Goal: Task Accomplishment & Management: Manage account settings

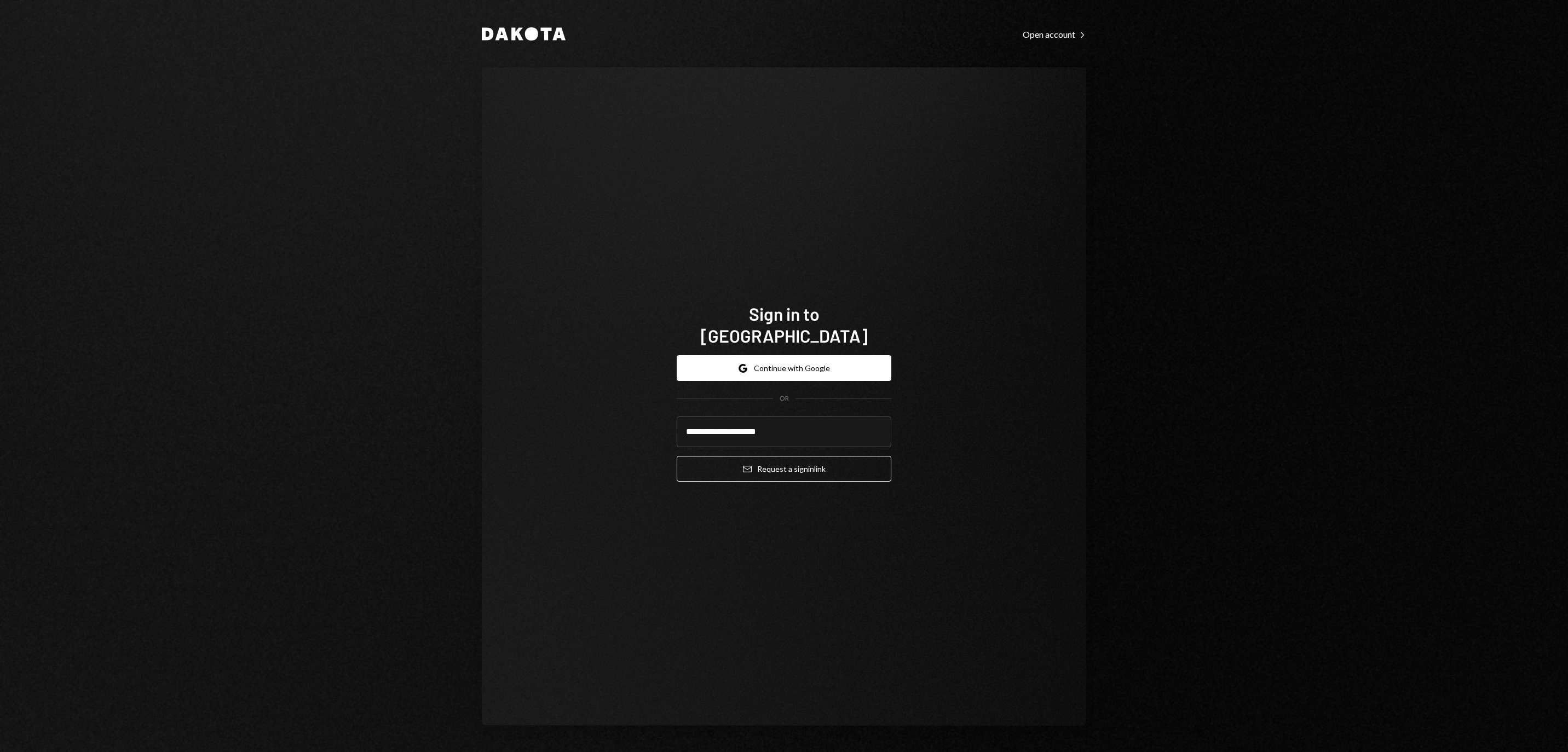
type input "**********"
click at [784, 462] on button "Email Request a sign in link" at bounding box center [784, 469] width 214 height 26
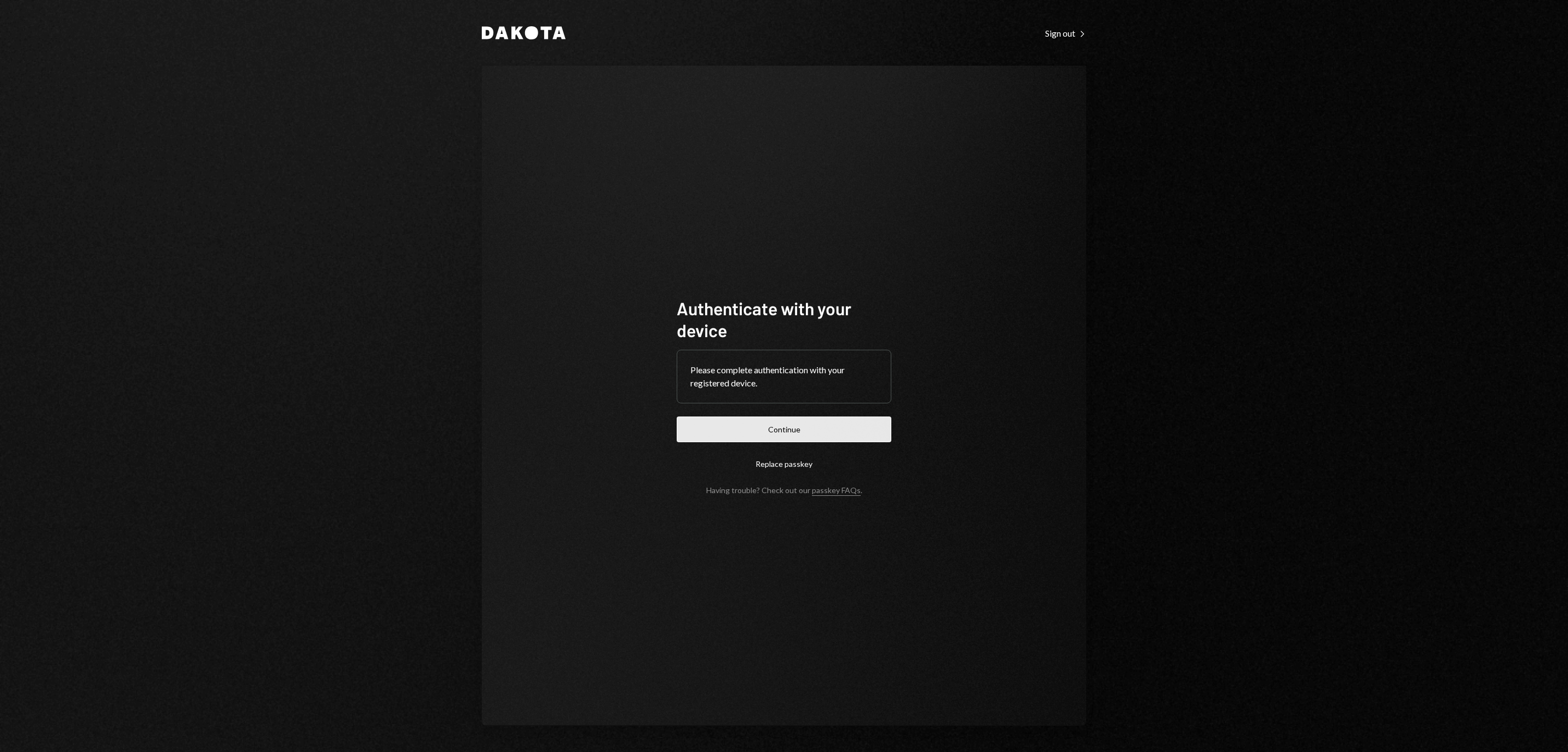
click at [762, 426] on button "Continue" at bounding box center [784, 429] width 214 height 26
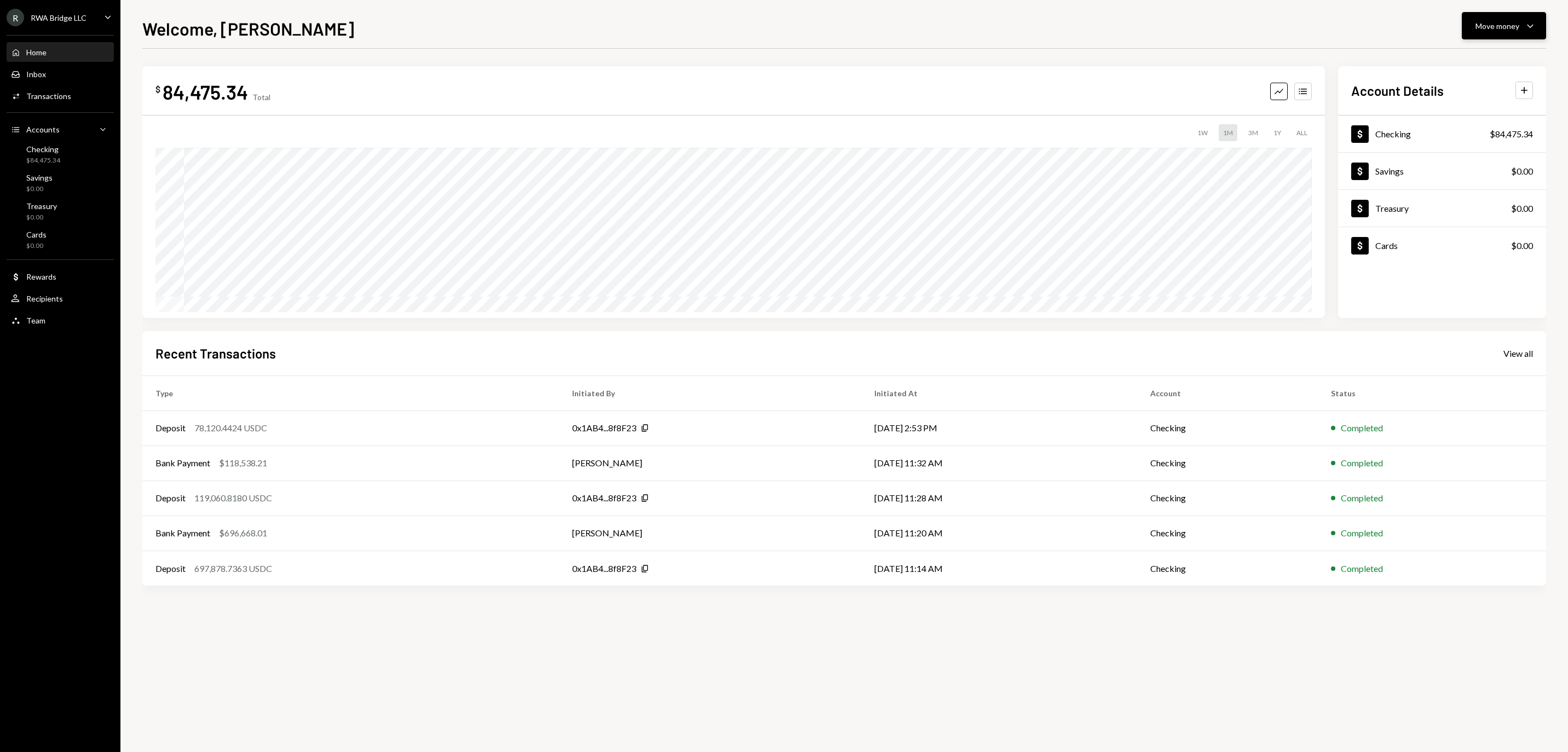
click at [1499, 23] on div "Move money" at bounding box center [1497, 26] width 44 height 12
click at [1465, 50] on div "Withdraw Send" at bounding box center [1487, 59] width 109 height 24
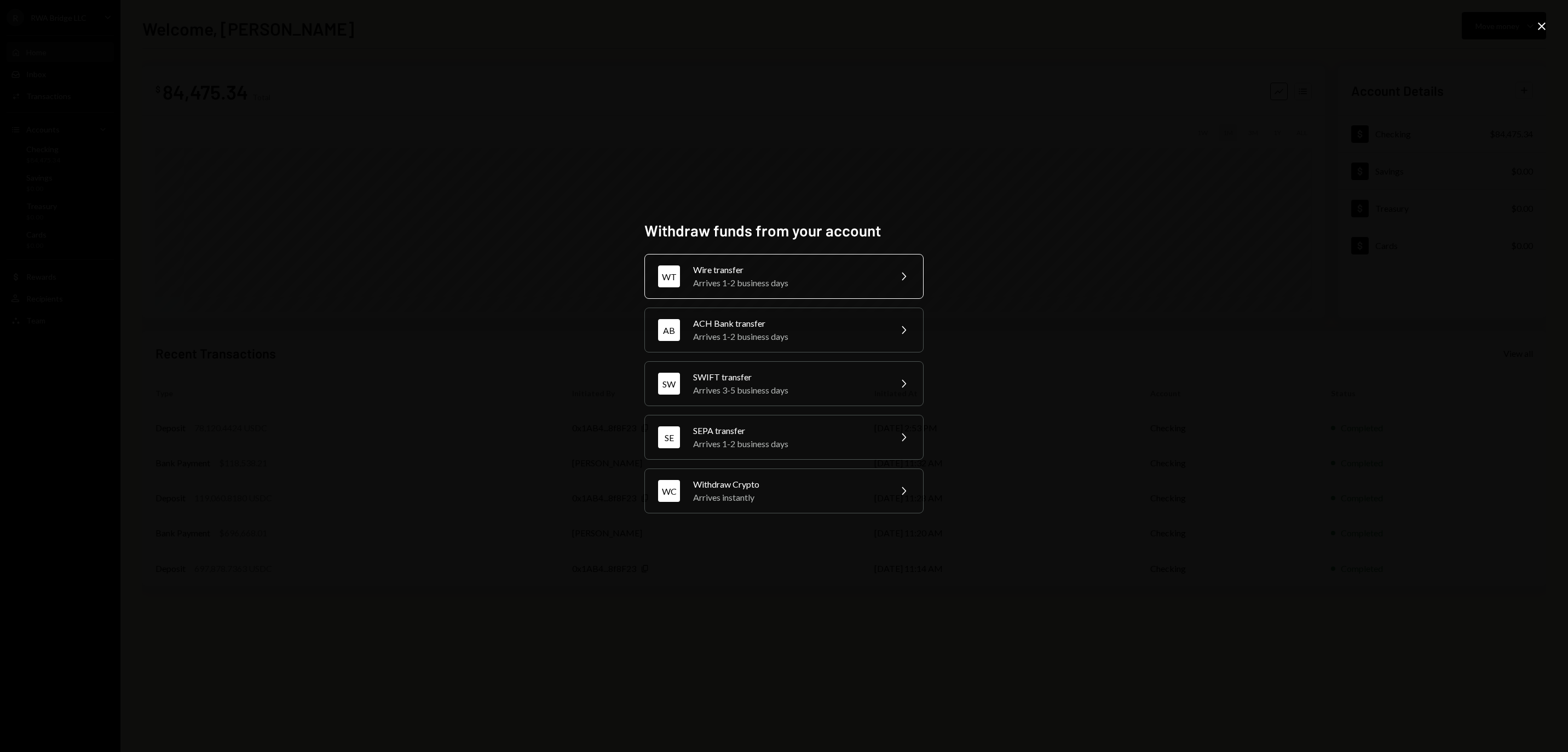
click at [763, 277] on div "Arrives 1-2 business days" at bounding box center [788, 283] width 191 height 13
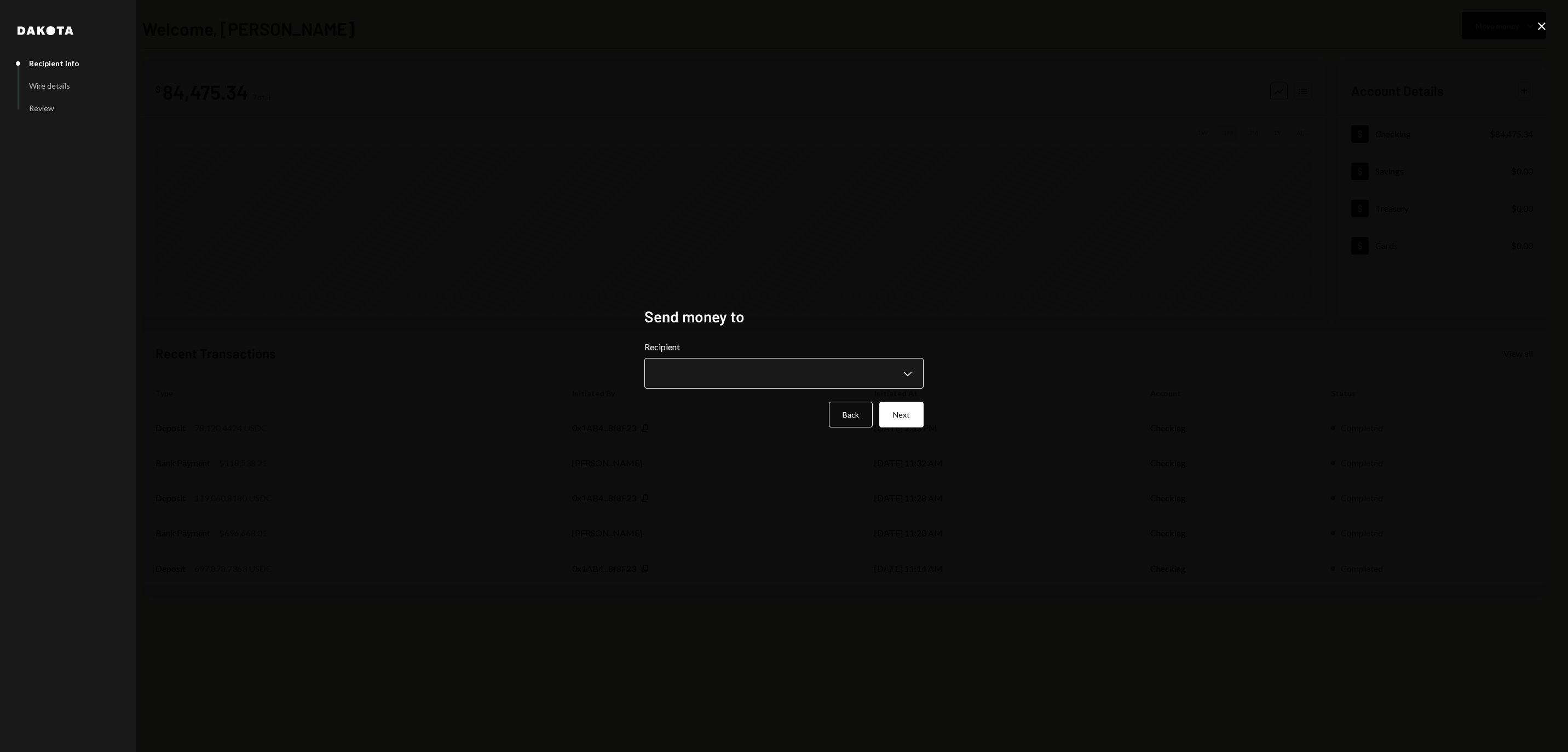
click at [724, 370] on body "**********" at bounding box center [784, 376] width 1568 height 752
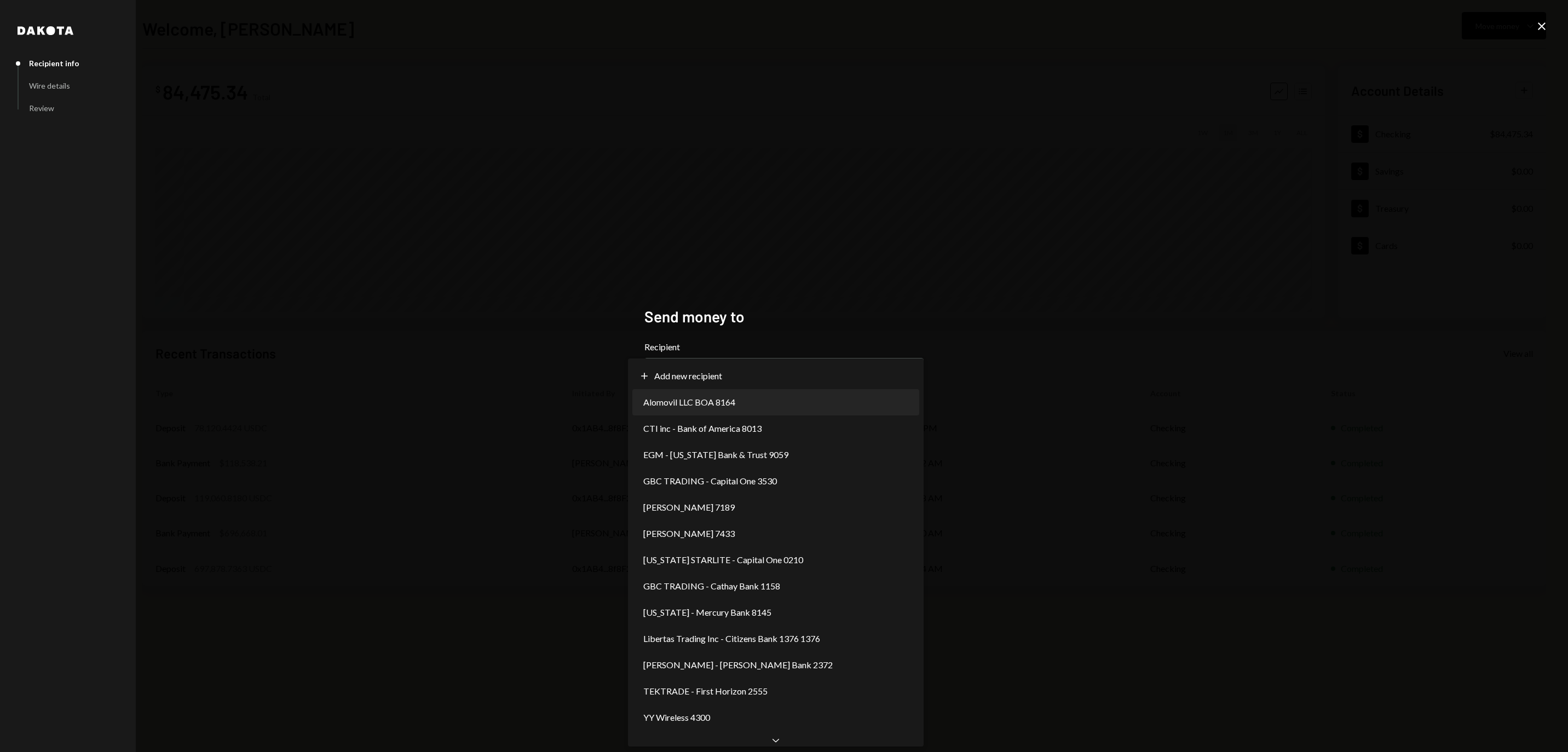
select select "**********"
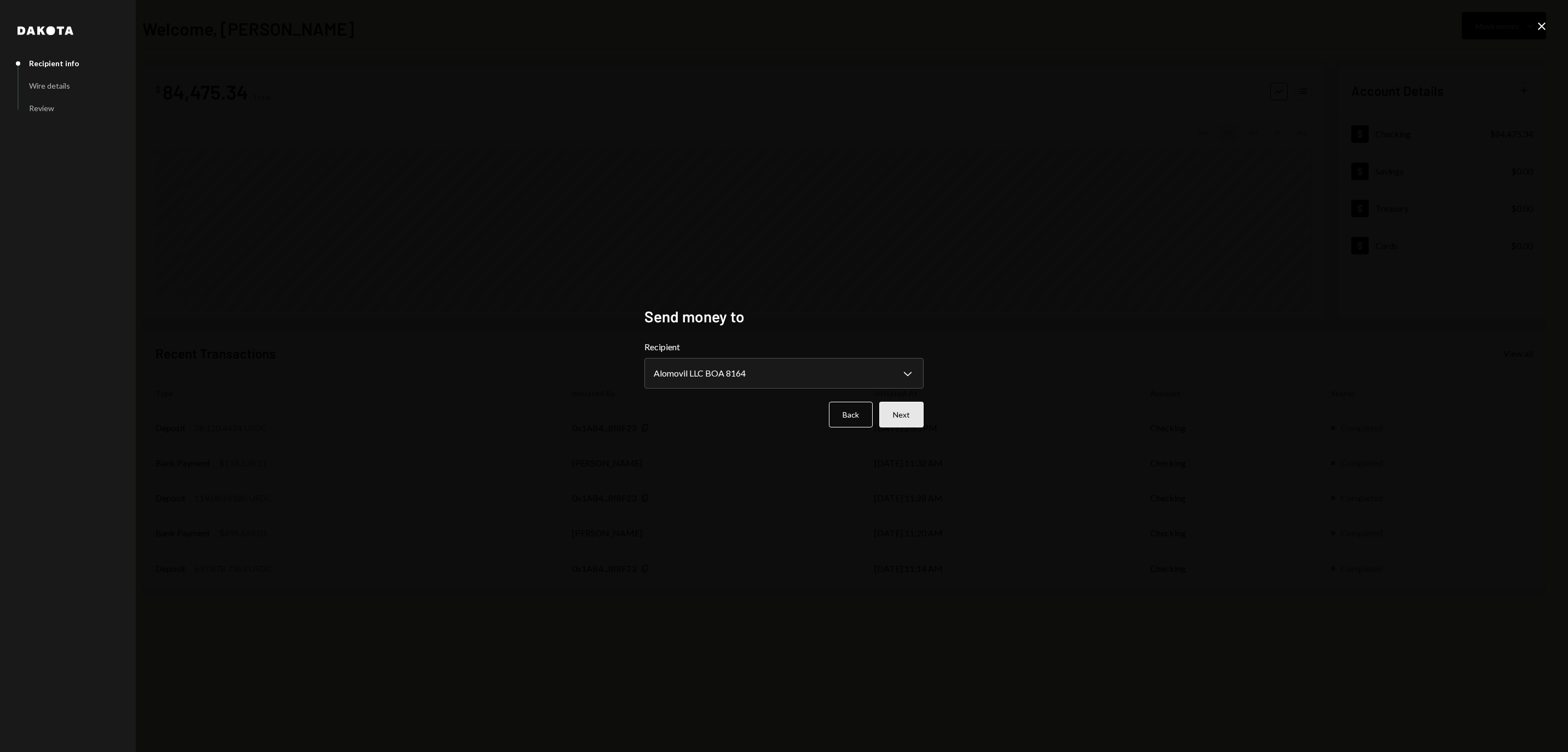
click at [904, 414] on button "Next" at bounding box center [902, 415] width 45 height 26
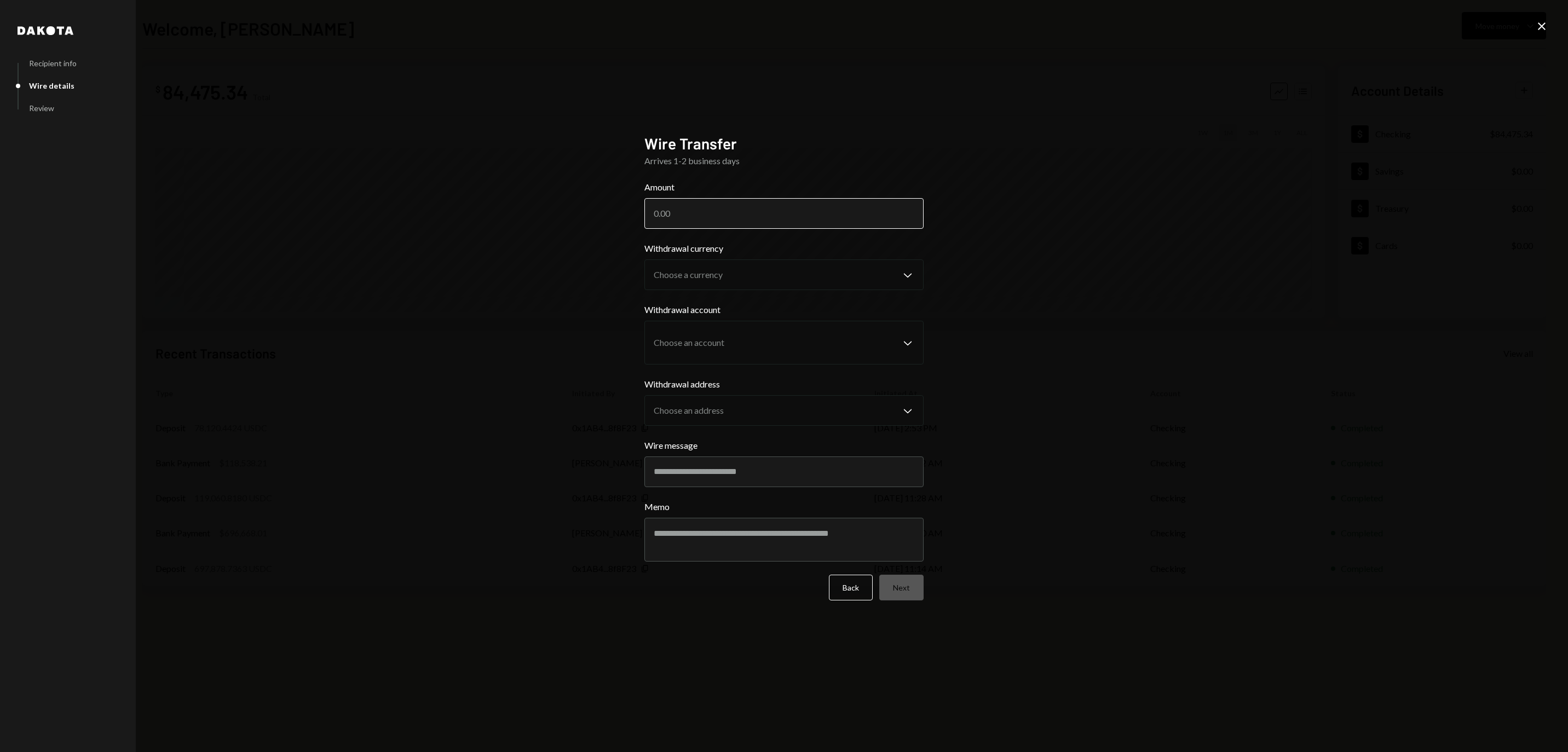
click at [788, 203] on input "Amount" at bounding box center [784, 214] width 279 height 31
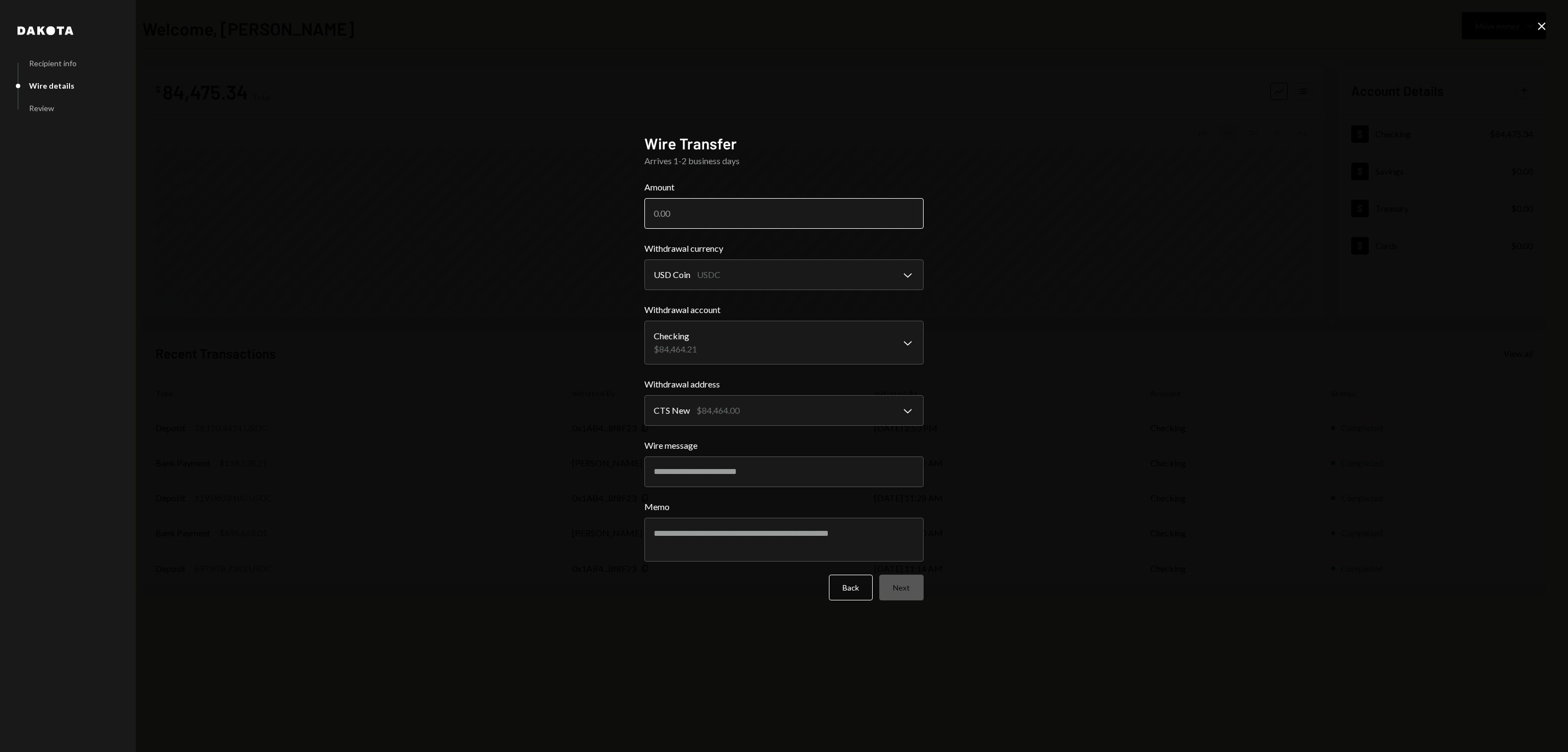
paste input "77684.50"
type input "77684.50"
click at [909, 593] on button "Next" at bounding box center [902, 587] width 45 height 26
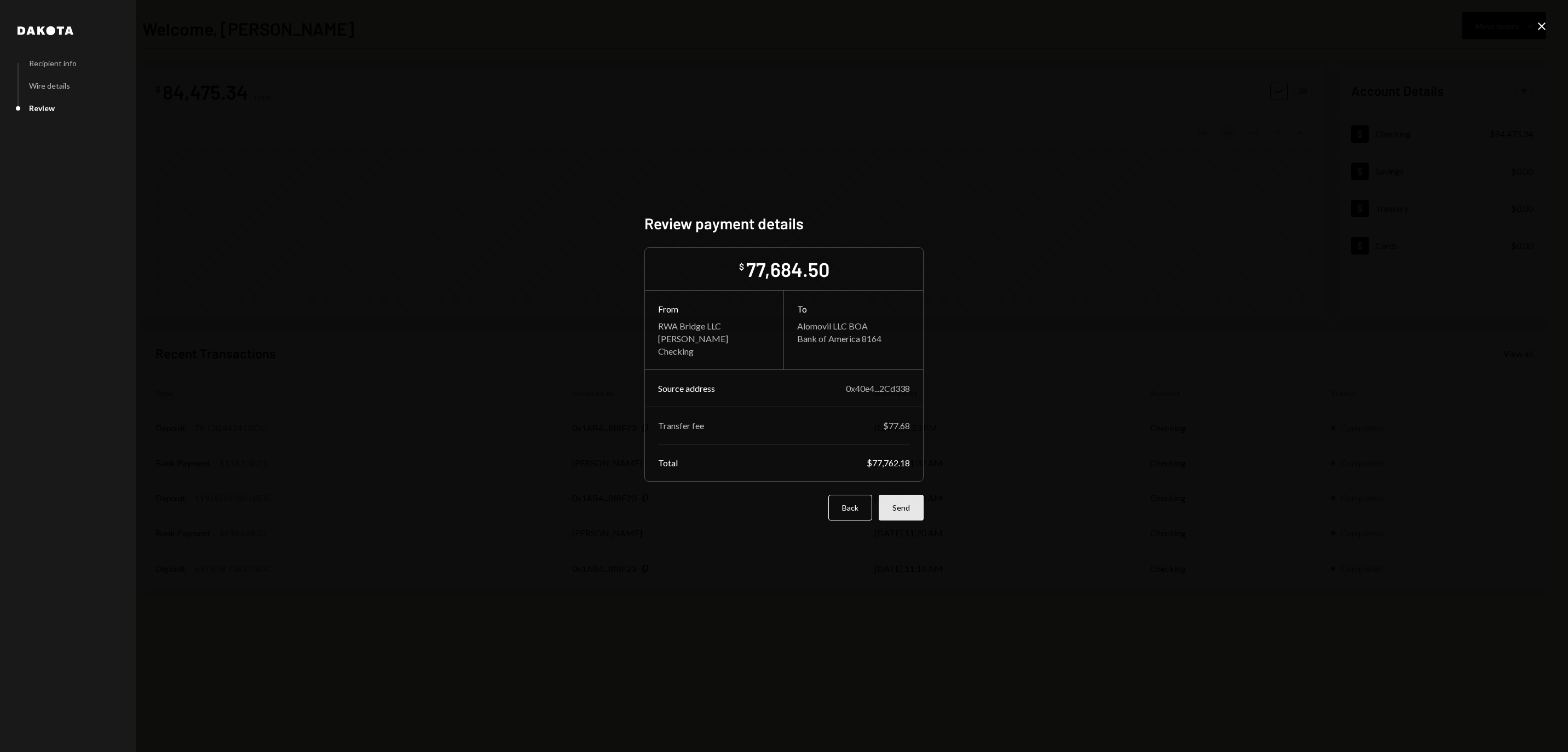
click at [905, 519] on button "Send" at bounding box center [901, 508] width 45 height 26
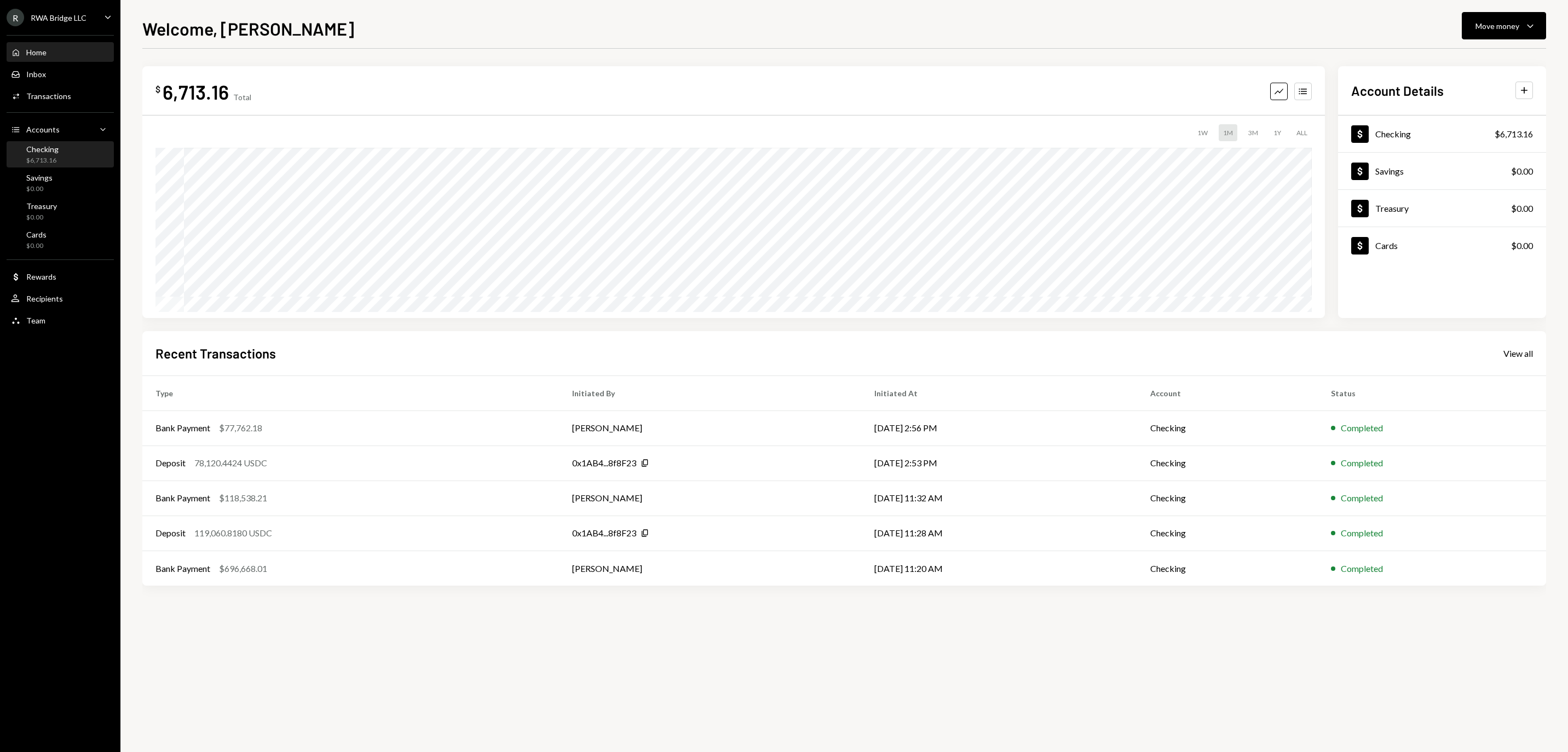
click at [40, 154] on div "Checking" at bounding box center [42, 149] width 32 height 9
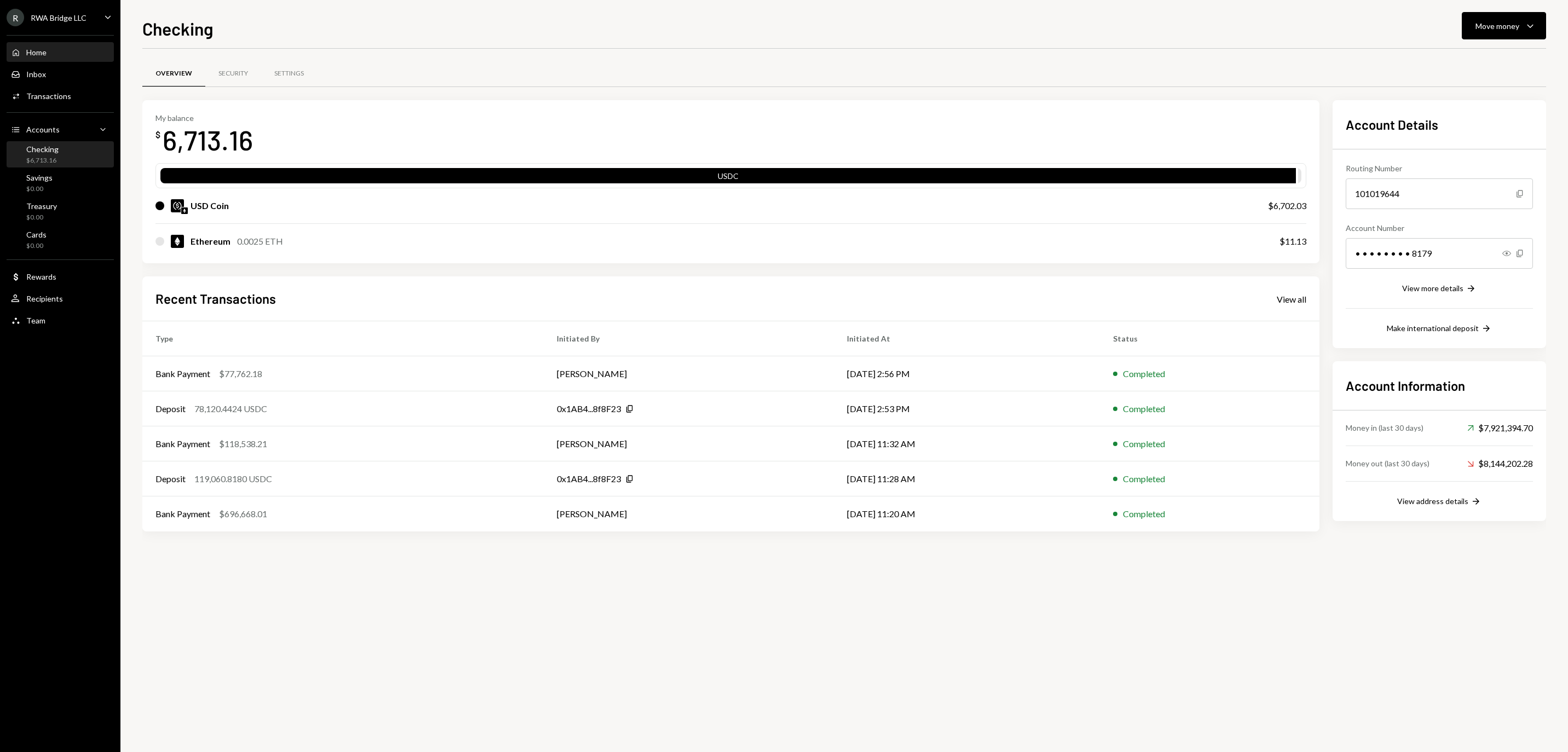
click at [52, 58] on div "Home Home" at bounding box center [60, 52] width 98 height 10
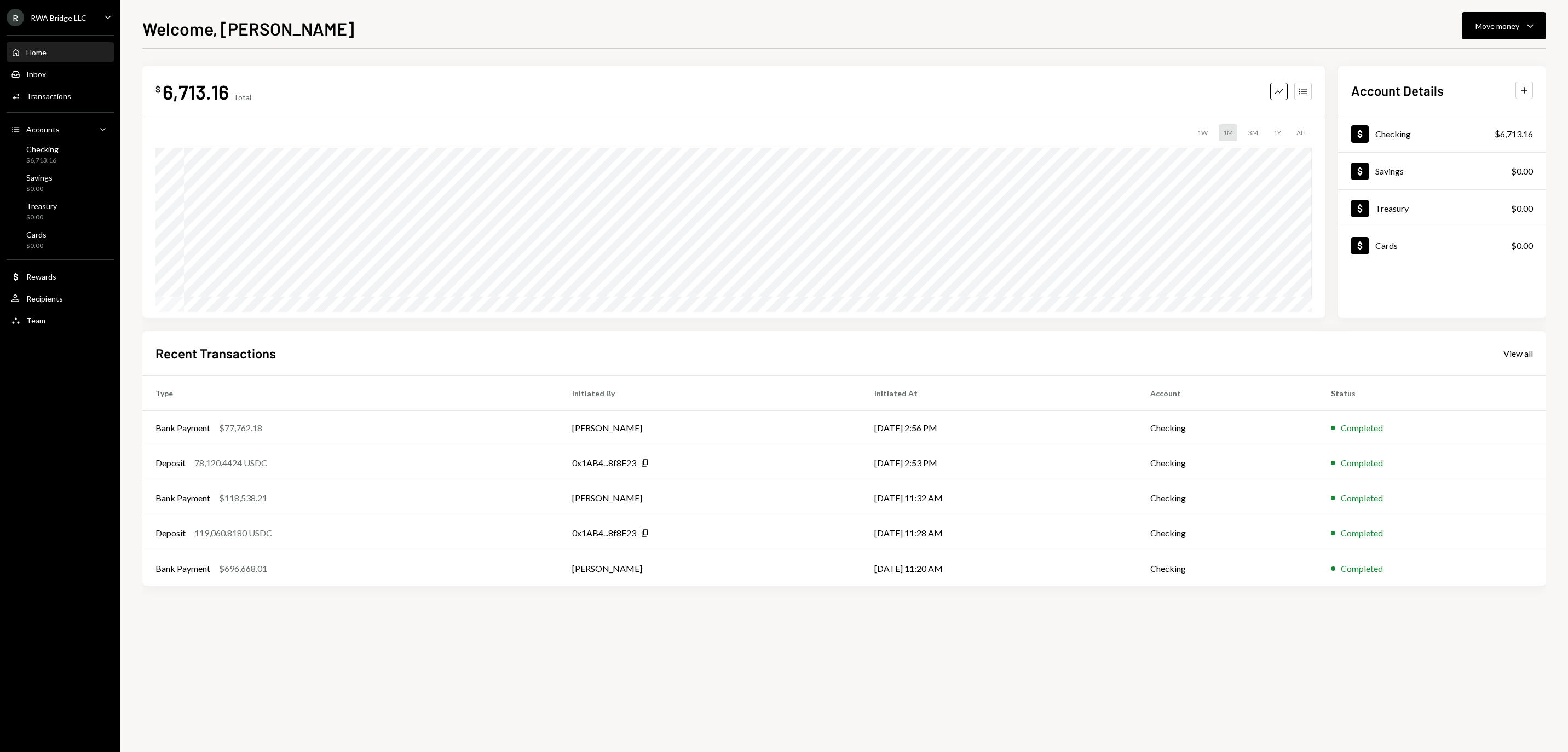
click at [590, 67] on div "$ 6,713.16 Total Graph Accounts 1W 1M 3M 1Y ALL" at bounding box center [733, 192] width 1183 height 252
click at [1516, 344] on div "Recent Transactions View all" at bounding box center [844, 353] width 1377 height 18
click at [1516, 358] on div "View all" at bounding box center [1518, 353] width 29 height 11
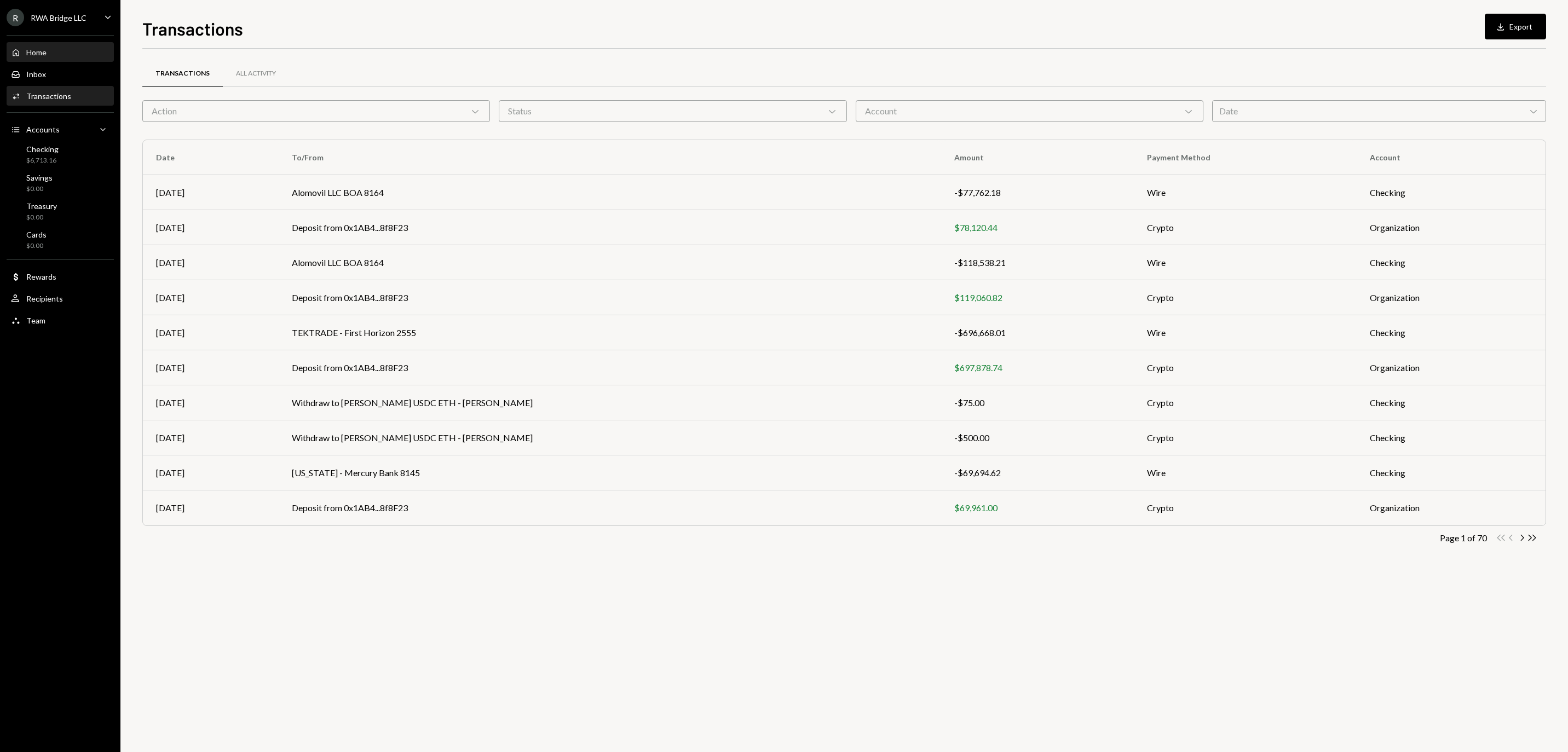
click at [40, 62] on div "Home Home" at bounding box center [60, 52] width 98 height 19
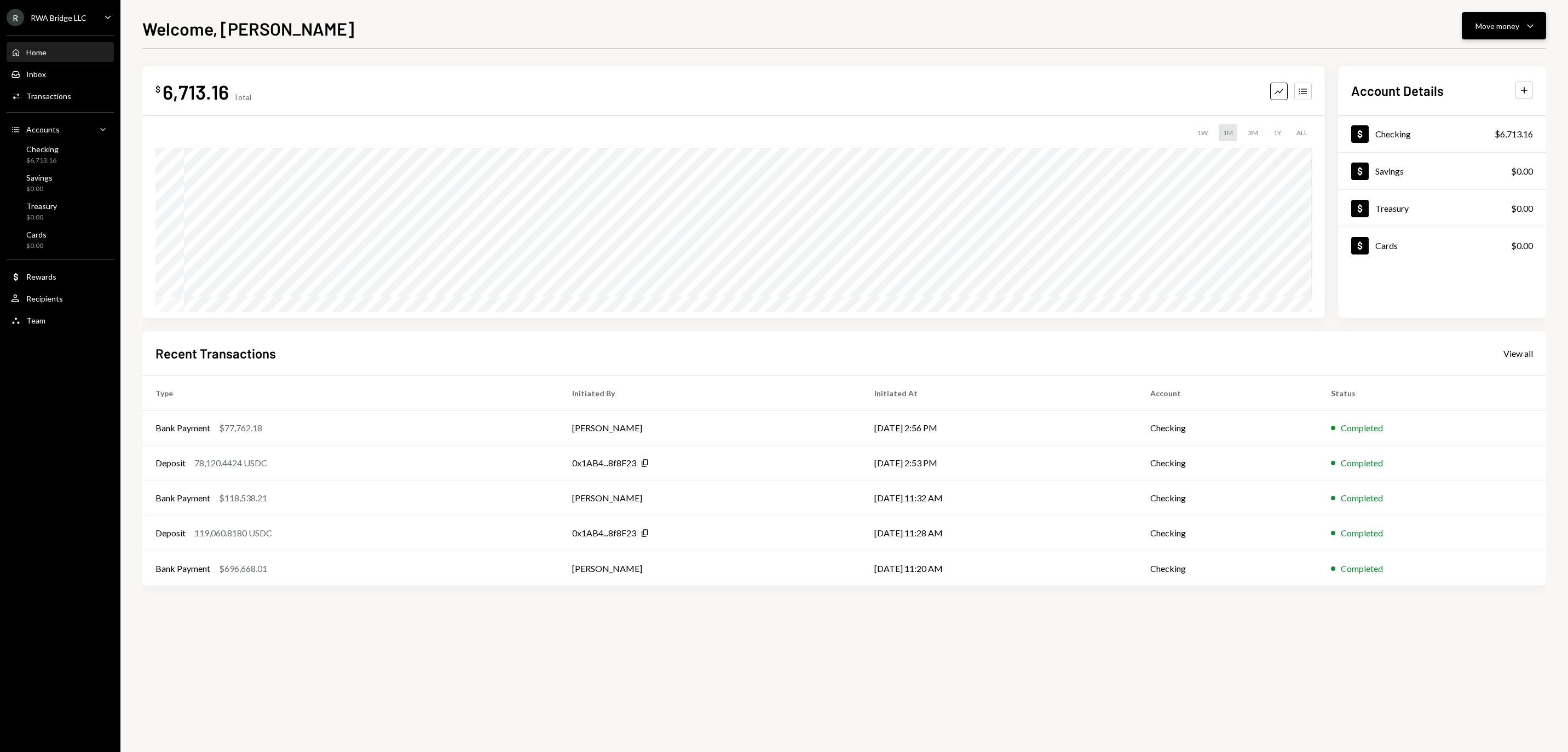
click at [1491, 22] on div "Move money" at bounding box center [1497, 26] width 44 height 12
click at [1439, 60] on icon "Withdraw" at bounding box center [1444, 59] width 10 height 10
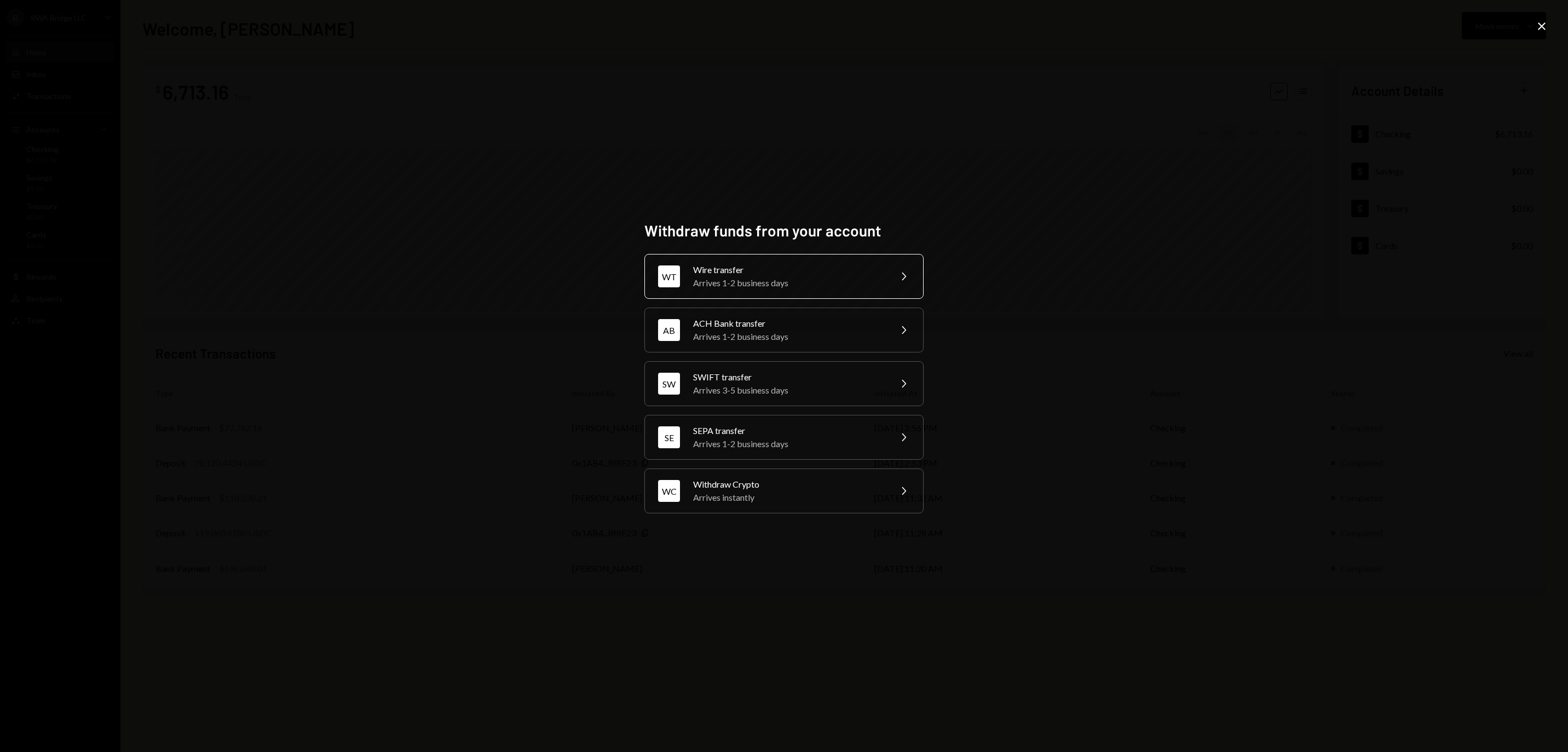
click at [751, 277] on div "Arrives 1-2 business days" at bounding box center [788, 283] width 191 height 13
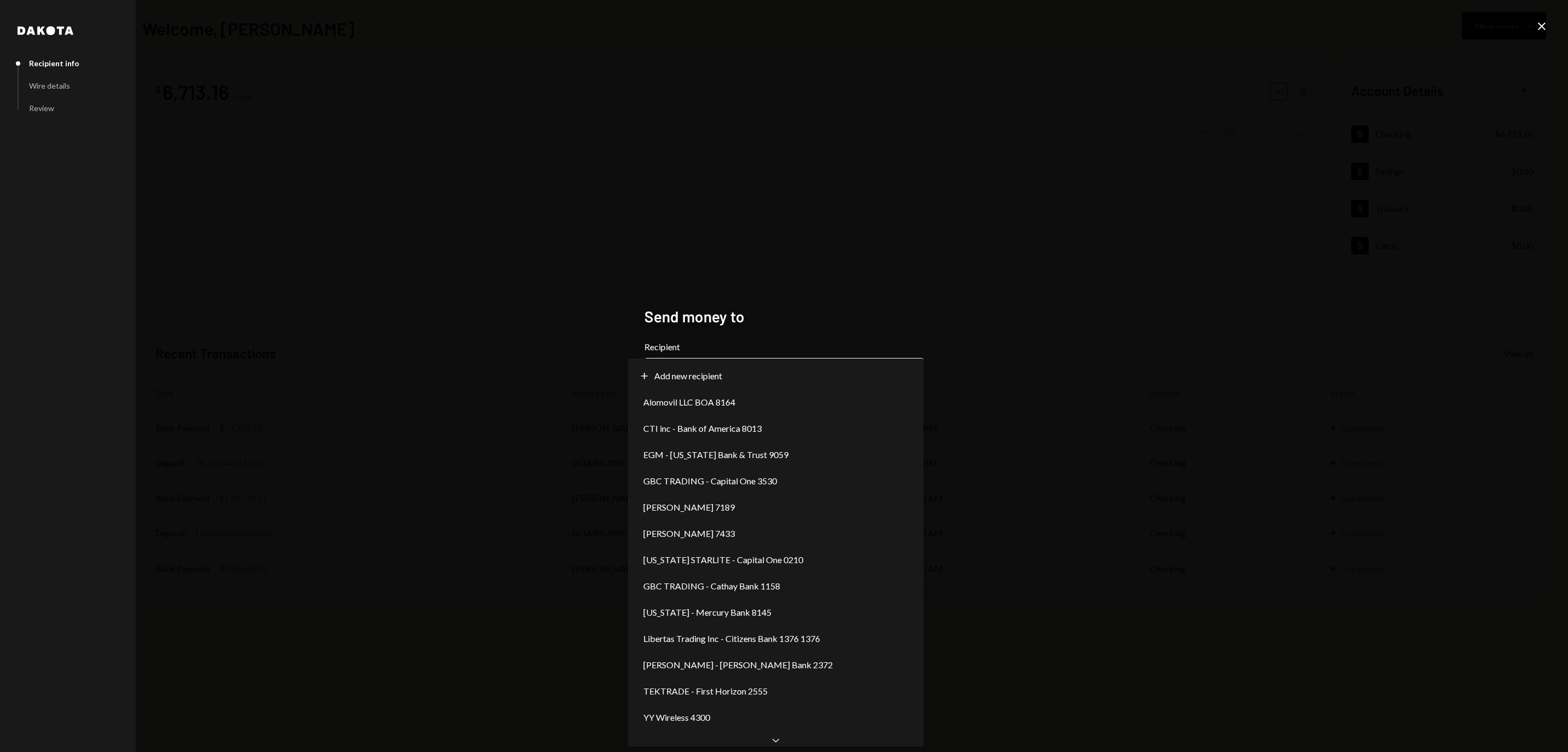
click at [712, 377] on body "**********" at bounding box center [784, 376] width 1568 height 752
select select "**********"
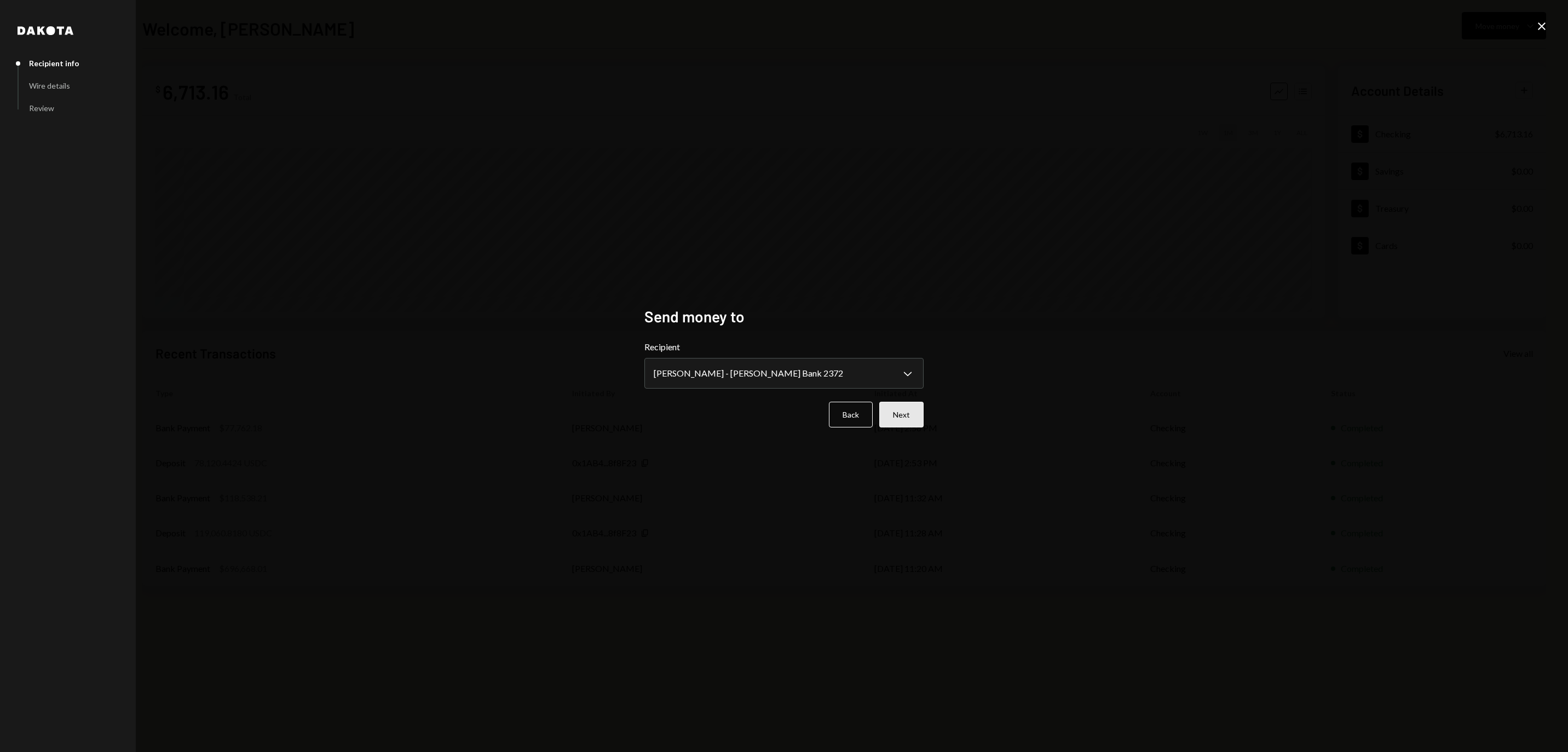
click at [888, 419] on button "Next" at bounding box center [902, 415] width 45 height 26
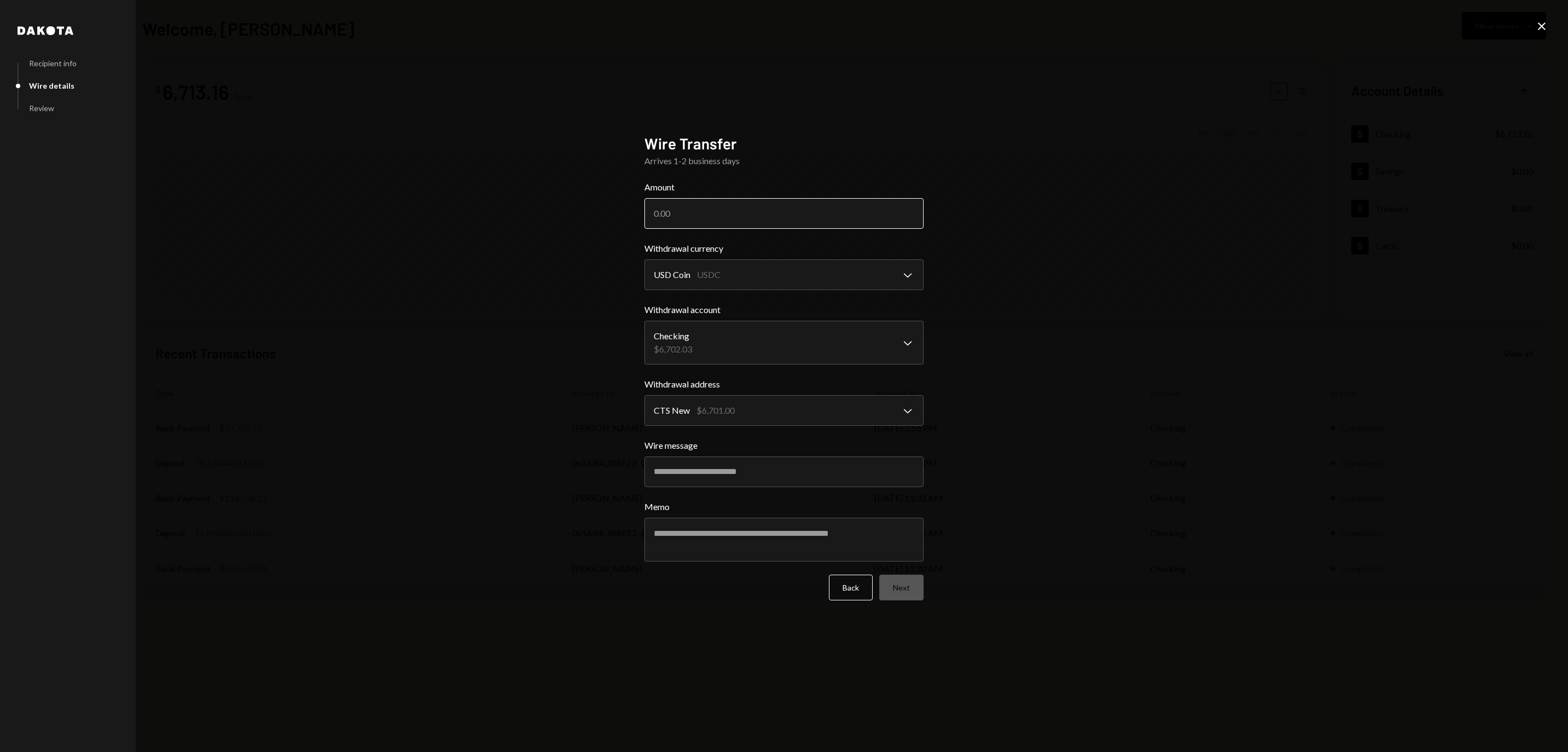
click at [693, 207] on input "Amount" at bounding box center [784, 214] width 279 height 31
type input "365"
click at [911, 587] on button "Next" at bounding box center [902, 587] width 45 height 26
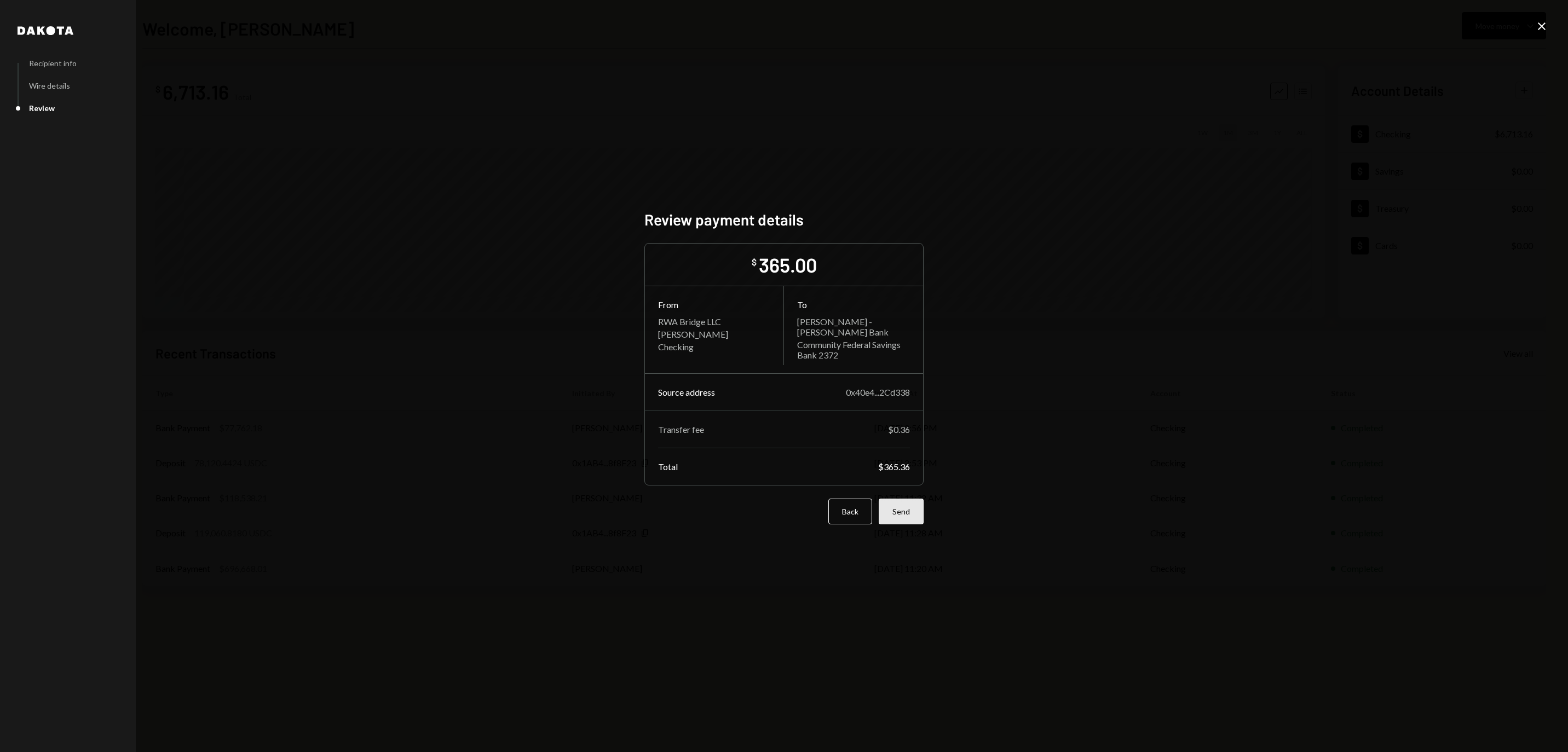
click at [903, 517] on button "Send" at bounding box center [901, 512] width 45 height 26
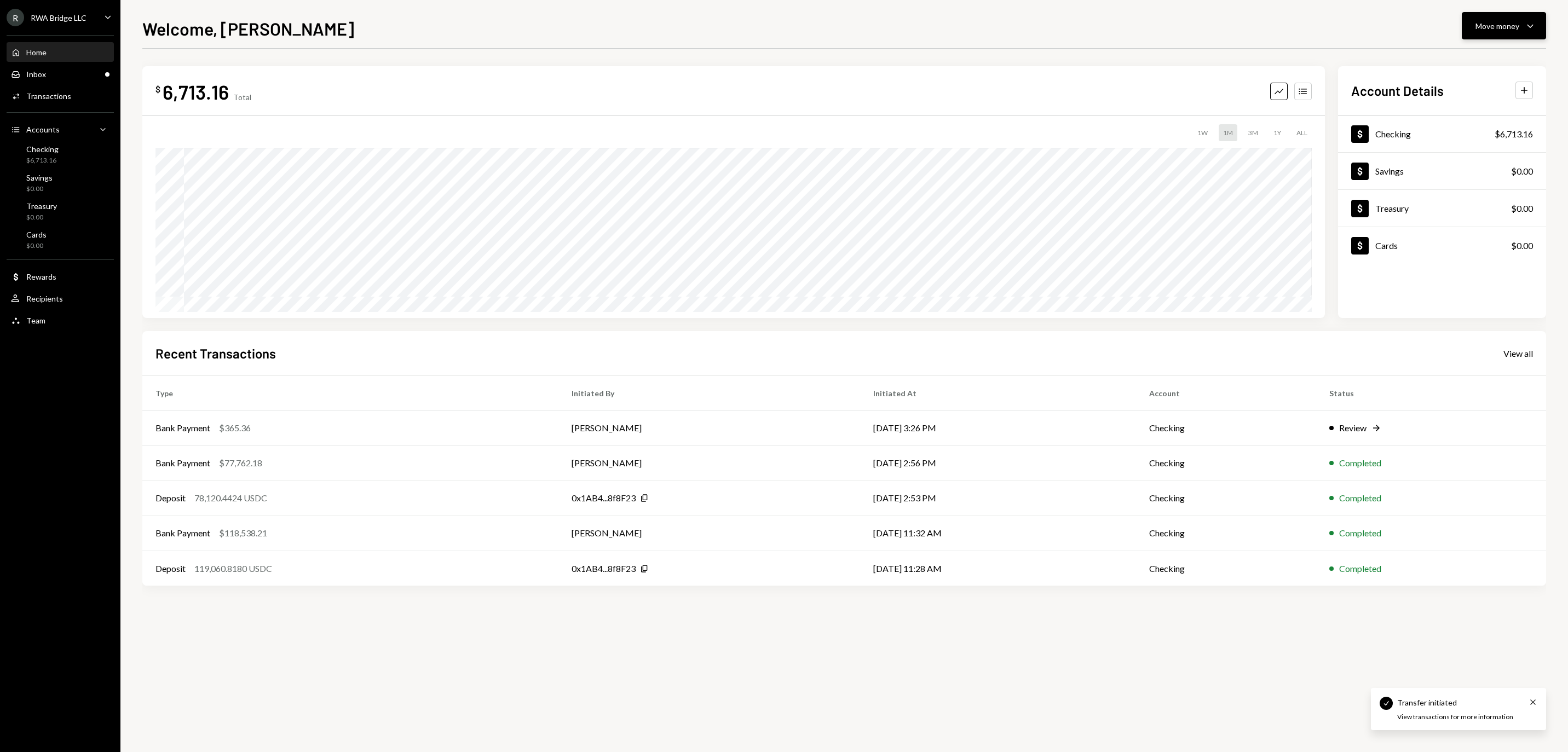
click at [1510, 21] on div "Move money" at bounding box center [1497, 26] width 44 height 12
click at [1475, 61] on div "Send" at bounding box center [1495, 59] width 80 height 12
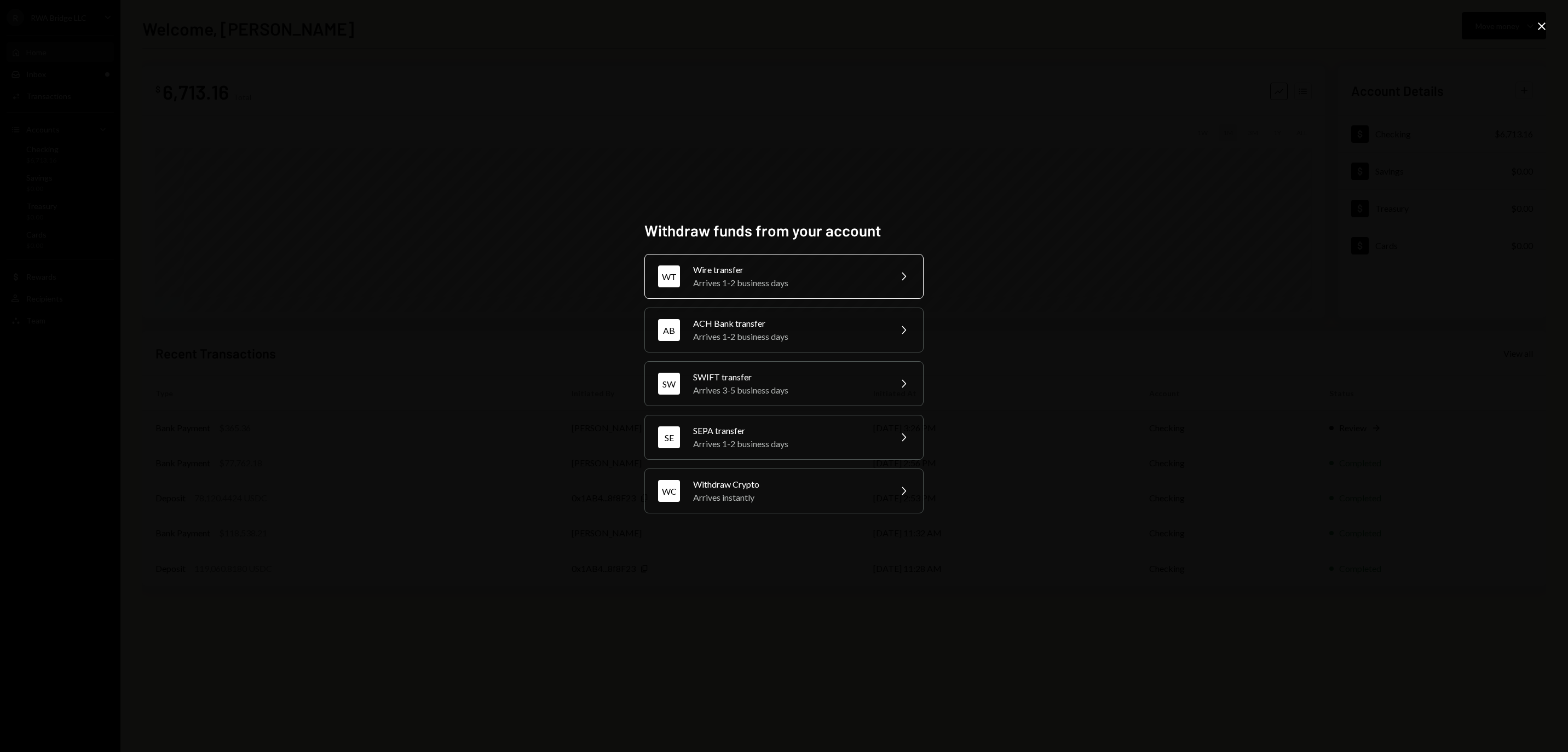
click at [745, 264] on div "Wire transfer" at bounding box center [788, 270] width 191 height 13
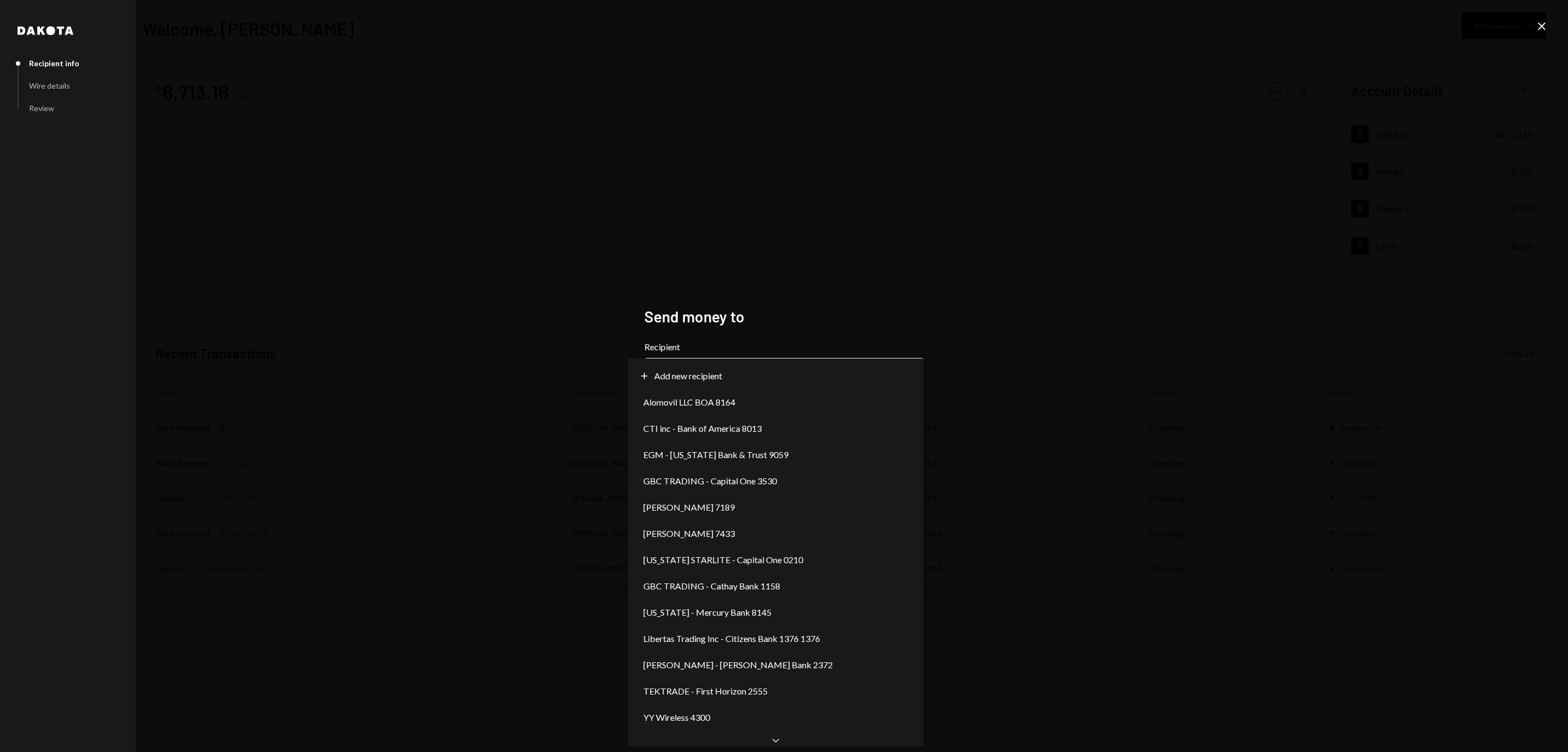
click at [712, 375] on body "**********" at bounding box center [784, 376] width 1568 height 752
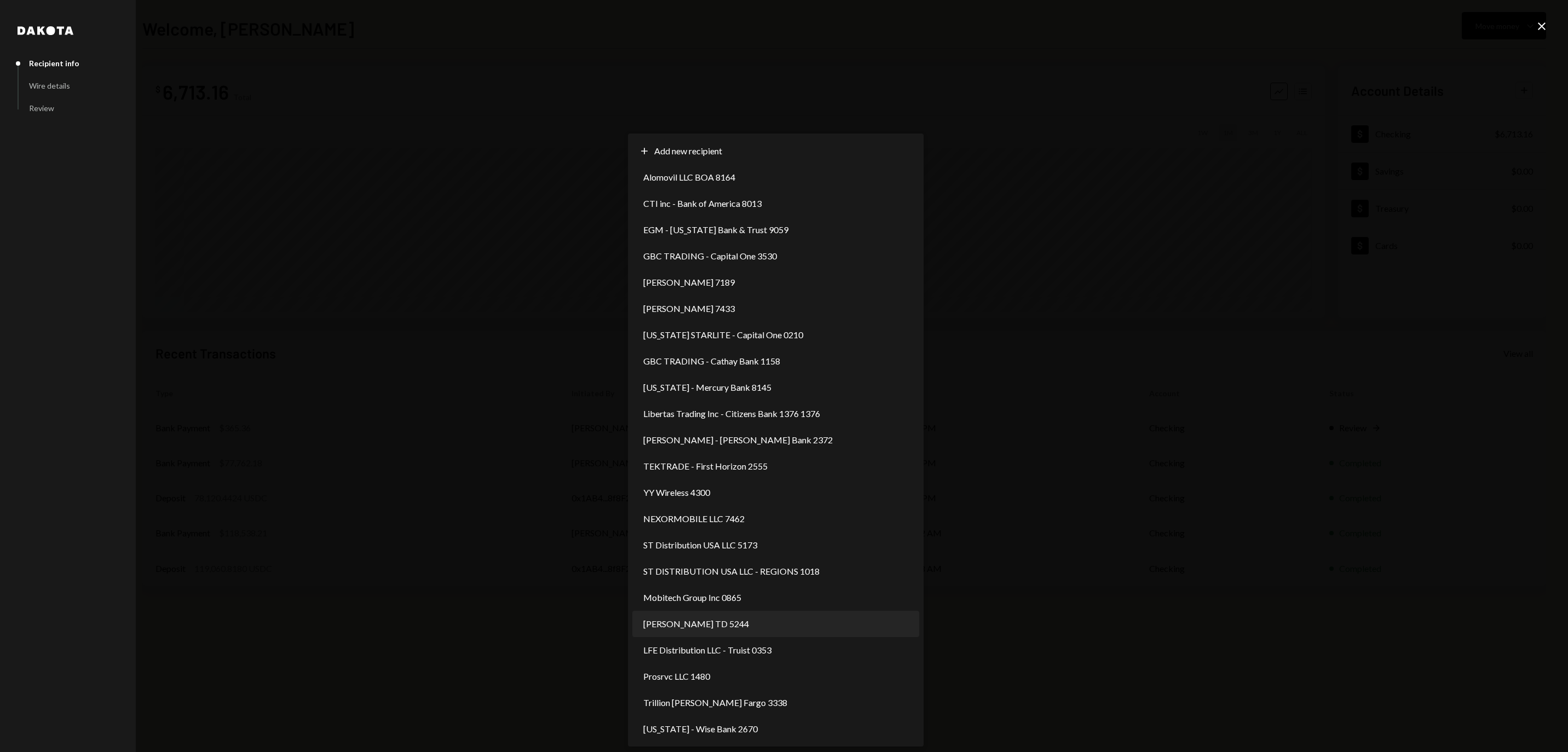
select select "**********"
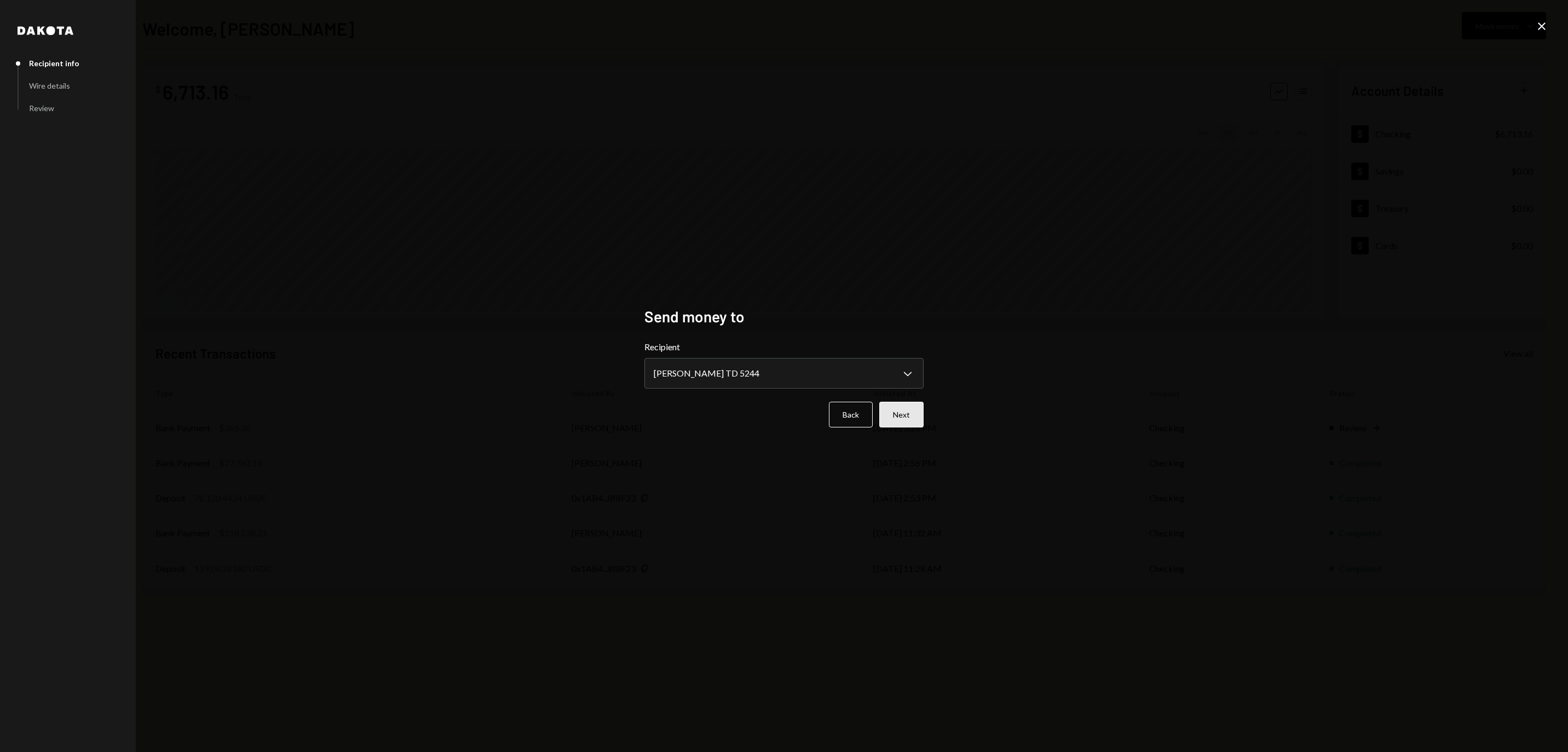
click at [915, 426] on button "Next" at bounding box center [902, 415] width 45 height 26
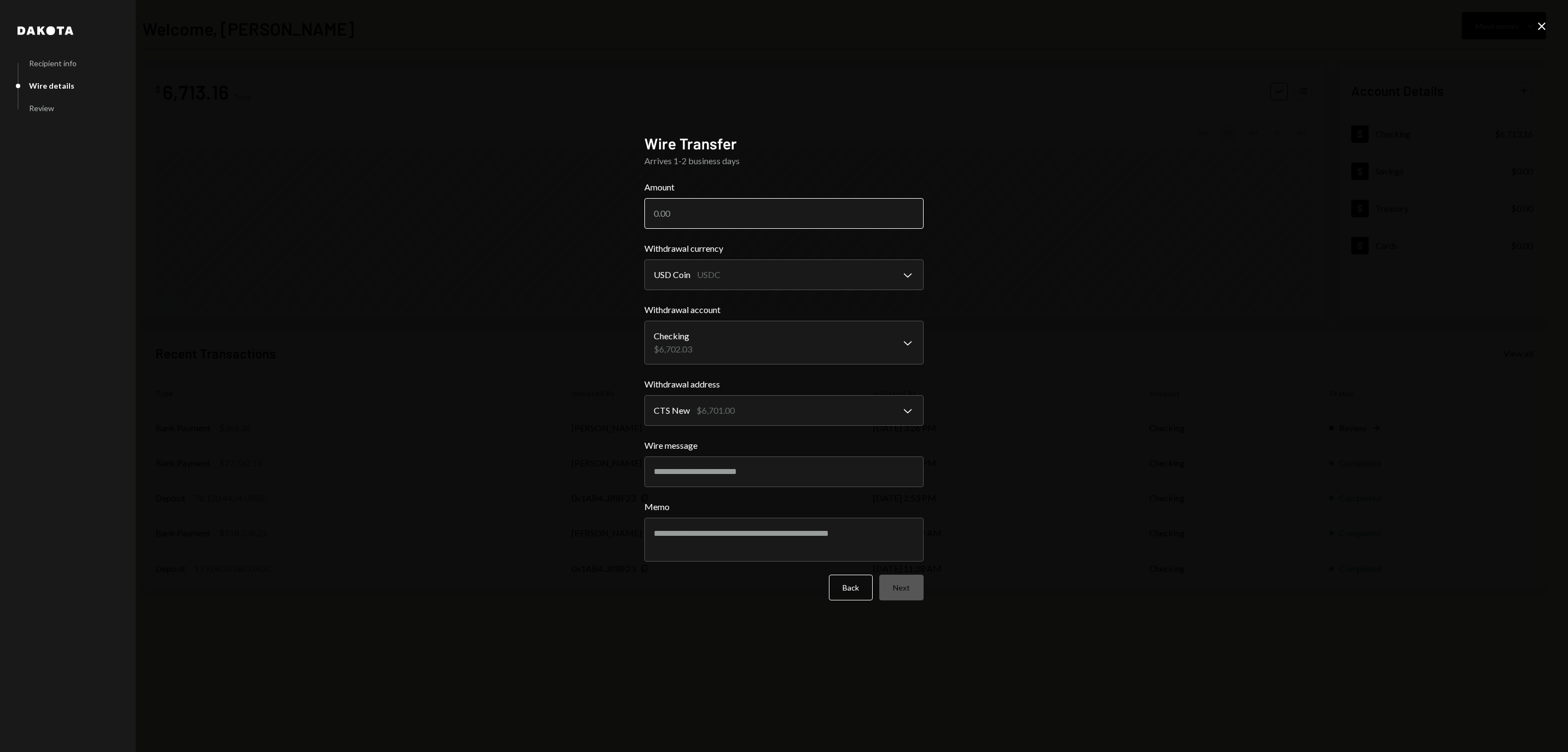
click at [797, 203] on input "Amount" at bounding box center [784, 214] width 279 height 31
type input "310"
click at [894, 592] on button "Next" at bounding box center [902, 587] width 45 height 26
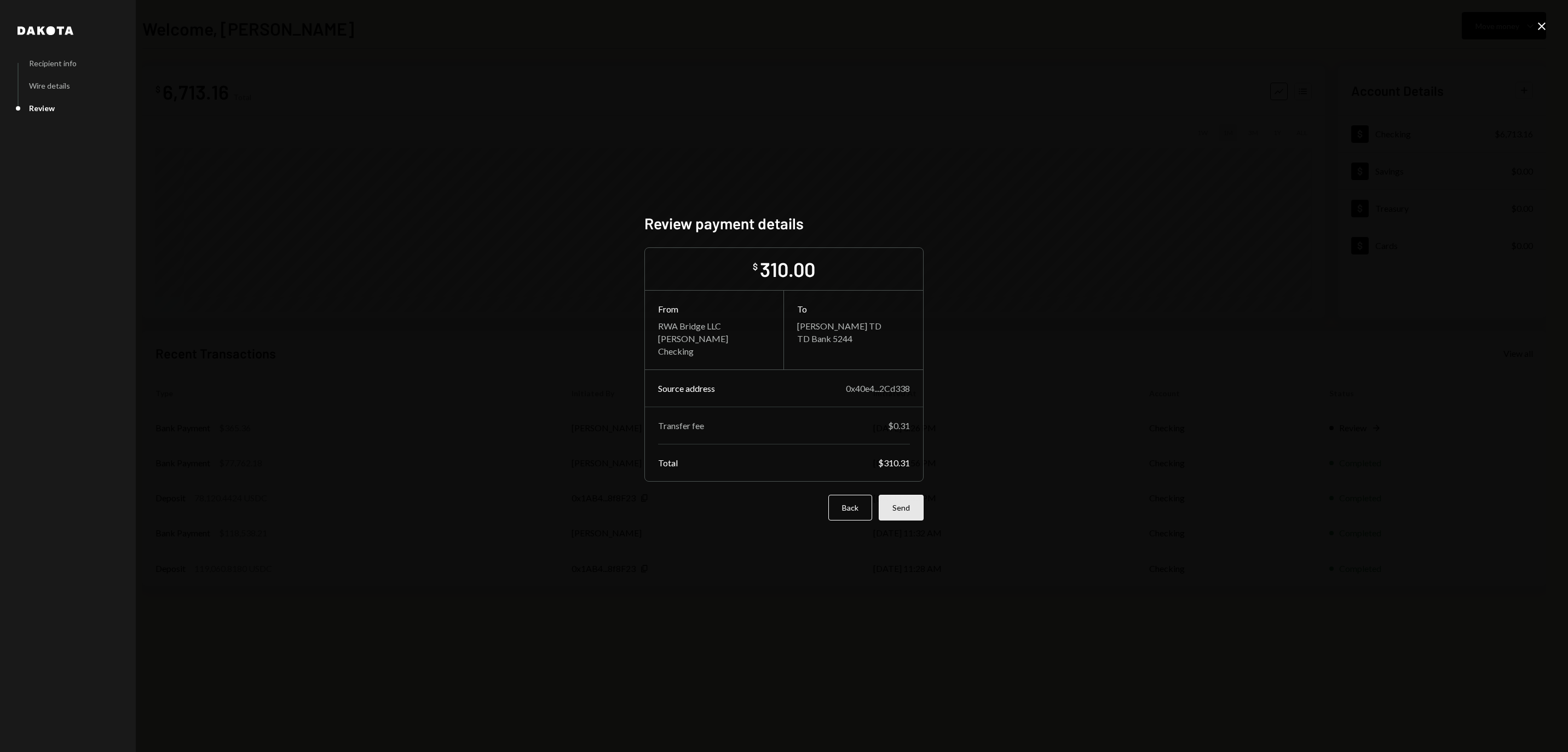
click at [904, 521] on button "Send" at bounding box center [901, 508] width 45 height 26
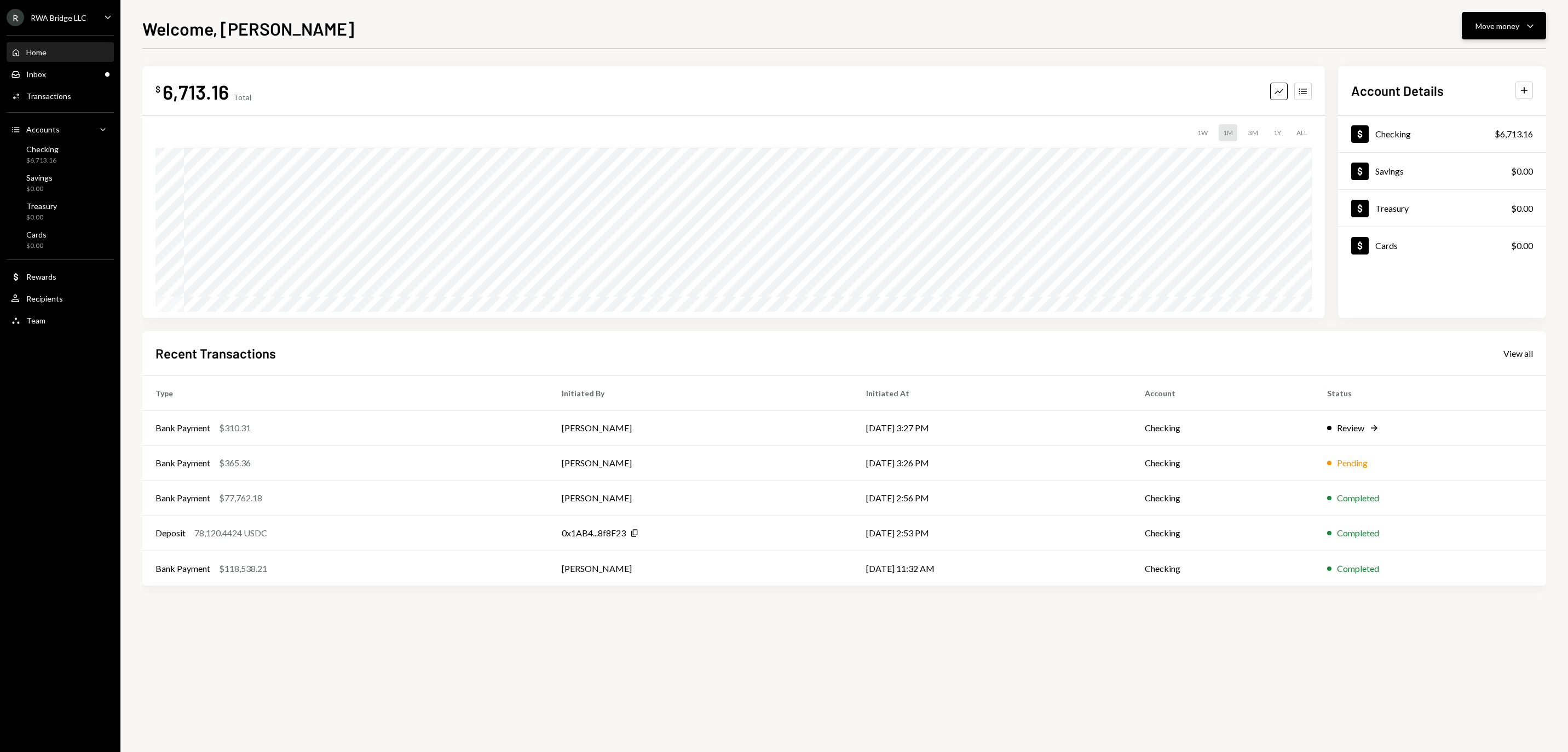
click at [1485, 29] on div "Move money" at bounding box center [1497, 26] width 44 height 12
click at [1459, 63] on div "Send" at bounding box center [1495, 59] width 80 height 12
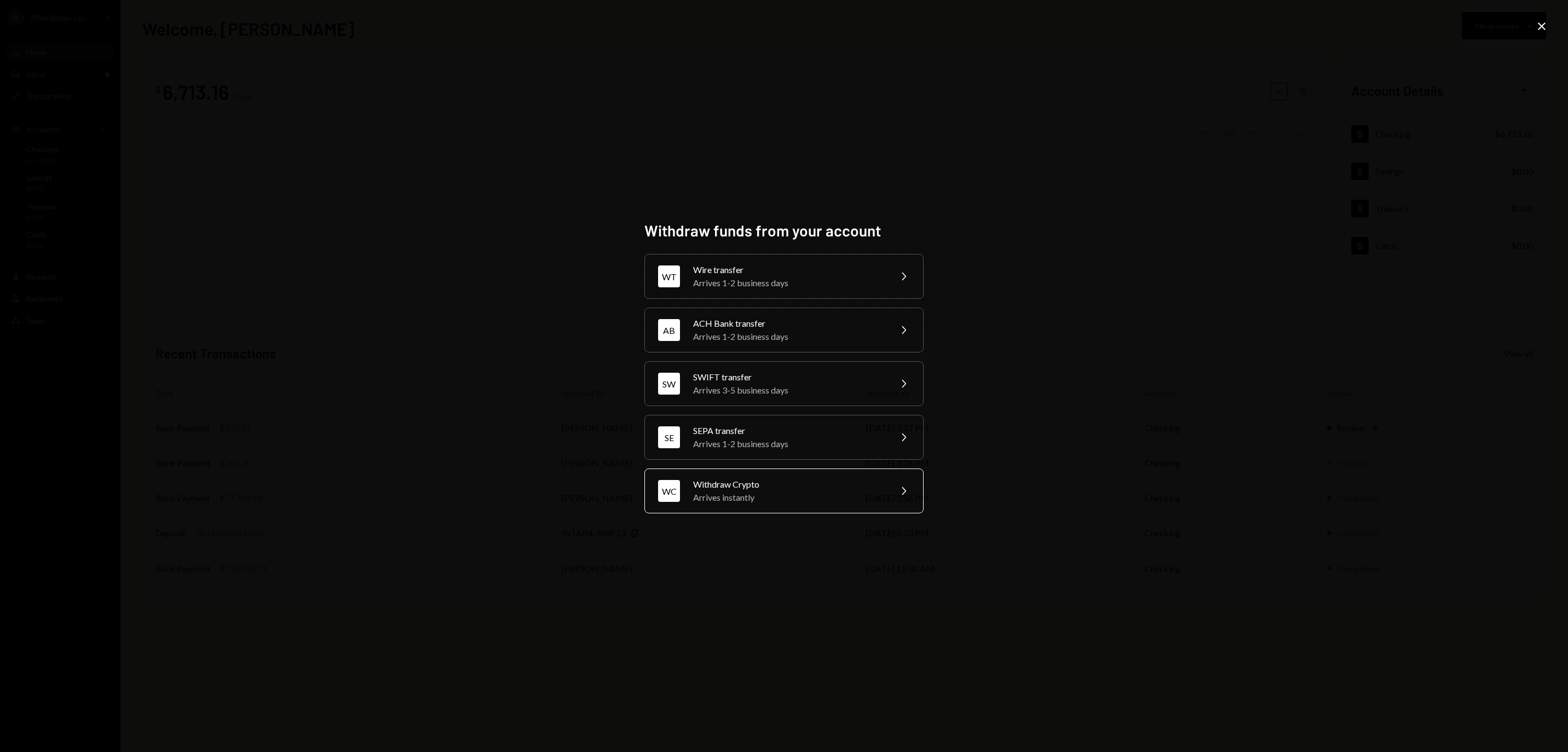
click at [740, 491] on div "Withdraw Crypto" at bounding box center [788, 485] width 191 height 13
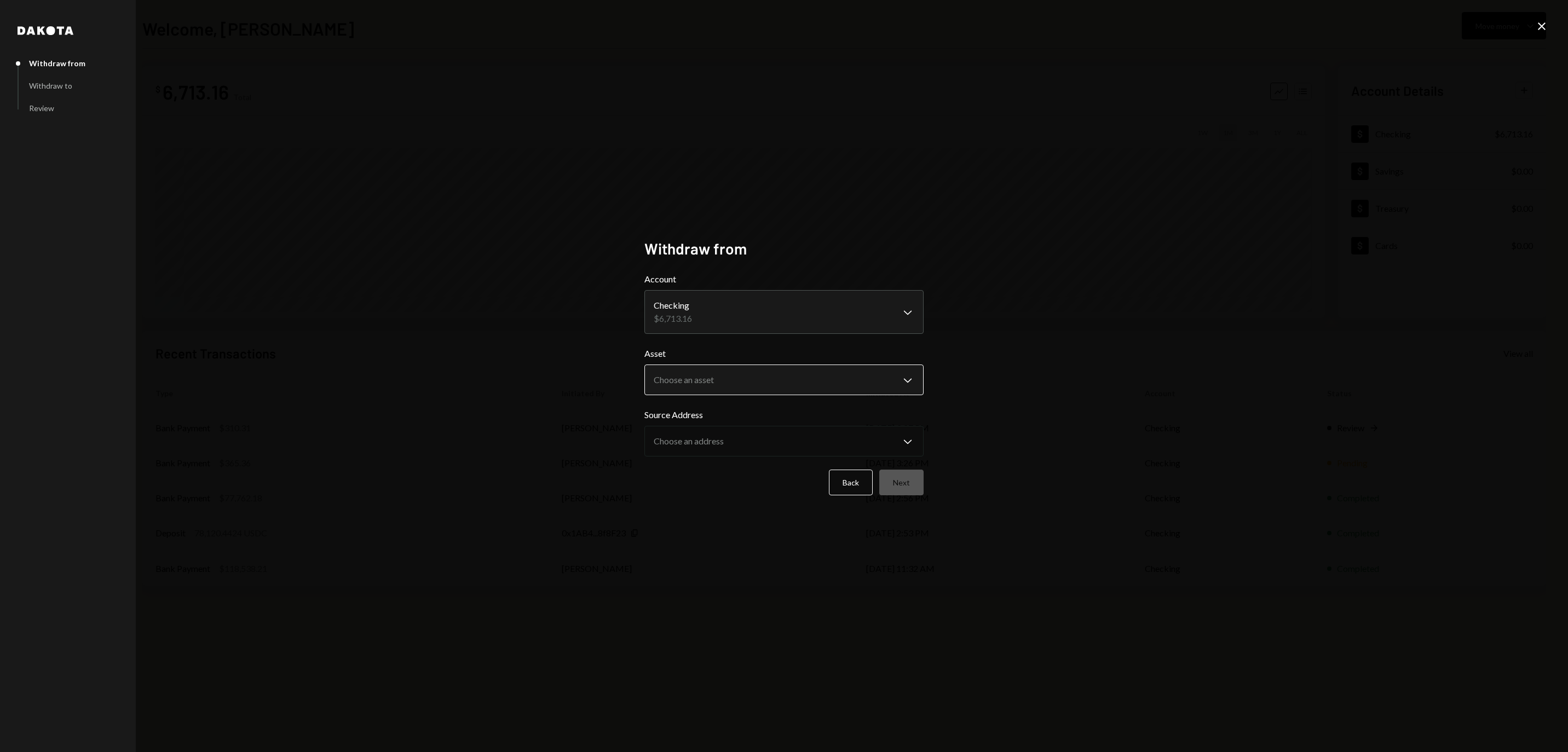
click at [742, 371] on body "R RWA Bridge LLC Caret Down Home Home Inbox Inbox Activities Transactions Accou…" at bounding box center [784, 376] width 1568 height 752
select select "****"
click at [831, 446] on body "R RWA Bridge LLC Caret Down Home Home Inbox Inbox Activities Transactions Accou…" at bounding box center [784, 376] width 1568 height 752
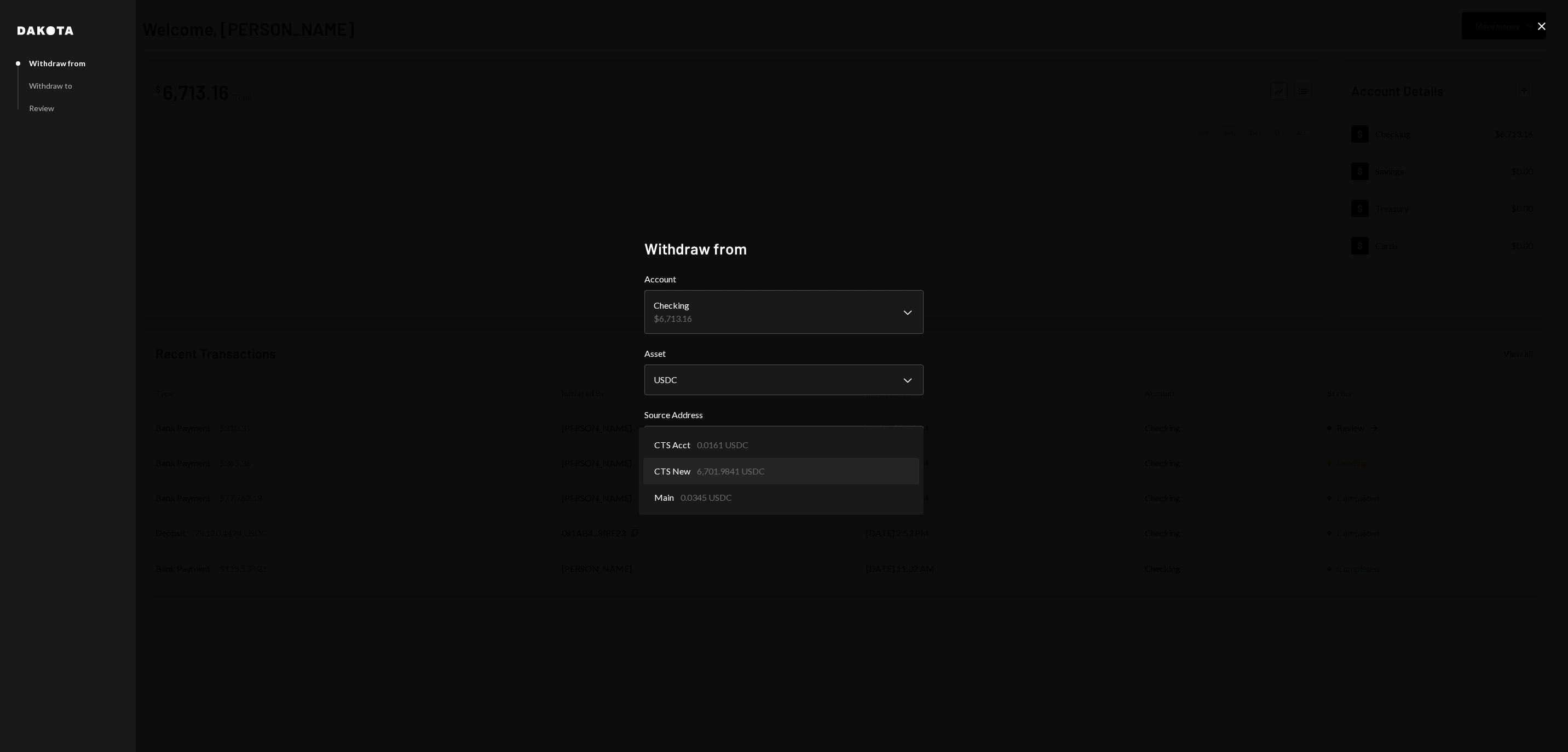
select select "**********"
click at [914, 488] on button "Next" at bounding box center [902, 482] width 45 height 26
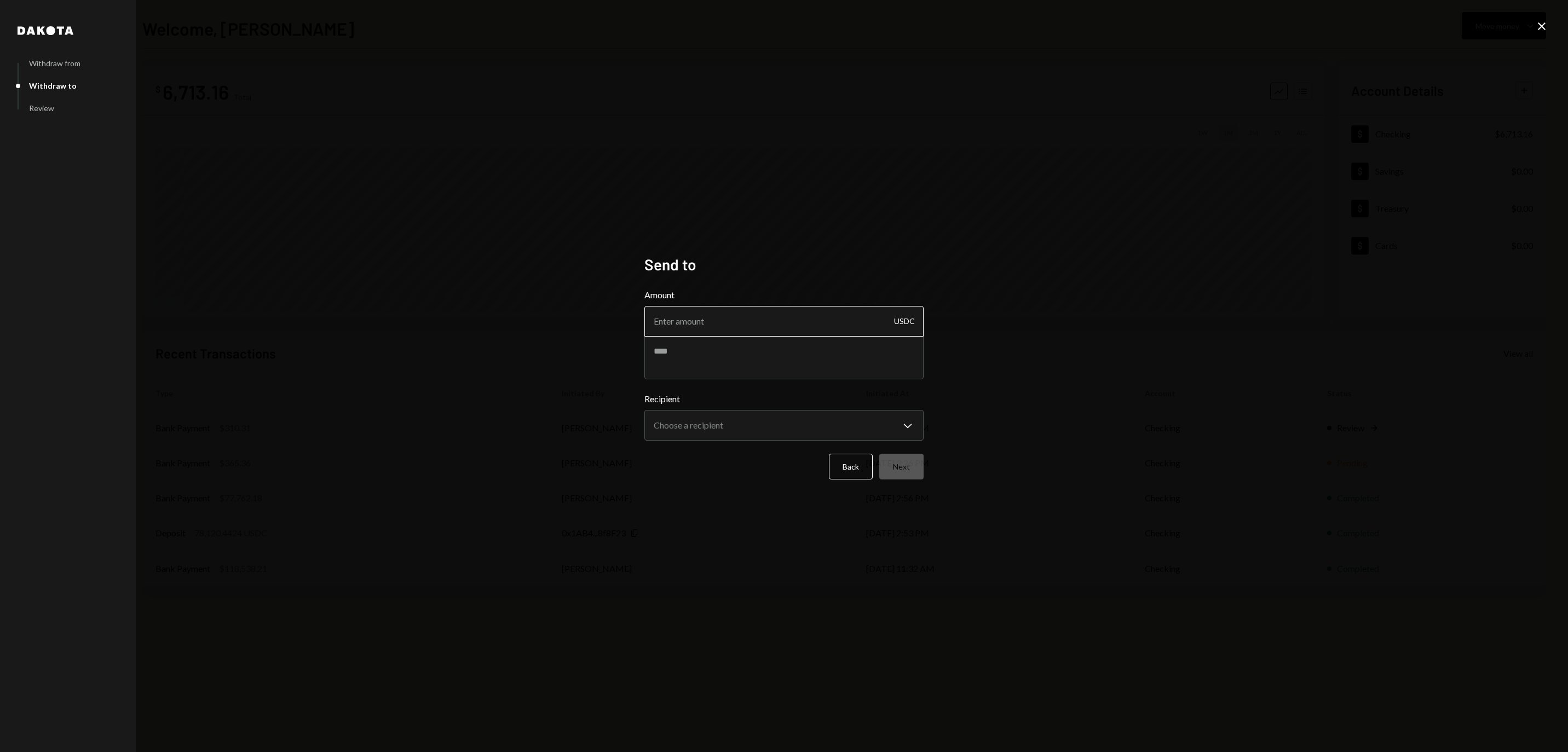
click at [752, 314] on input "Amount" at bounding box center [784, 321] width 279 height 31
type input "2"
type input "325"
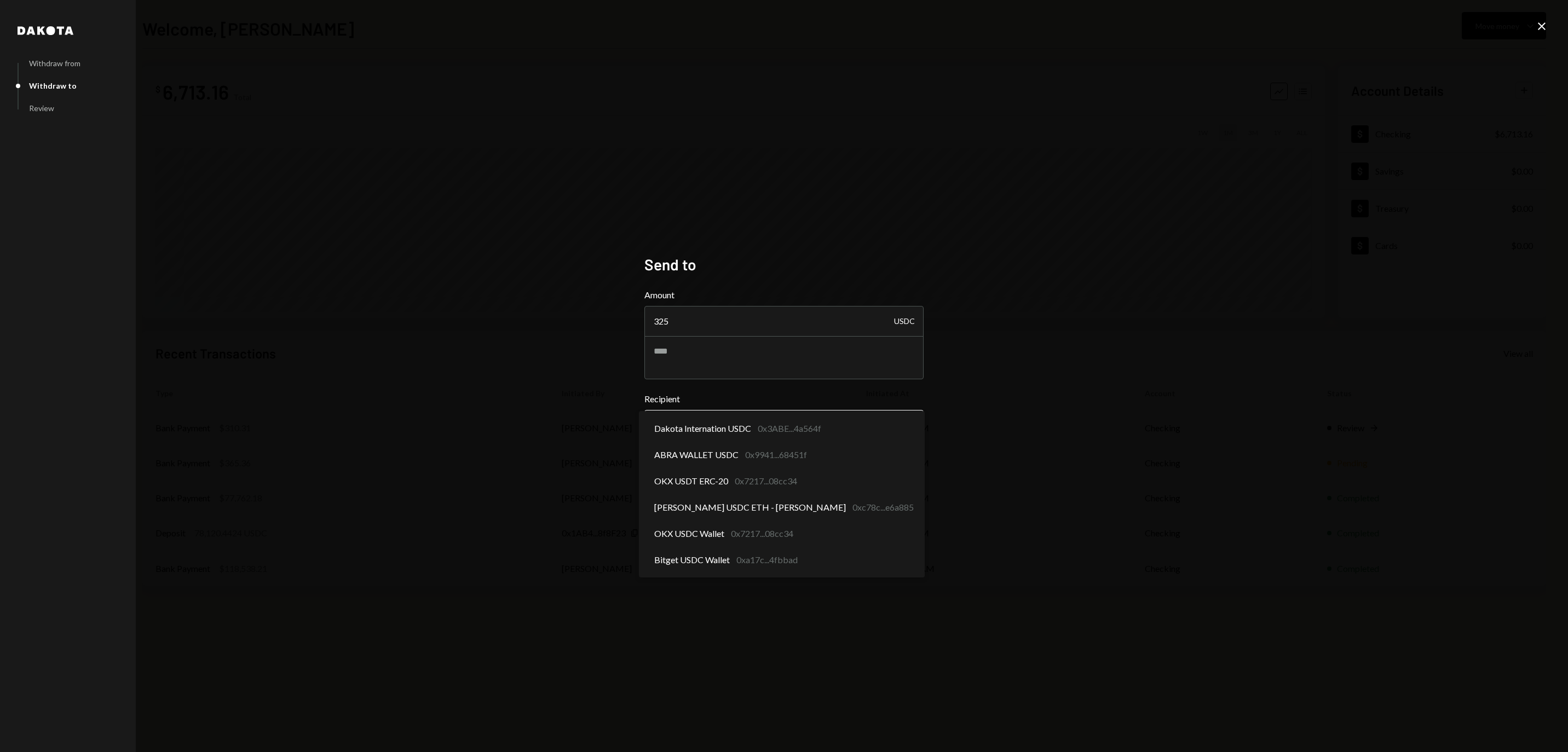
click at [687, 434] on body "R RWA Bridge LLC Caret Down Home Home Inbox Inbox Activities Transactions Accou…" at bounding box center [784, 376] width 1568 height 752
select select "**********"
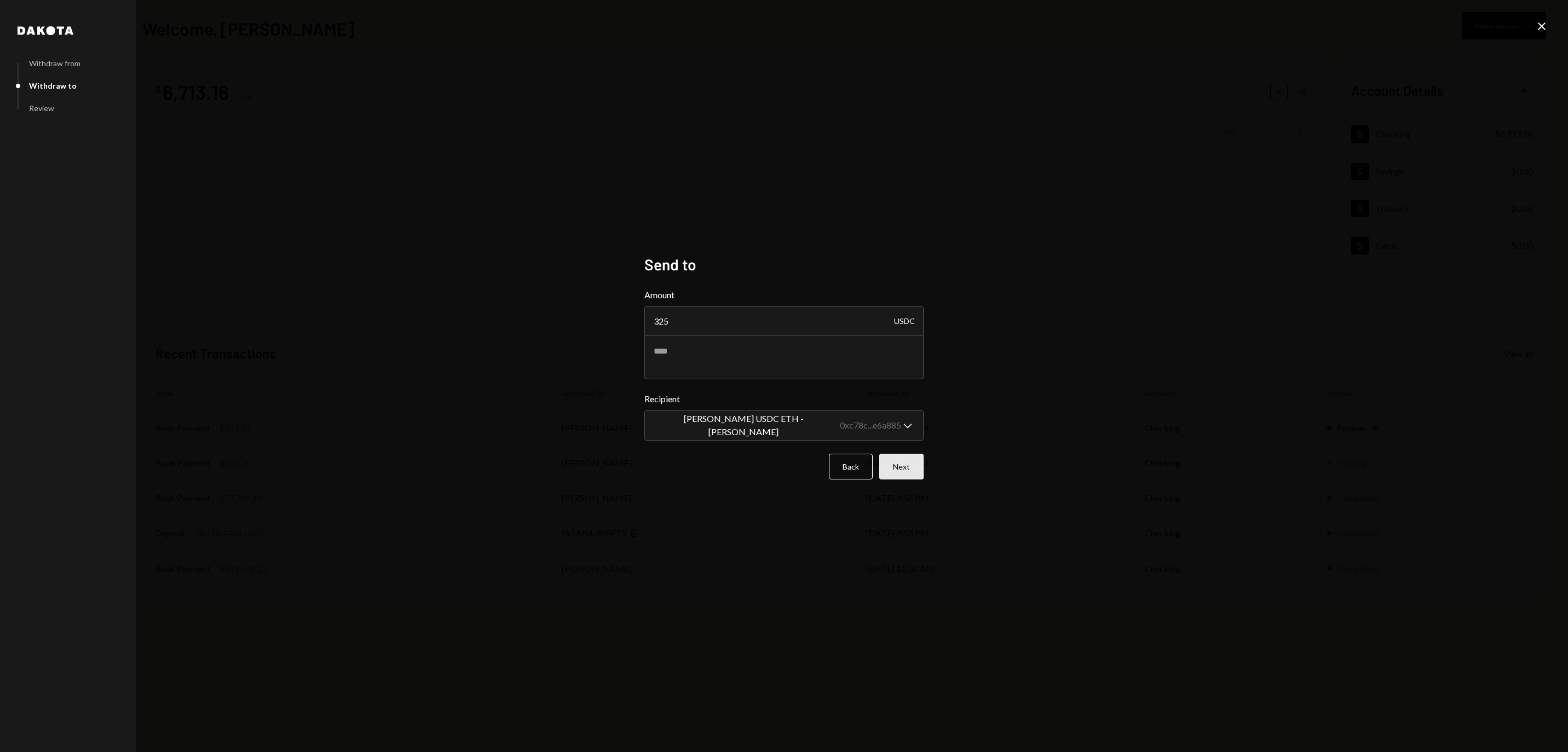
click at [915, 464] on button "Next" at bounding box center [902, 467] width 45 height 26
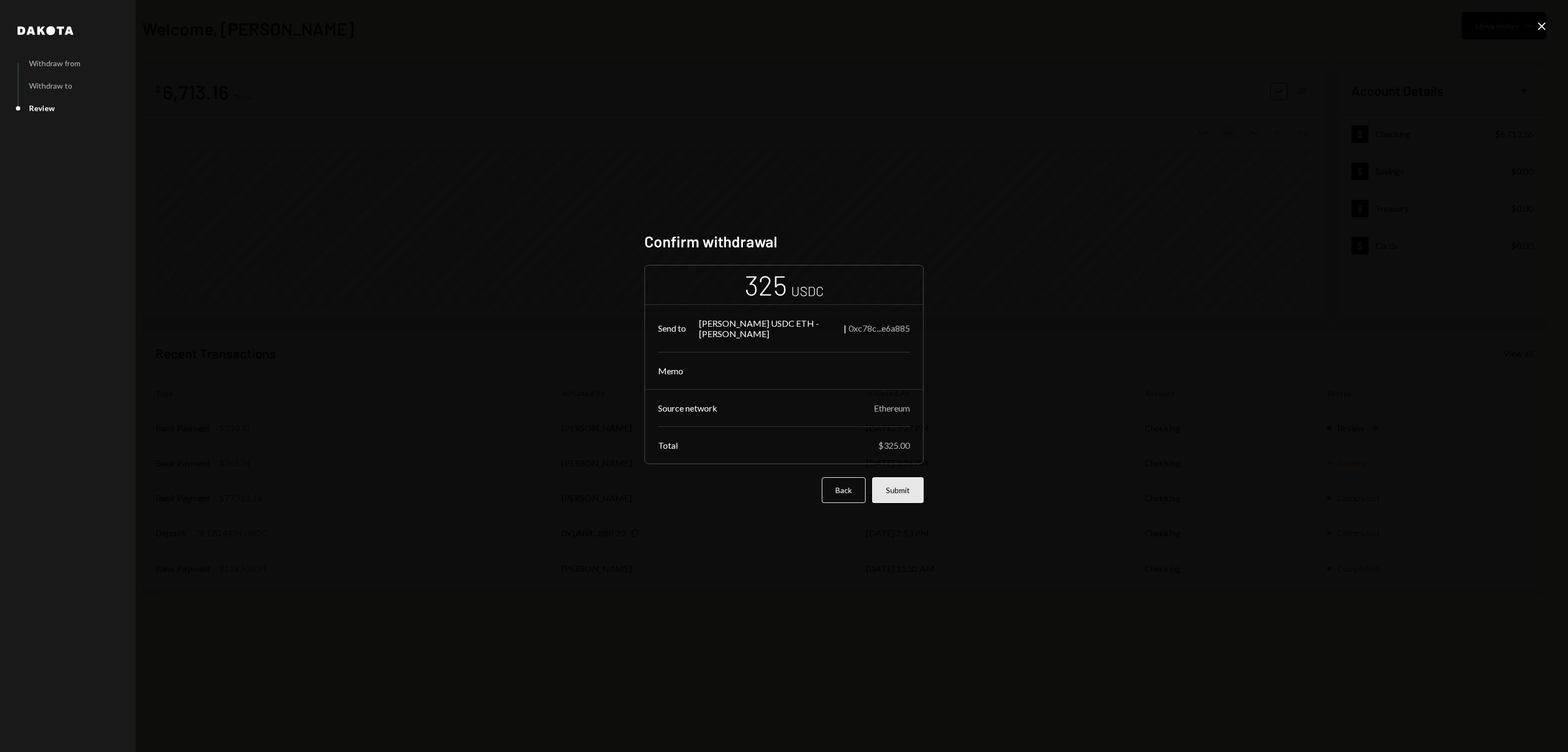
click at [896, 503] on button "Submit" at bounding box center [898, 490] width 52 height 26
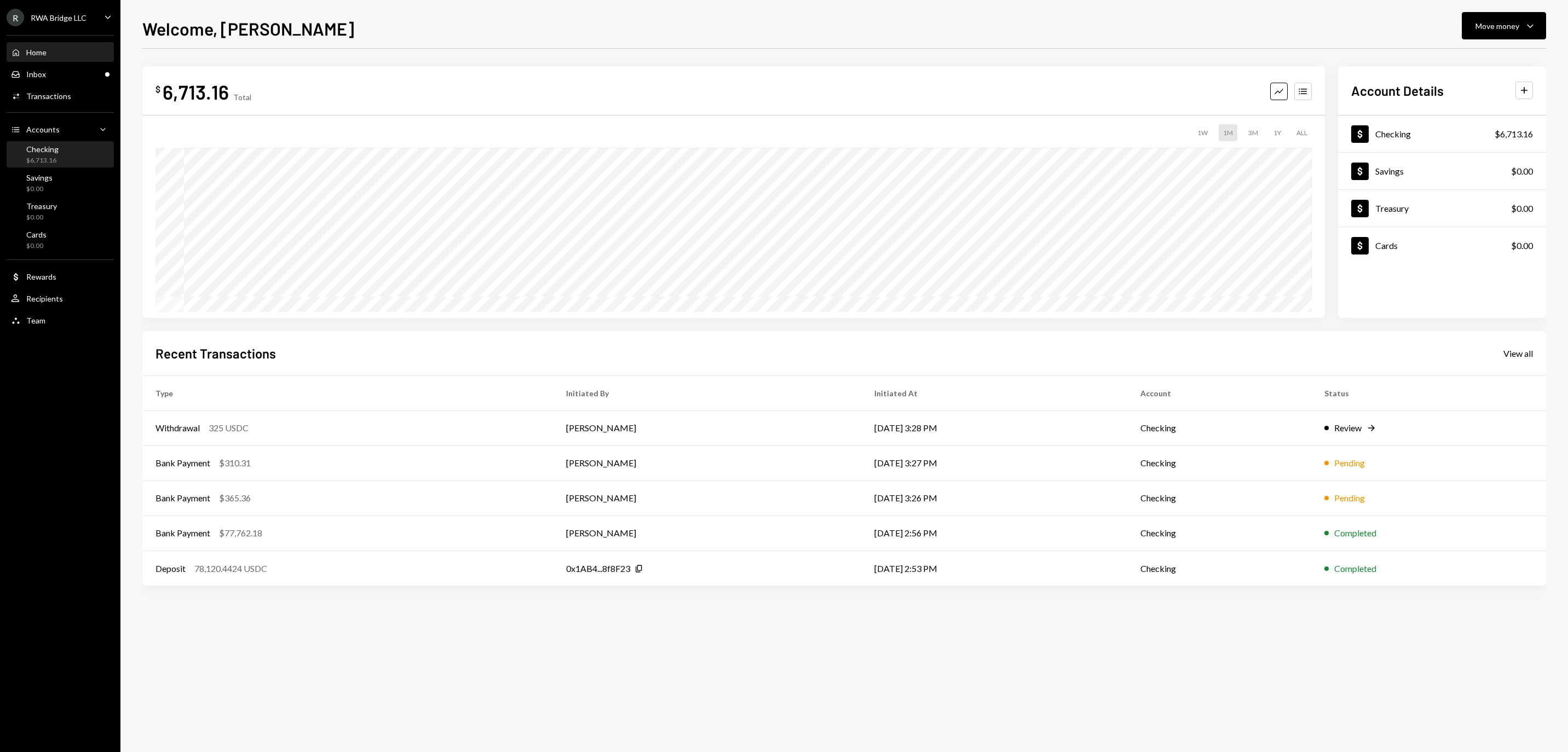
click at [40, 165] on div "$6,713.16" at bounding box center [42, 160] width 32 height 9
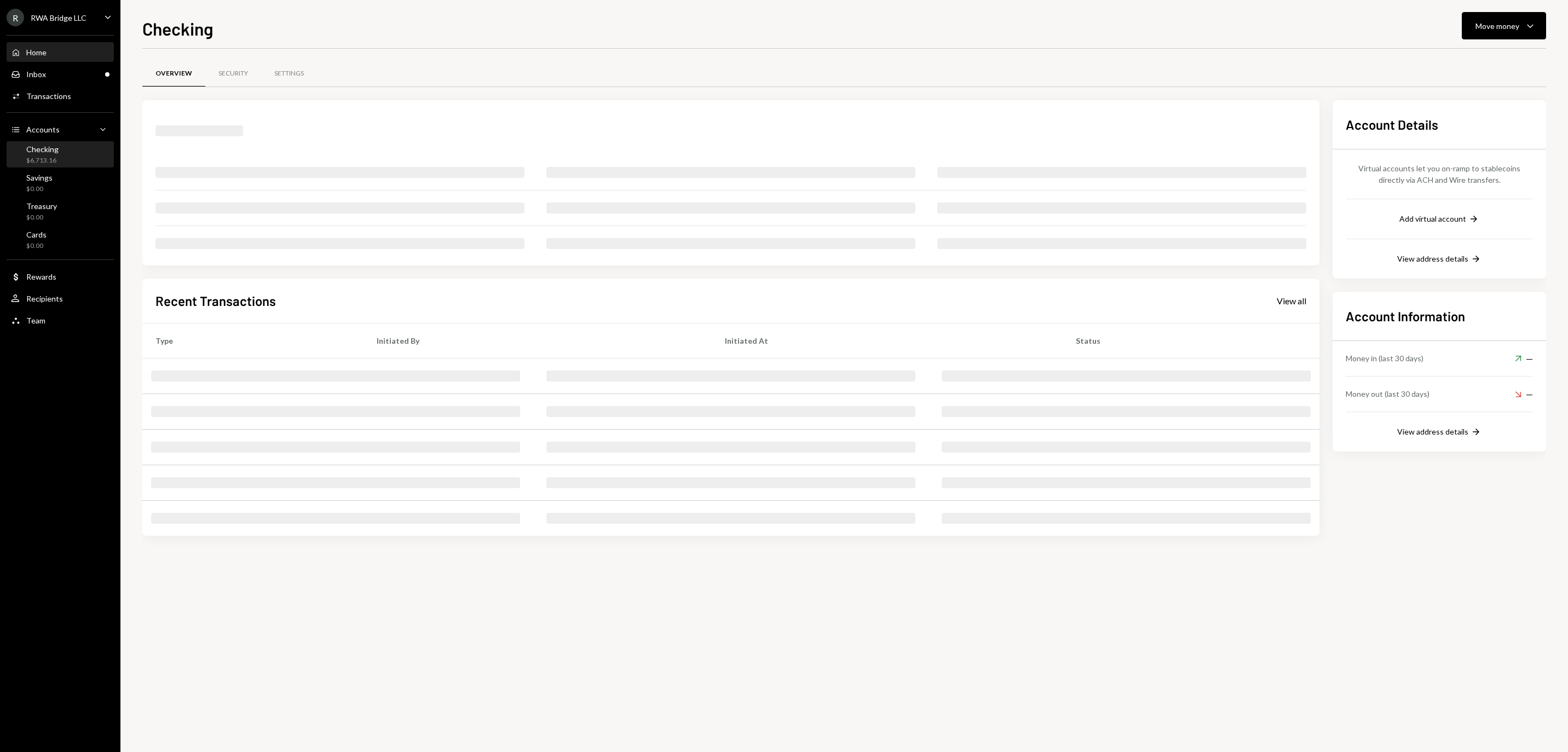
click at [59, 58] on div "Home Home" at bounding box center [60, 52] width 98 height 10
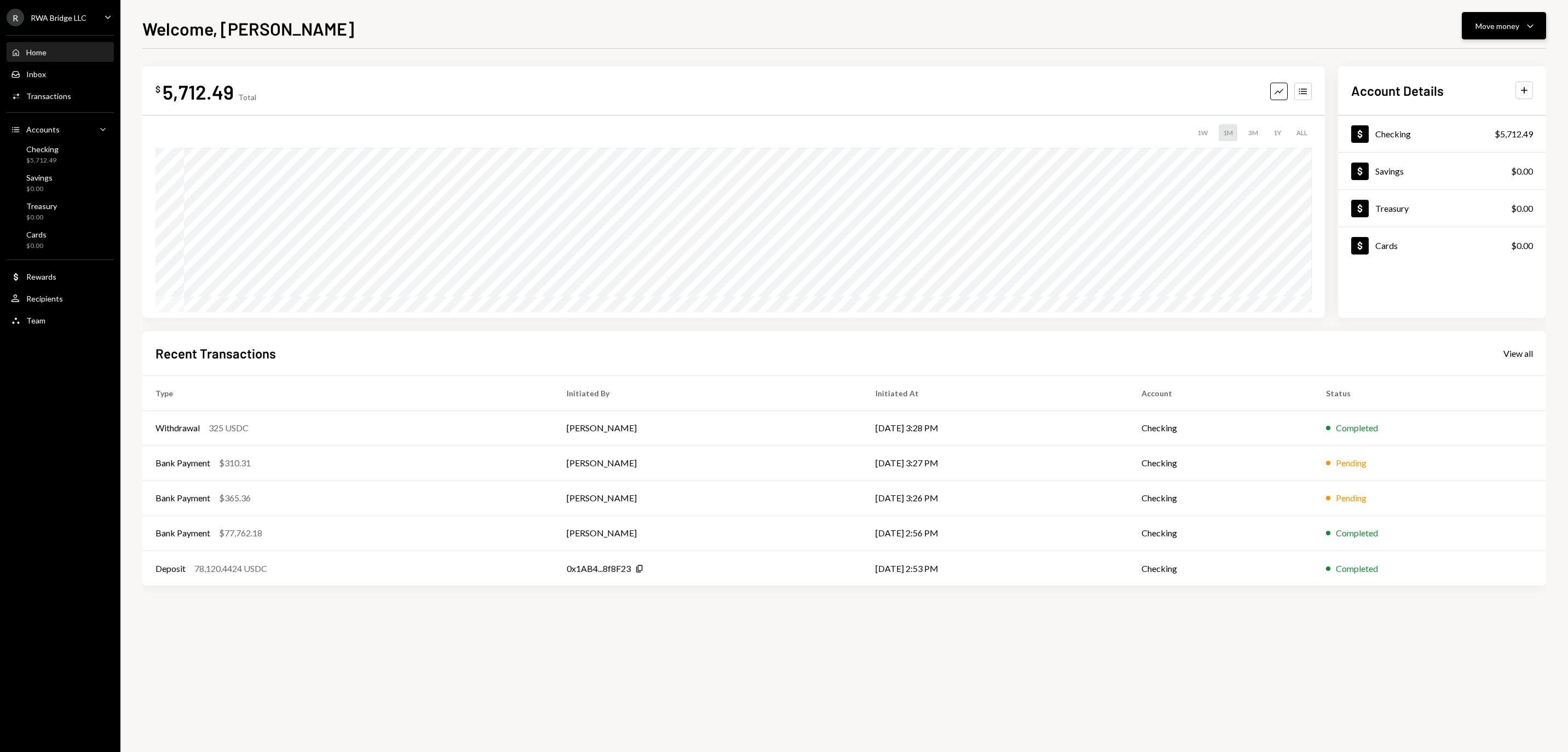
click at [1505, 37] on button "Move money Caret Down" at bounding box center [1503, 26] width 84 height 27
click at [1342, 27] on div "Welcome, Christopher Move money Caret Down" at bounding box center [844, 27] width 1403 height 24
click at [1489, 32] on button "Move money Caret Down" at bounding box center [1503, 26] width 84 height 27
click at [1478, 50] on div "Withdraw Send" at bounding box center [1487, 59] width 109 height 24
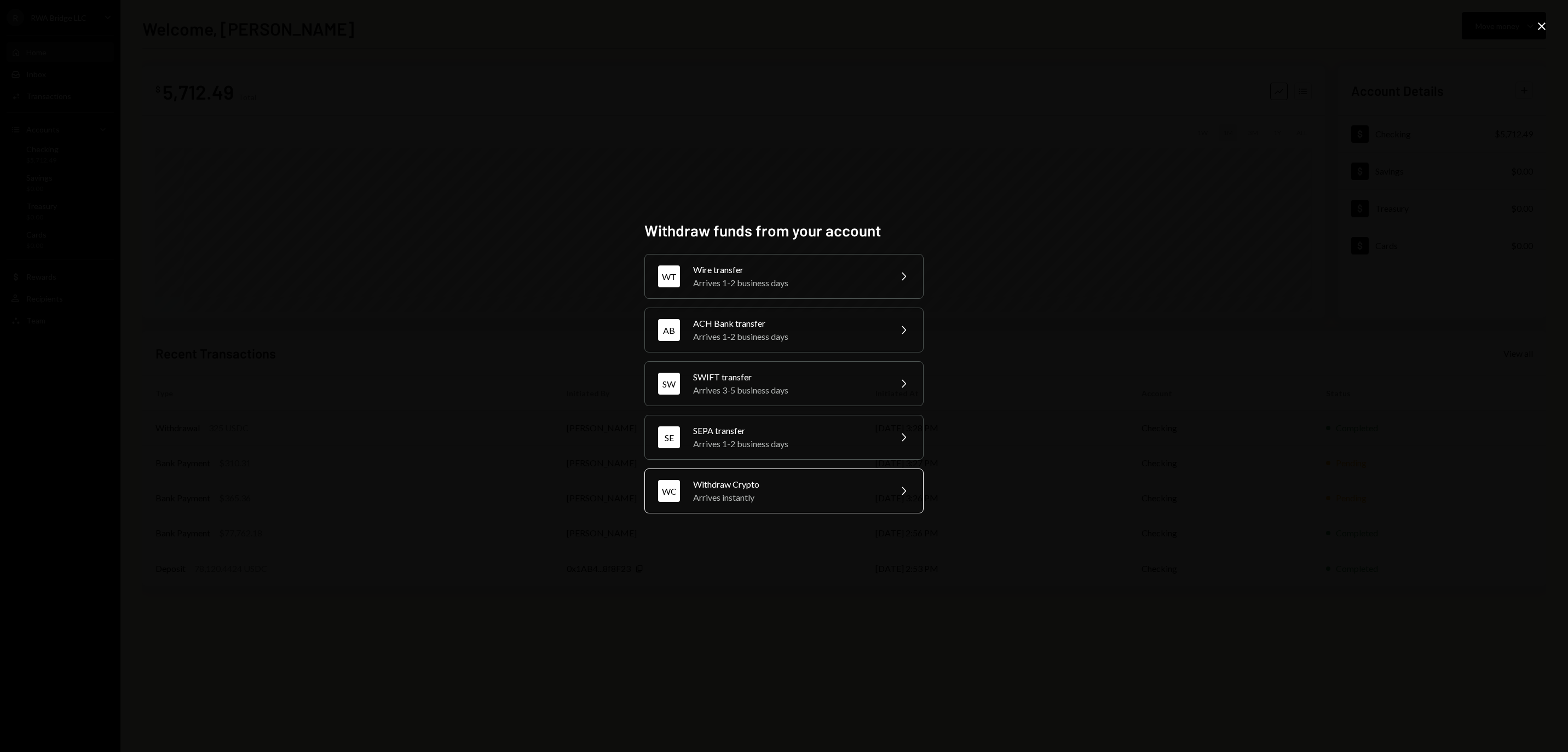
click at [758, 486] on div "Withdraw Crypto" at bounding box center [788, 485] width 191 height 13
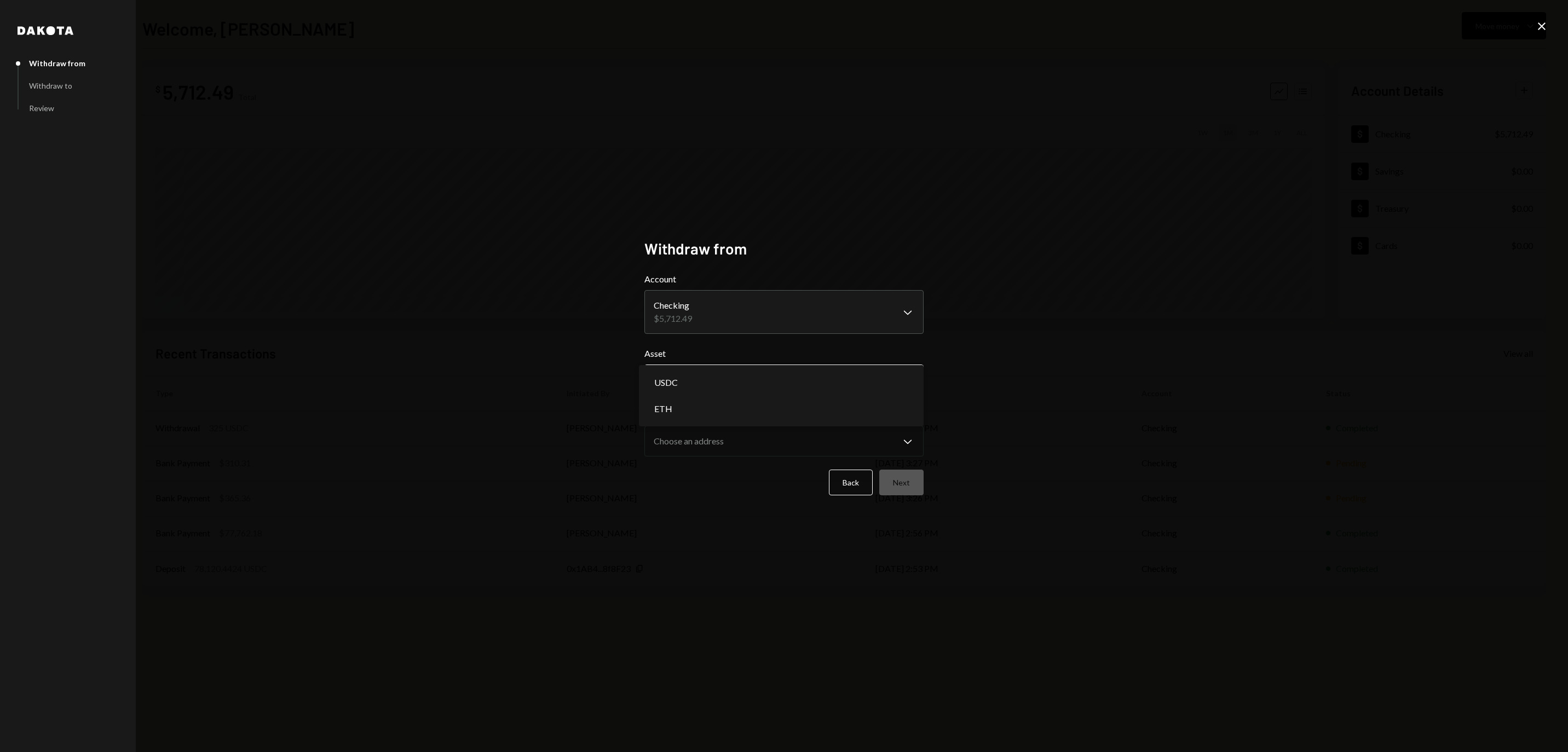
click at [726, 364] on button "Choose an asset Chevron Down" at bounding box center [784, 380] width 279 height 31
select select "****"
click at [717, 462] on form "**********" at bounding box center [784, 384] width 279 height 223
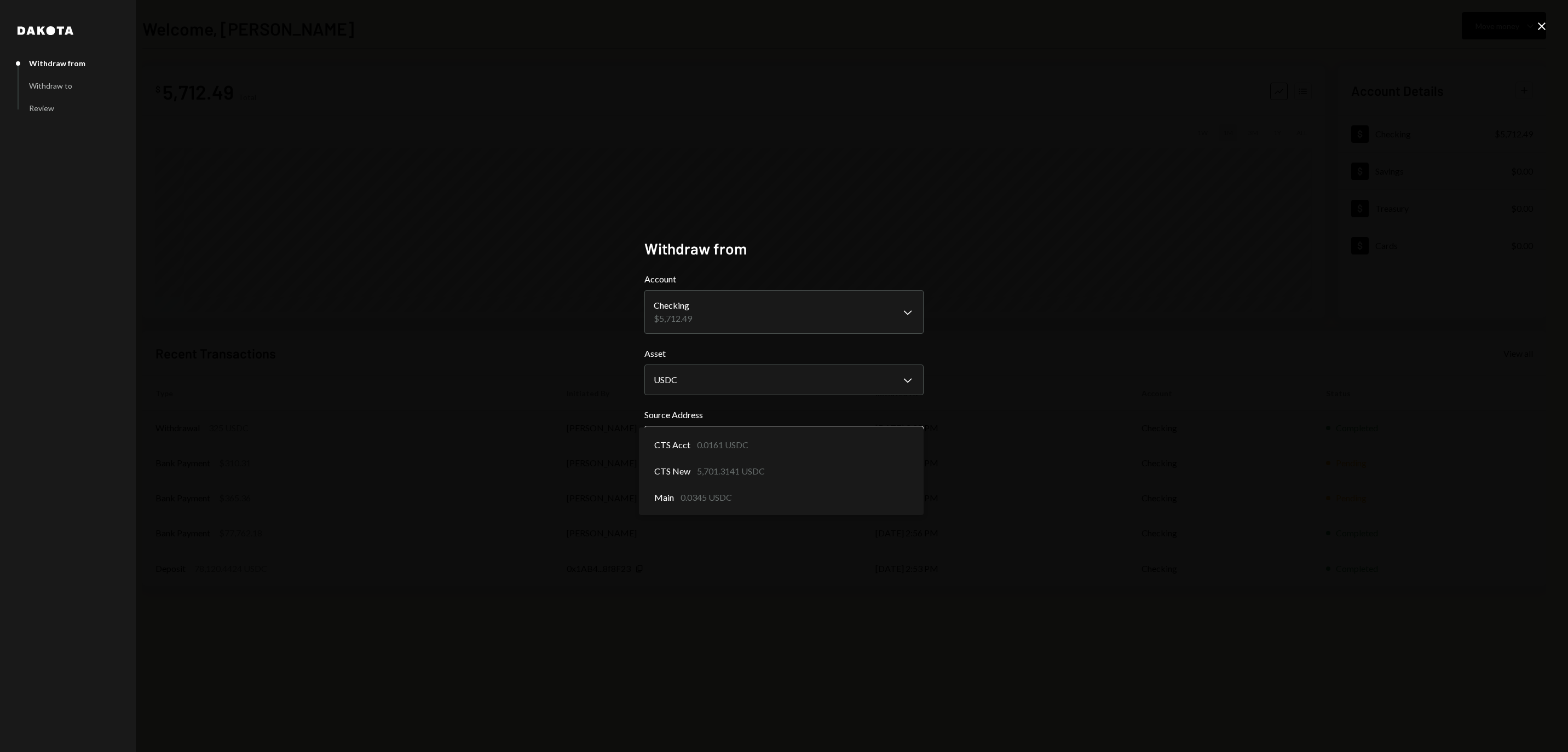
click at [717, 444] on body "**********" at bounding box center [784, 376] width 1568 height 752
select select "**********"
click at [899, 488] on button "Next" at bounding box center [902, 482] width 45 height 26
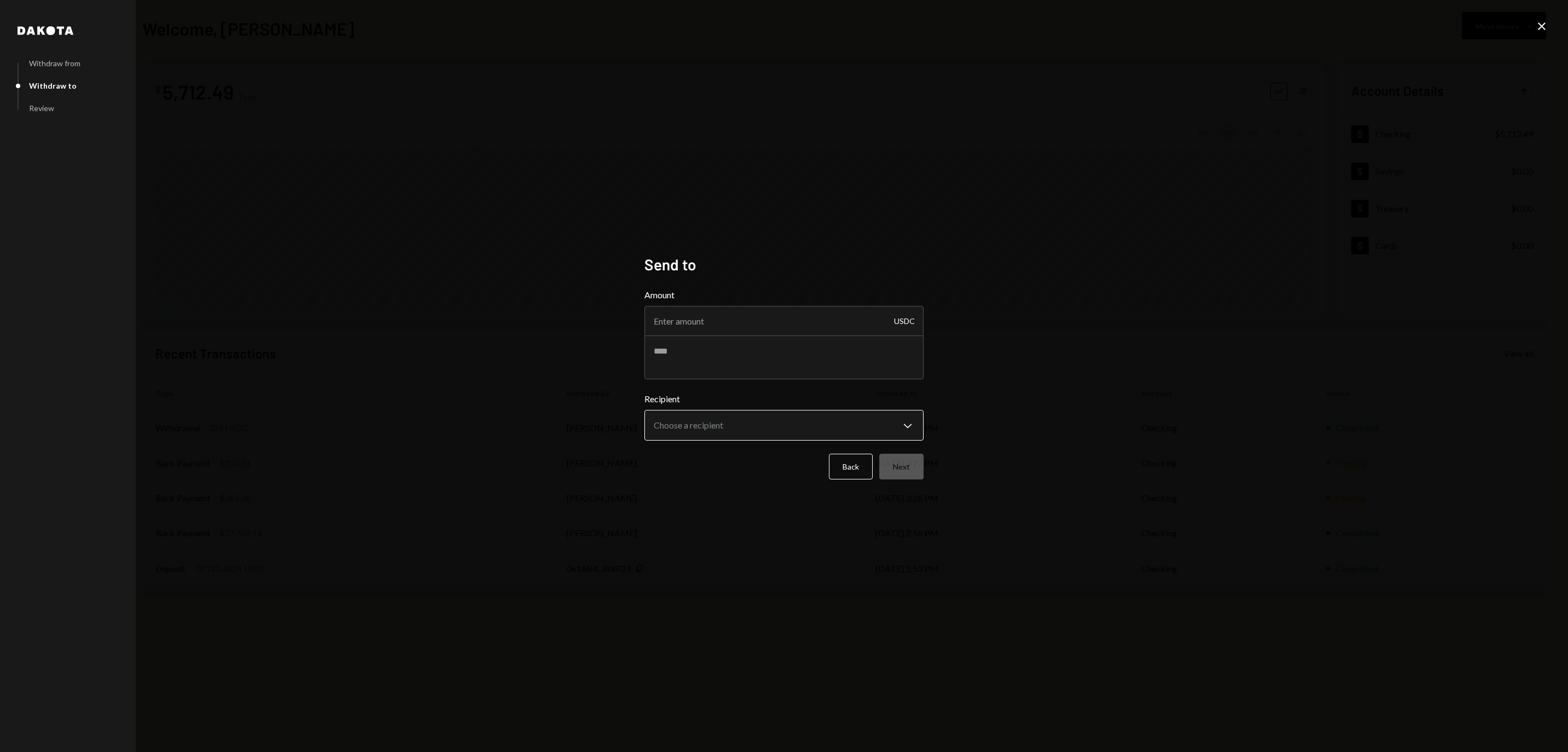
click at [719, 419] on body "**********" at bounding box center [784, 376] width 1568 height 752
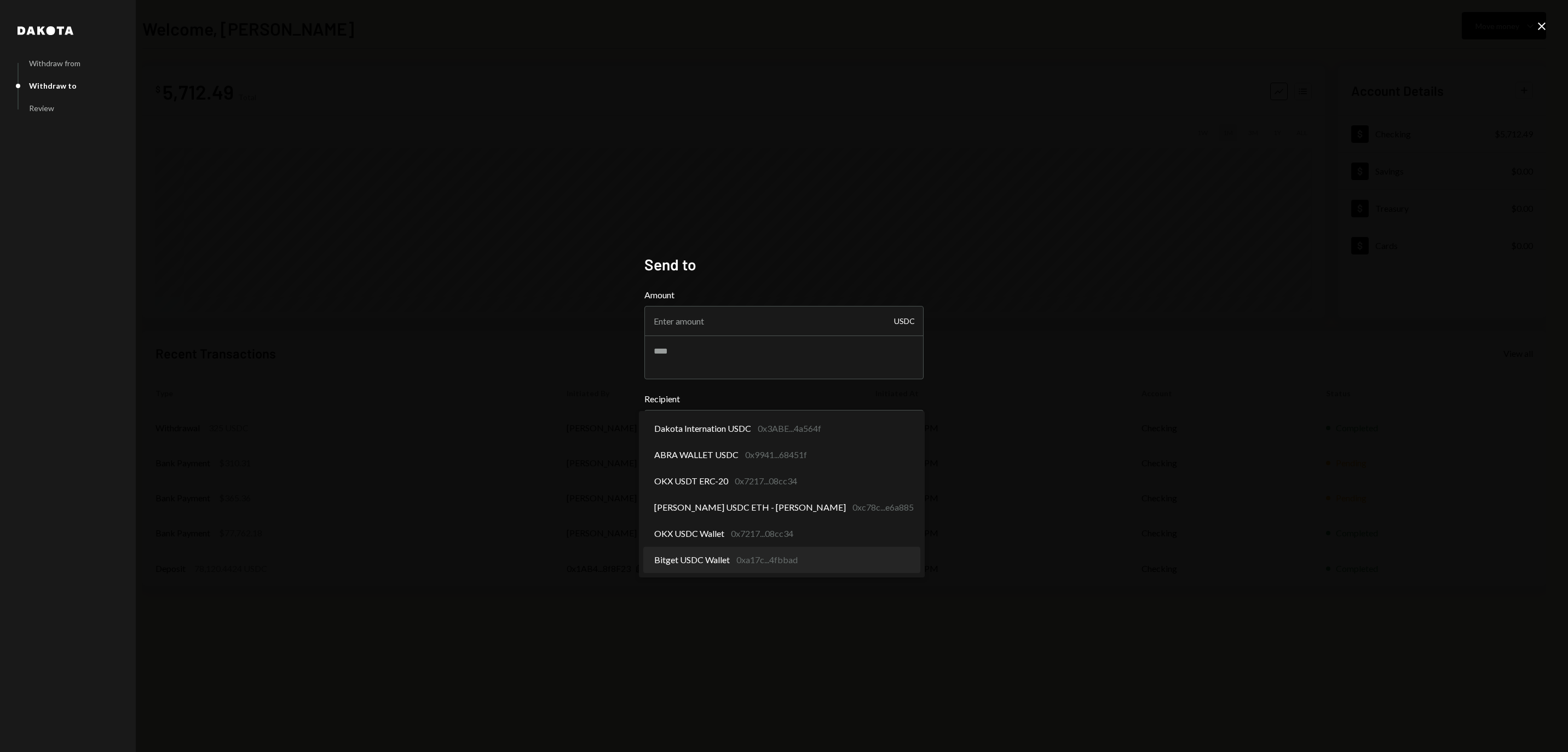
select select "**********"
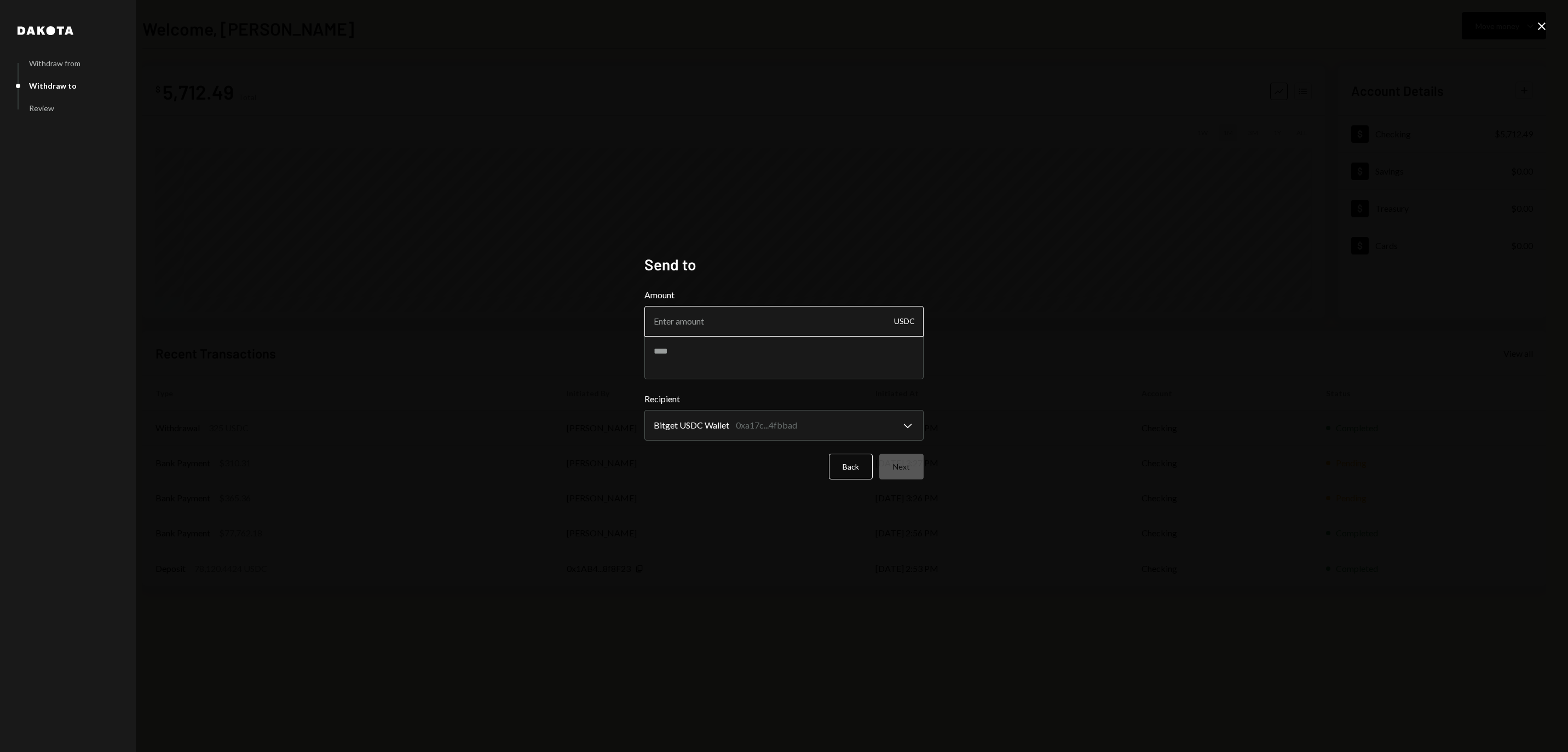
click at [773, 326] on input "Amount" at bounding box center [784, 321] width 279 height 31
type input "1001"
click at [897, 458] on button "Next" at bounding box center [902, 467] width 45 height 26
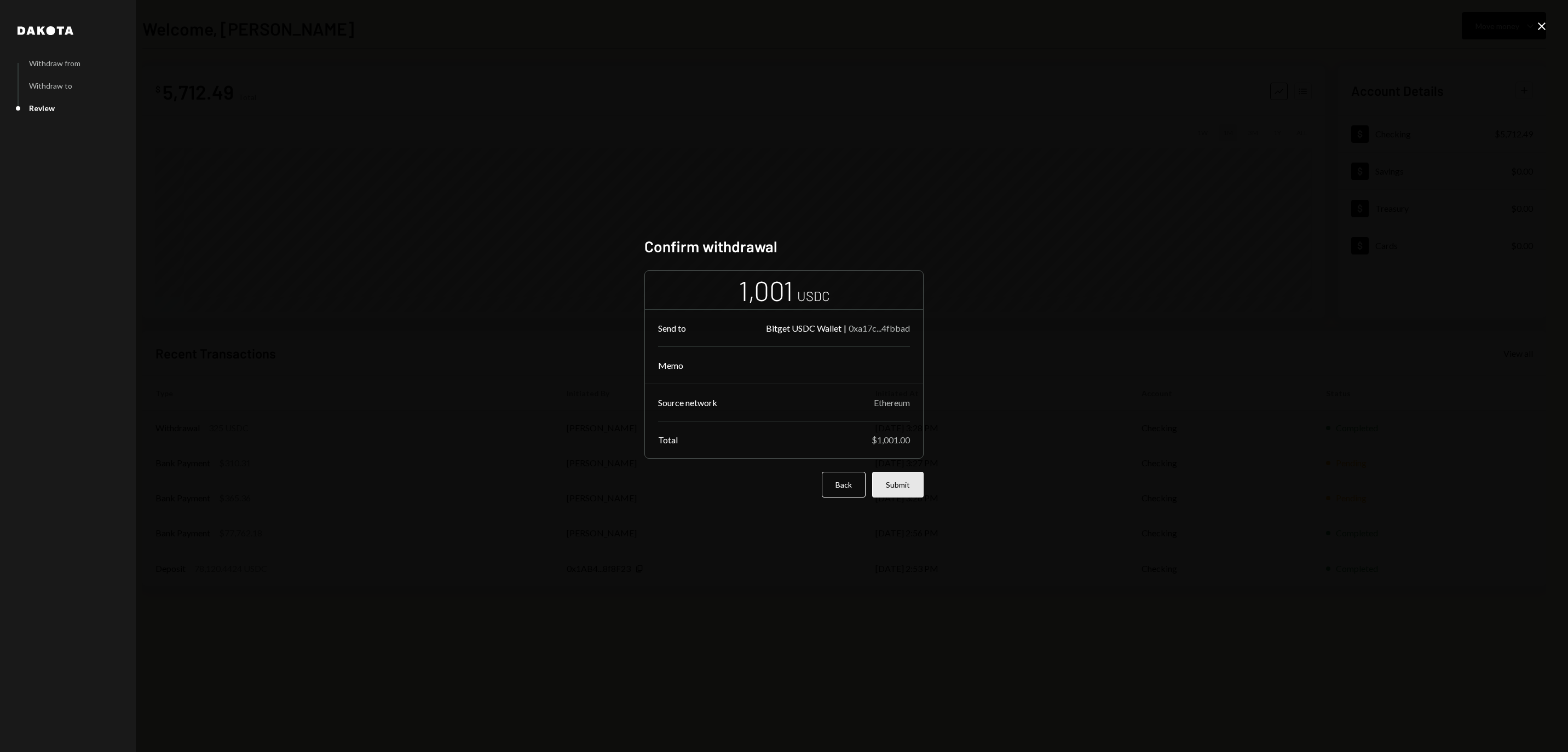
click at [913, 492] on button "Submit" at bounding box center [898, 485] width 52 height 26
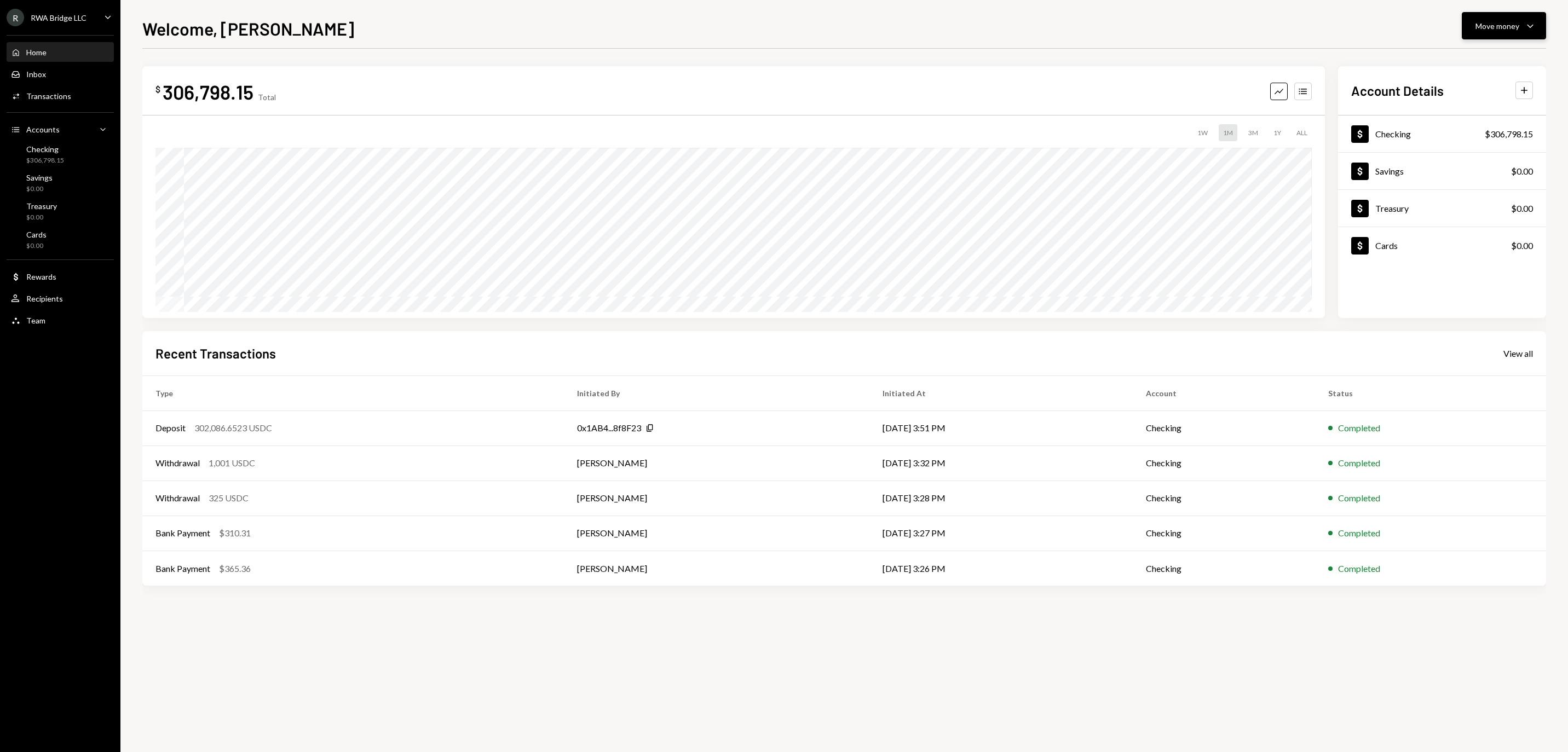
click at [1485, 31] on div "Move money" at bounding box center [1497, 26] width 44 height 12
click at [1446, 58] on icon "Withdraw" at bounding box center [1444, 59] width 10 height 10
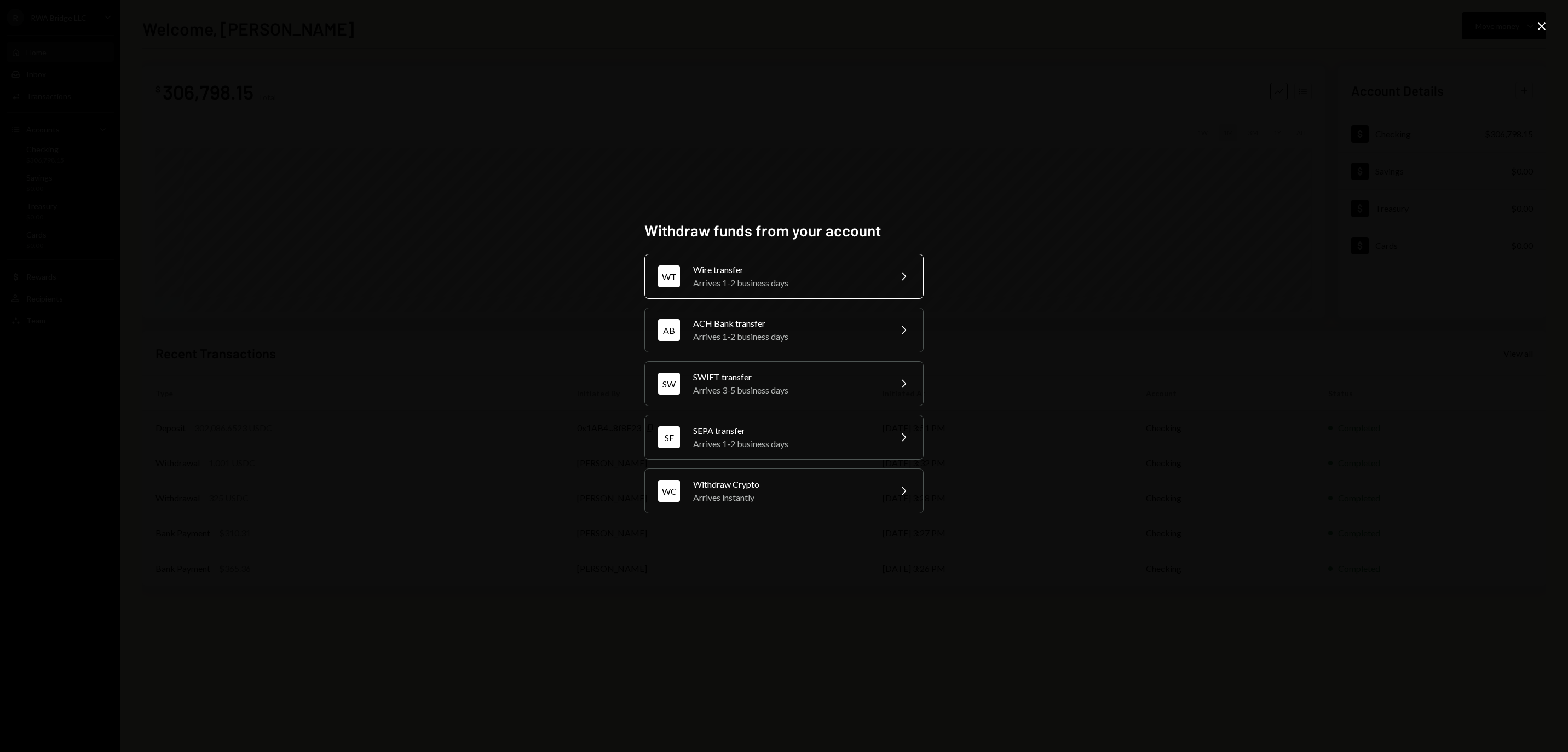
click at [788, 263] on div "Wire transfer" at bounding box center [788, 270] width 191 height 13
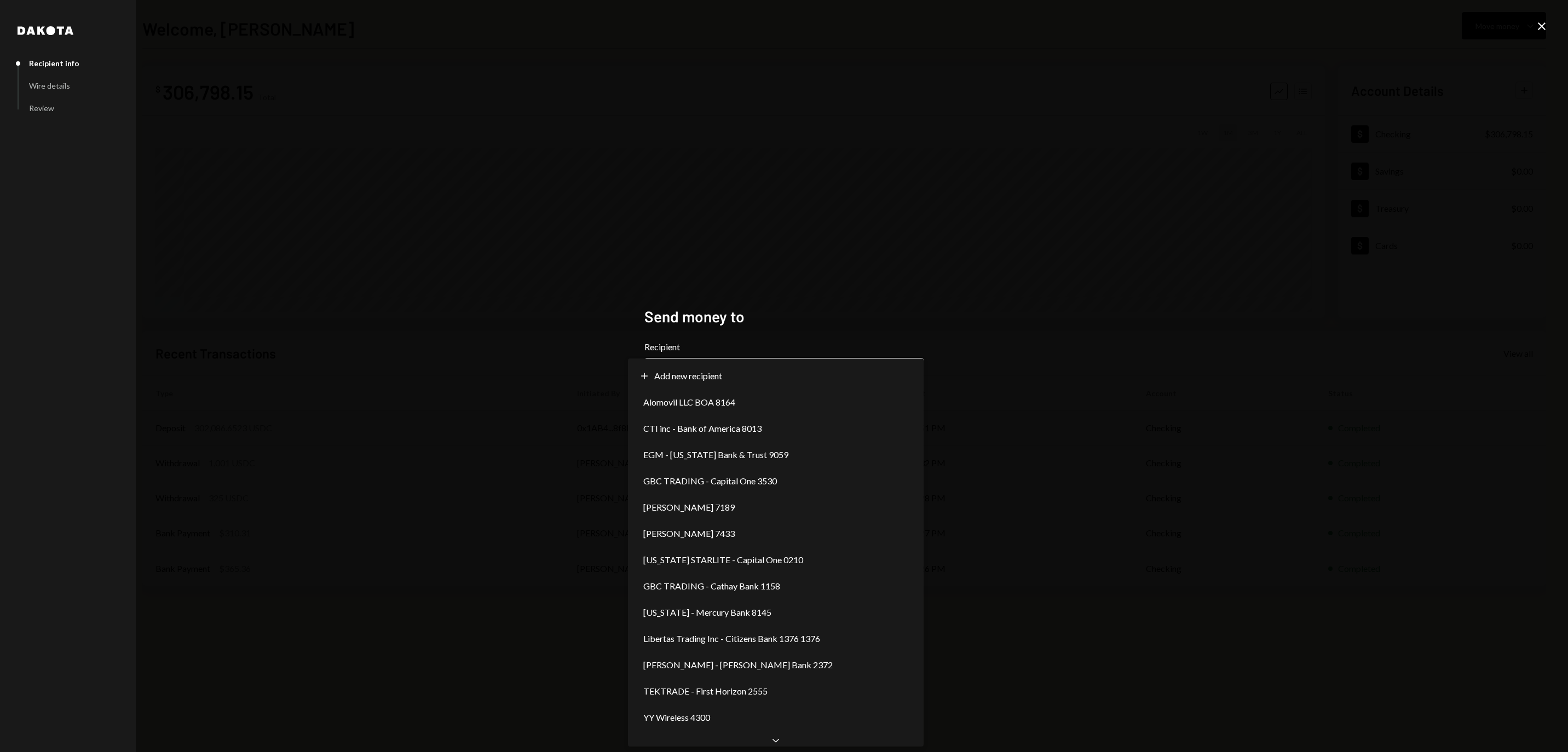
click at [720, 369] on body "**********" at bounding box center [784, 376] width 1568 height 752
select select "**********"
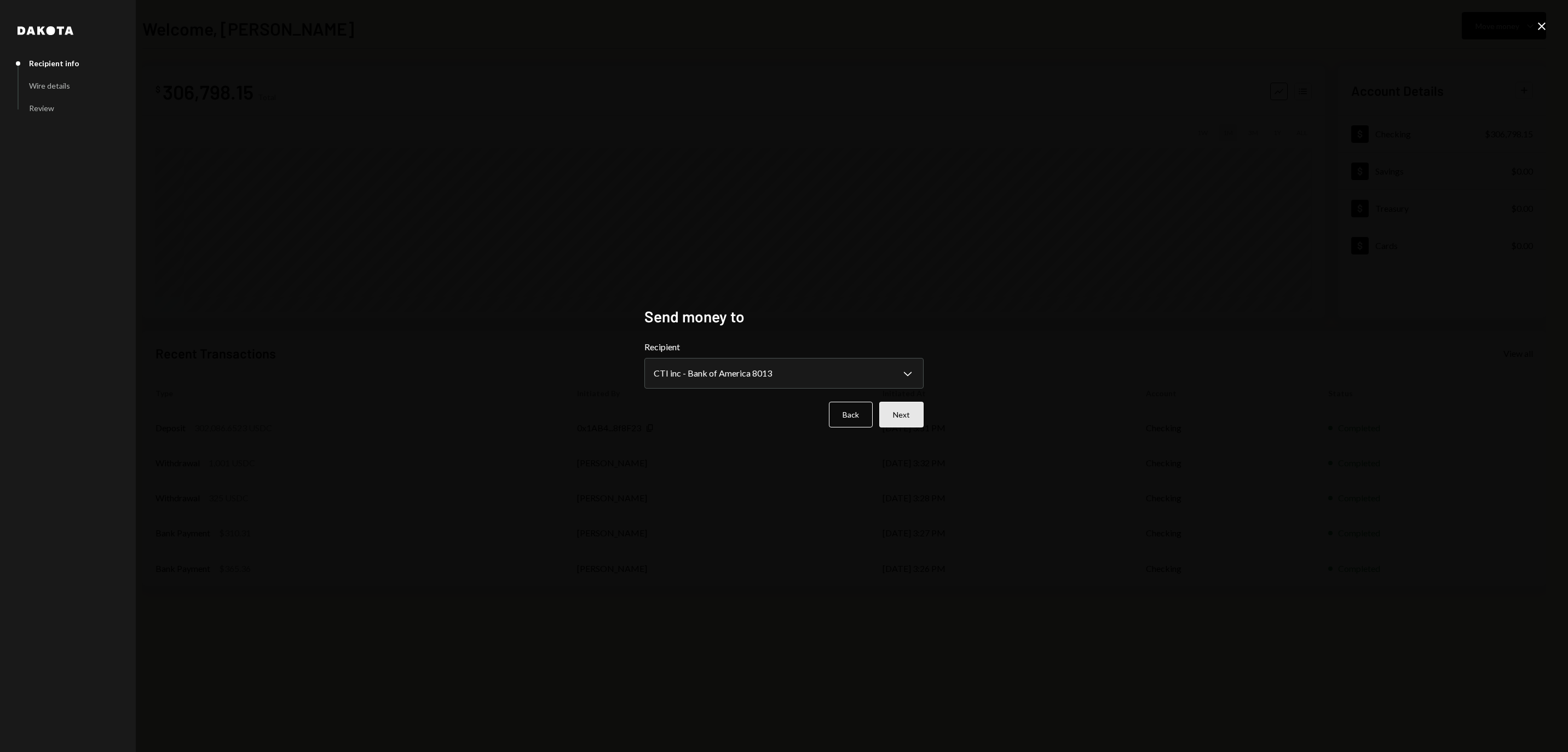
click at [912, 419] on button "Next" at bounding box center [902, 415] width 45 height 26
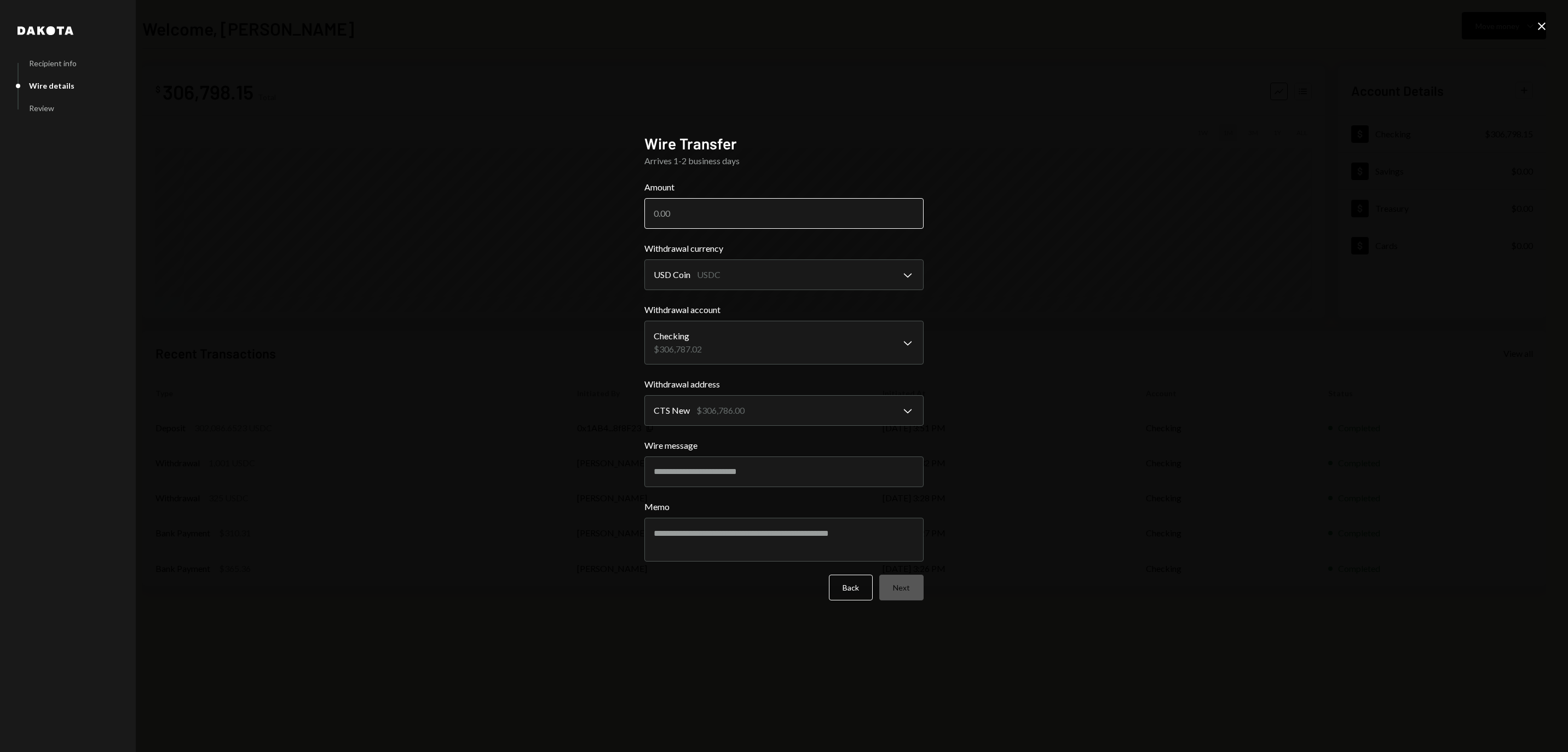
click at [741, 206] on input "Amount" at bounding box center [784, 214] width 279 height 31
paste input "301220.00"
click at [676, 209] on input "Amount" at bounding box center [784, 214] width 279 height 31
type input "301220.00"
click at [894, 584] on button "Next" at bounding box center [902, 587] width 45 height 26
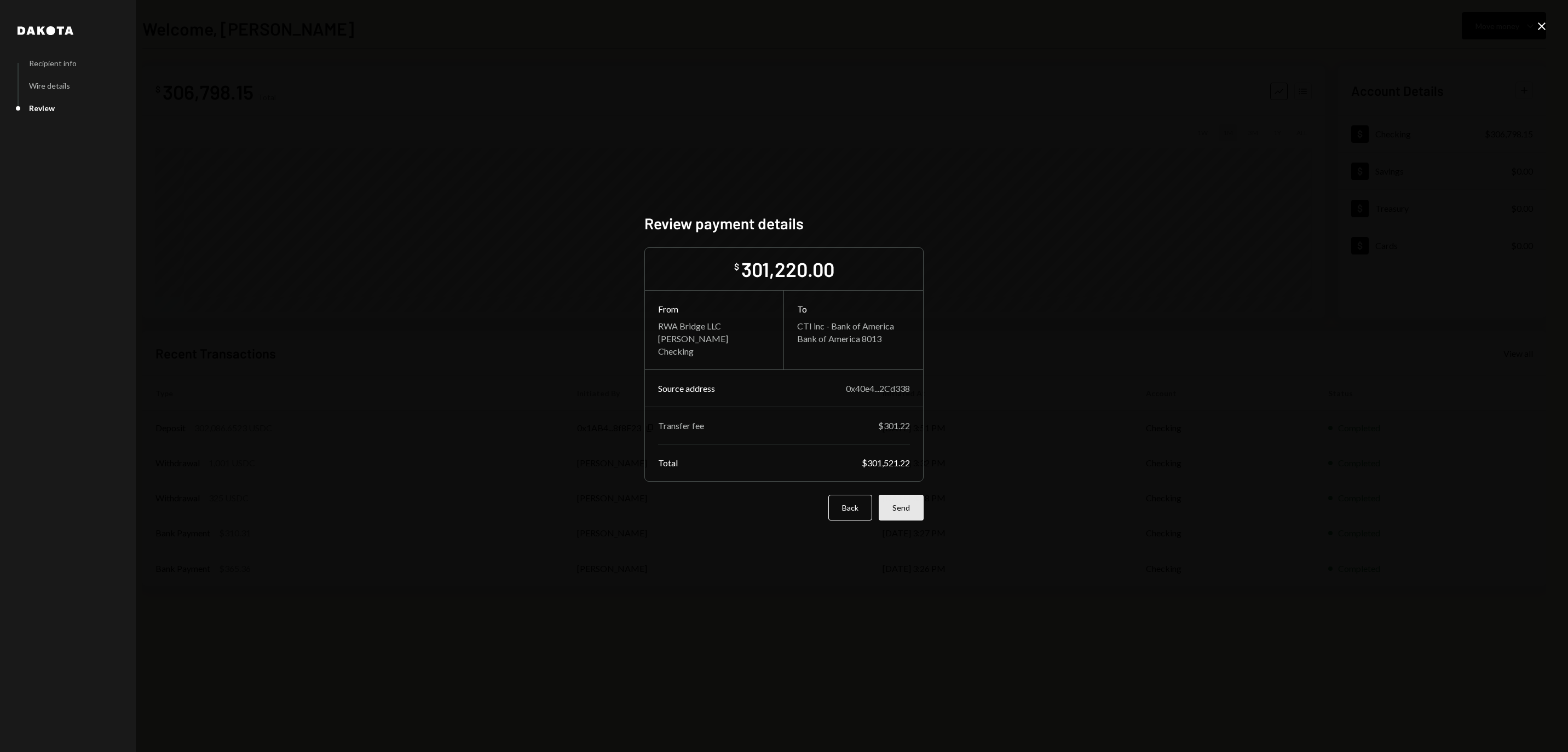
click at [914, 521] on button "Send" at bounding box center [901, 508] width 45 height 26
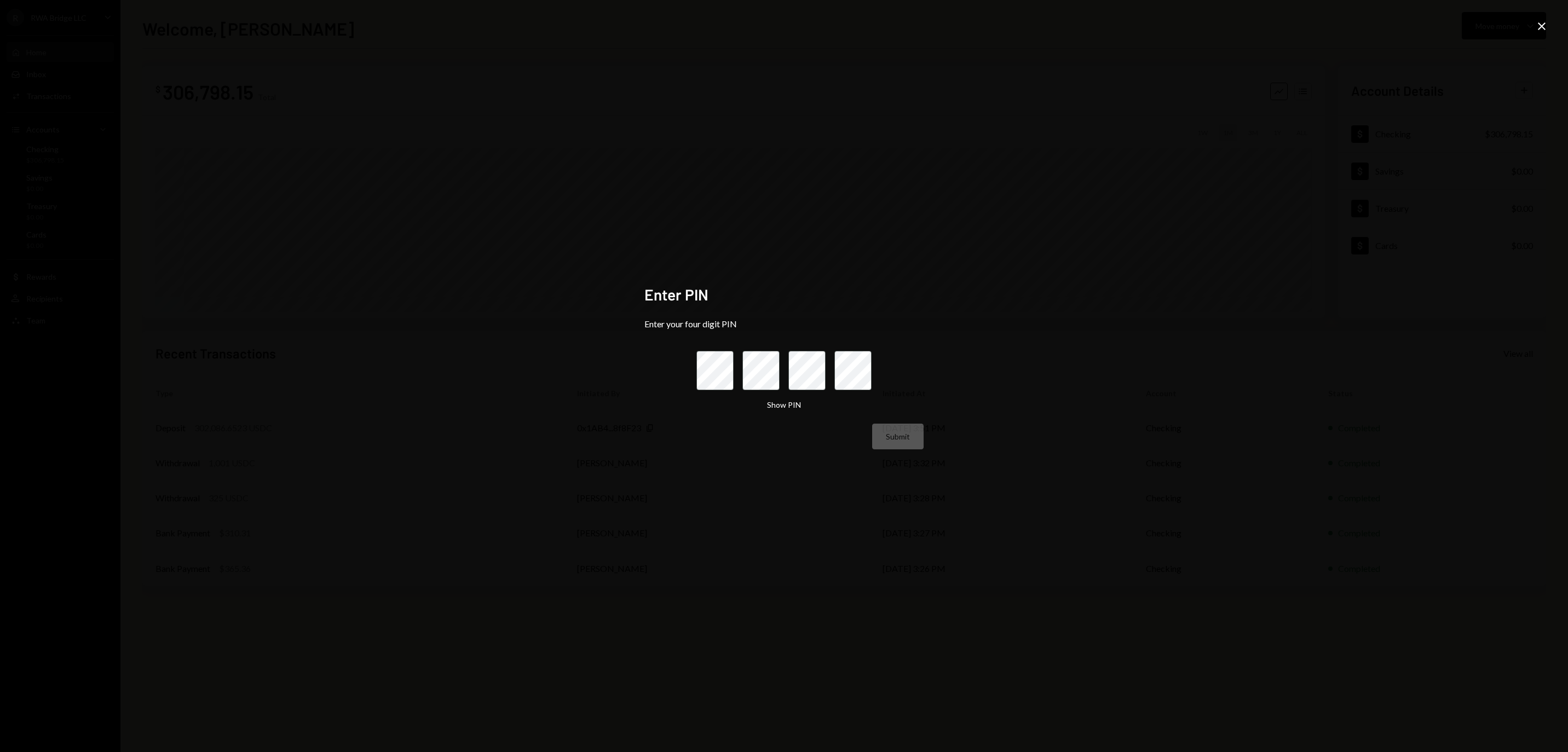
click at [1537, 29] on icon "Close" at bounding box center [1541, 26] width 13 height 13
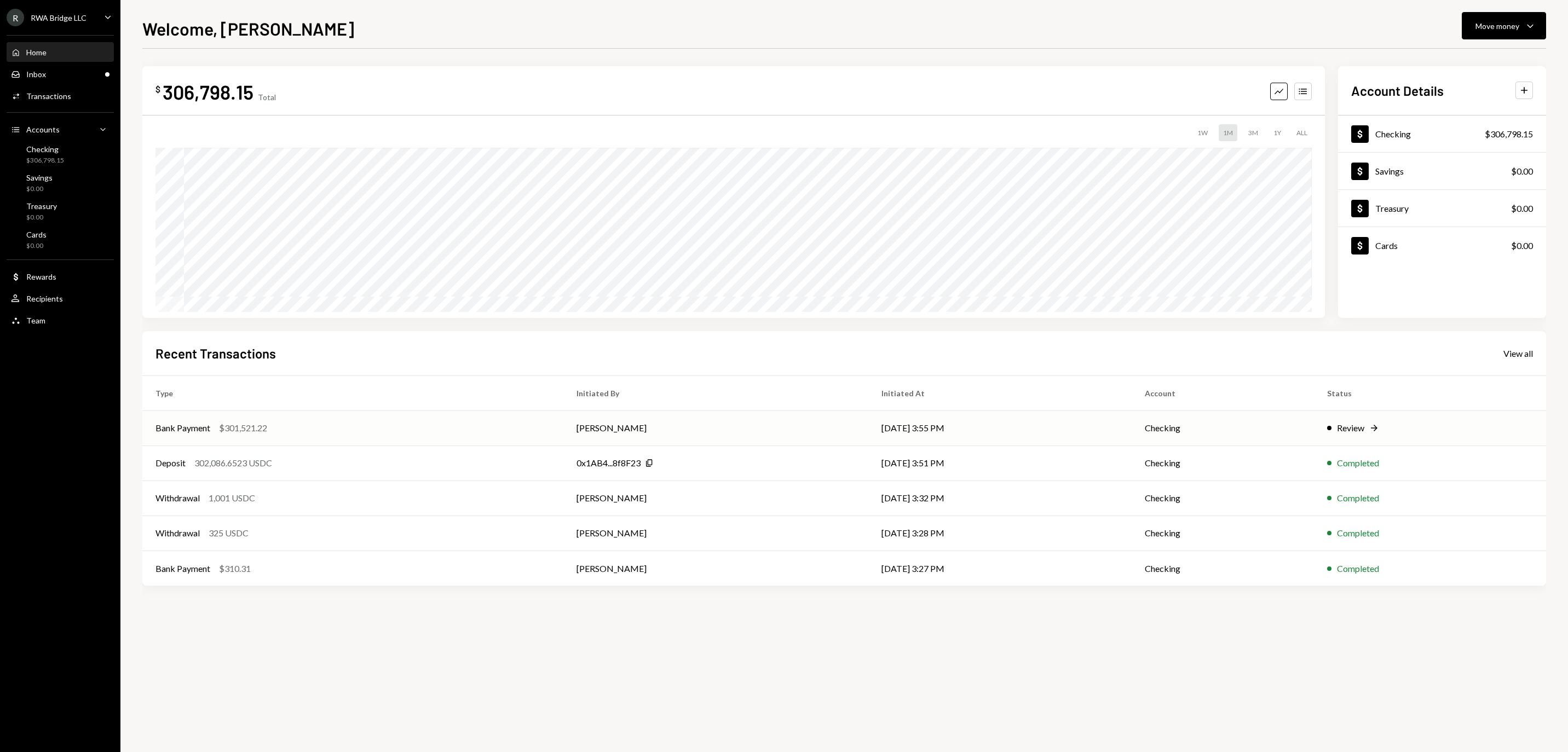
click at [901, 433] on td "[DATE] 3:55 PM" at bounding box center [999, 428] width 262 height 35
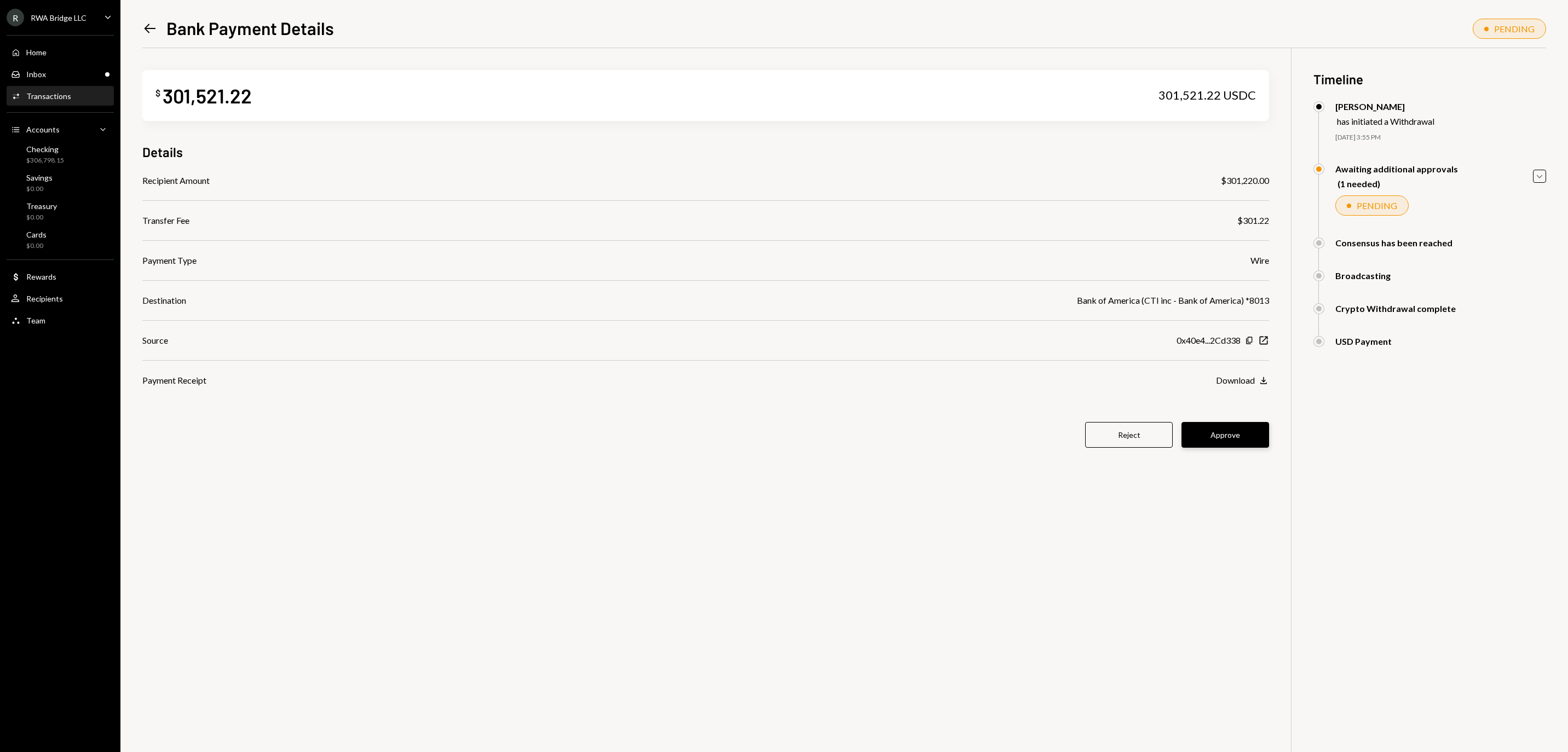
click at [1229, 444] on button "Approve" at bounding box center [1225, 435] width 88 height 26
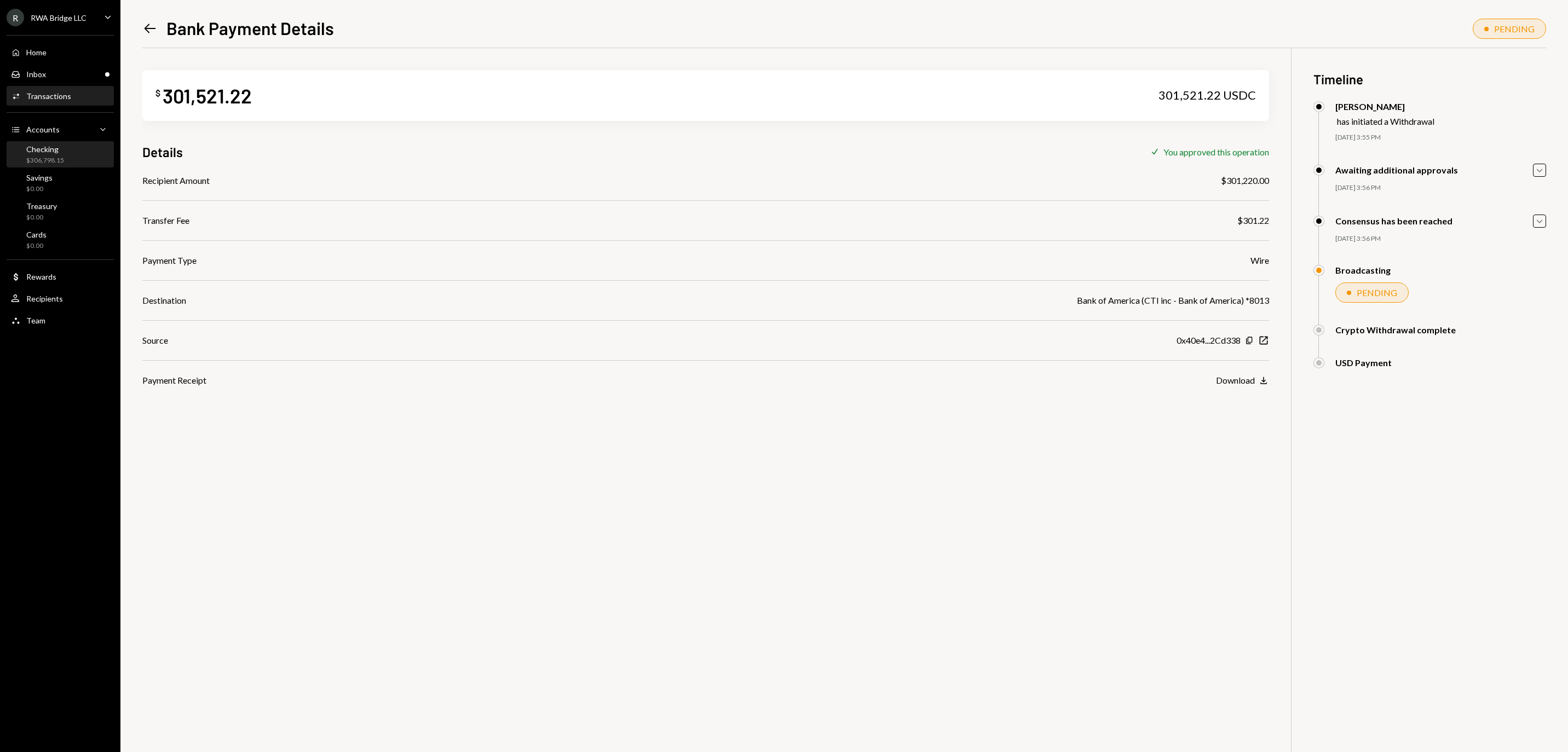
click at [64, 165] on div "$306,798.15" at bounding box center [45, 160] width 38 height 9
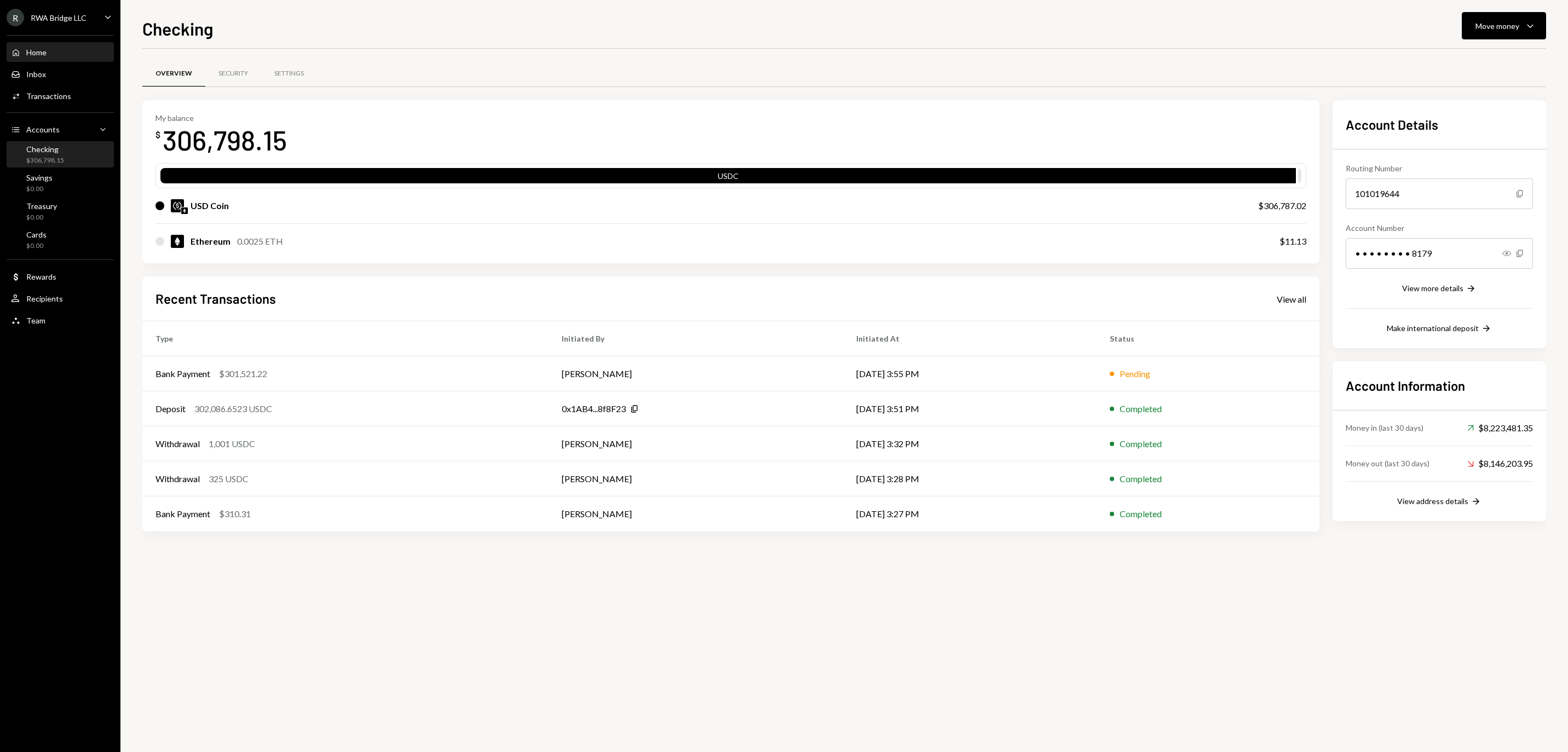
click at [63, 55] on div "Home Home" at bounding box center [60, 52] width 98 height 10
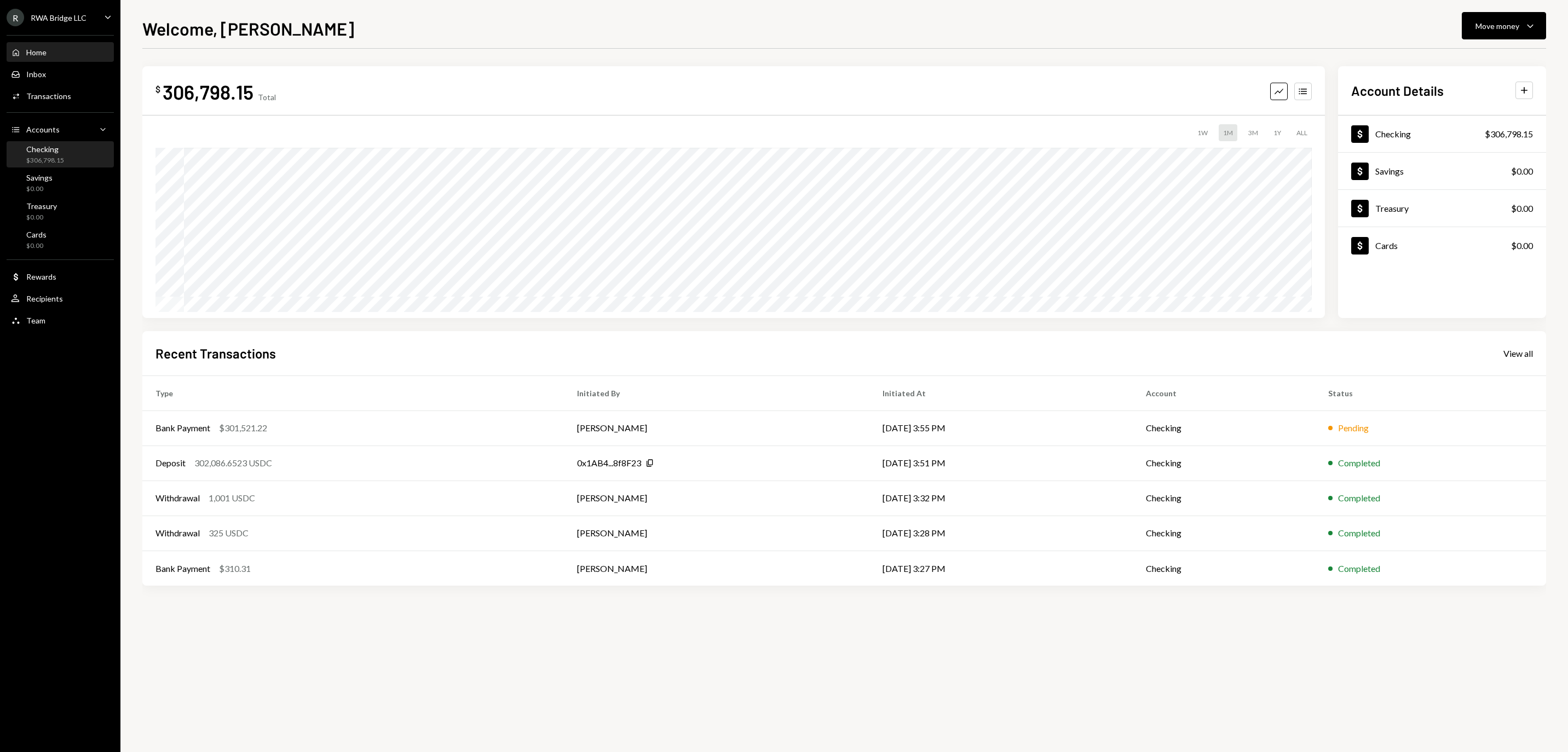
click at [61, 165] on div "$306,798.15" at bounding box center [45, 160] width 38 height 9
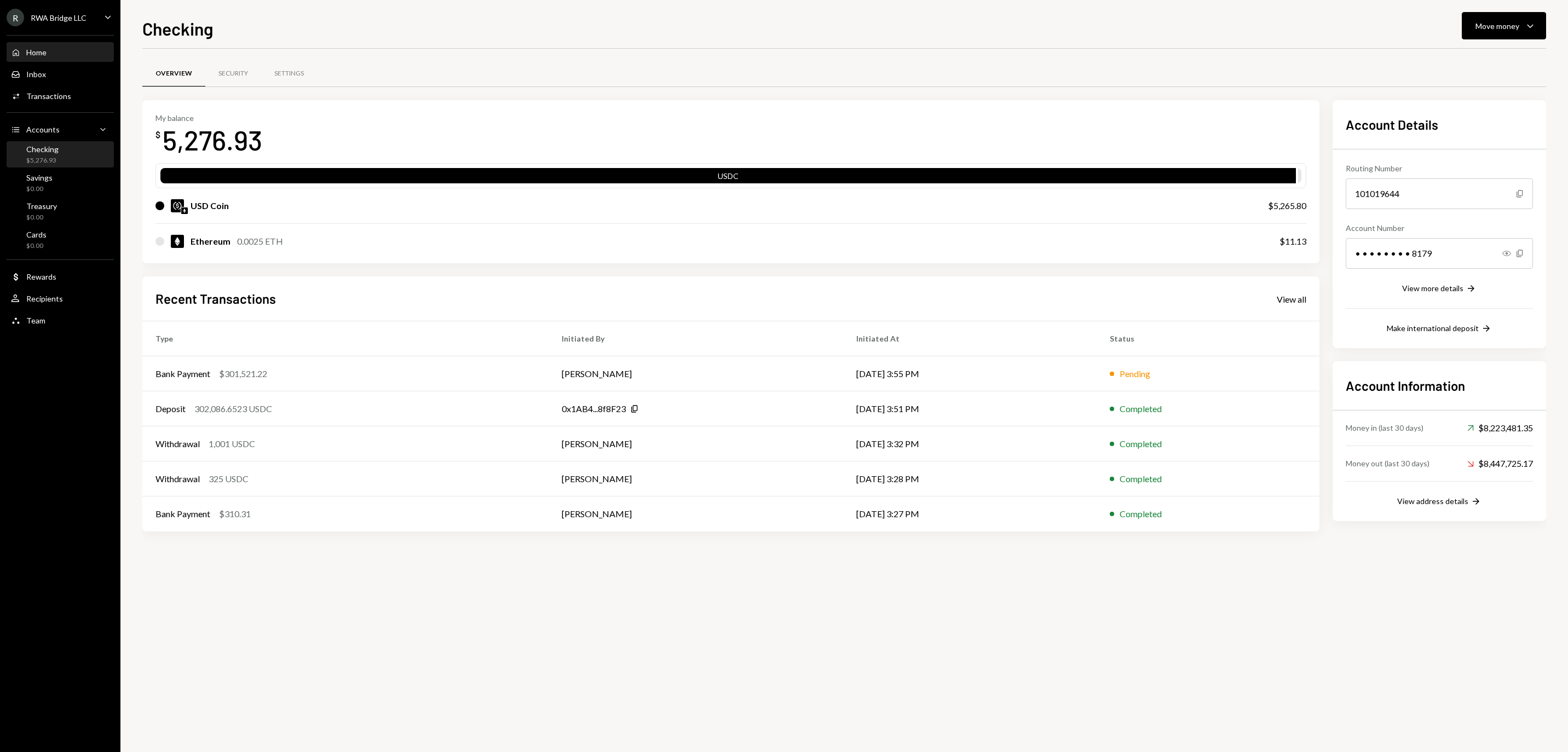
click at [98, 52] on div "Home Home" at bounding box center [60, 52] width 98 height 19
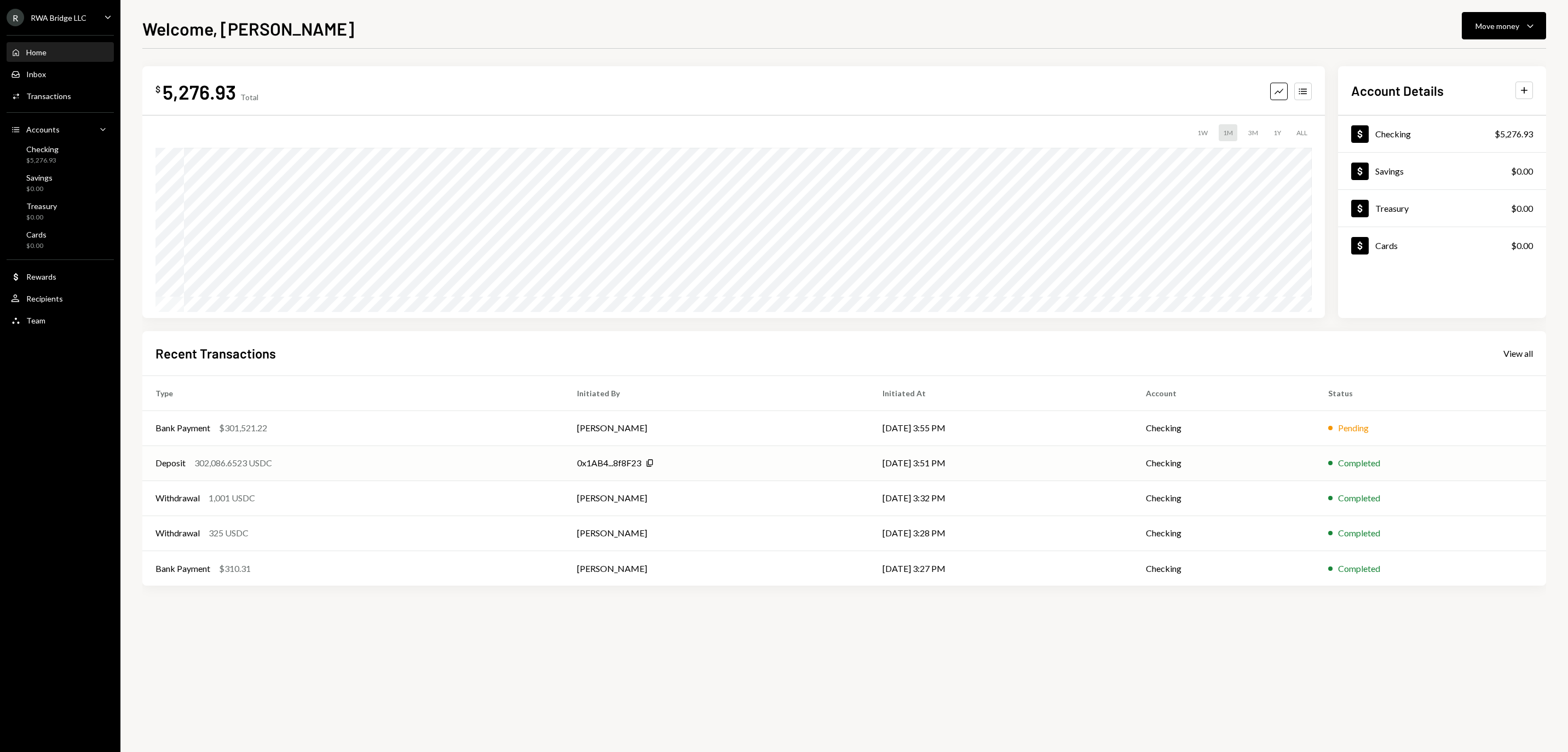
click at [446, 446] on td "Deposit 302,086.6523 USDC" at bounding box center [353, 463] width 421 height 35
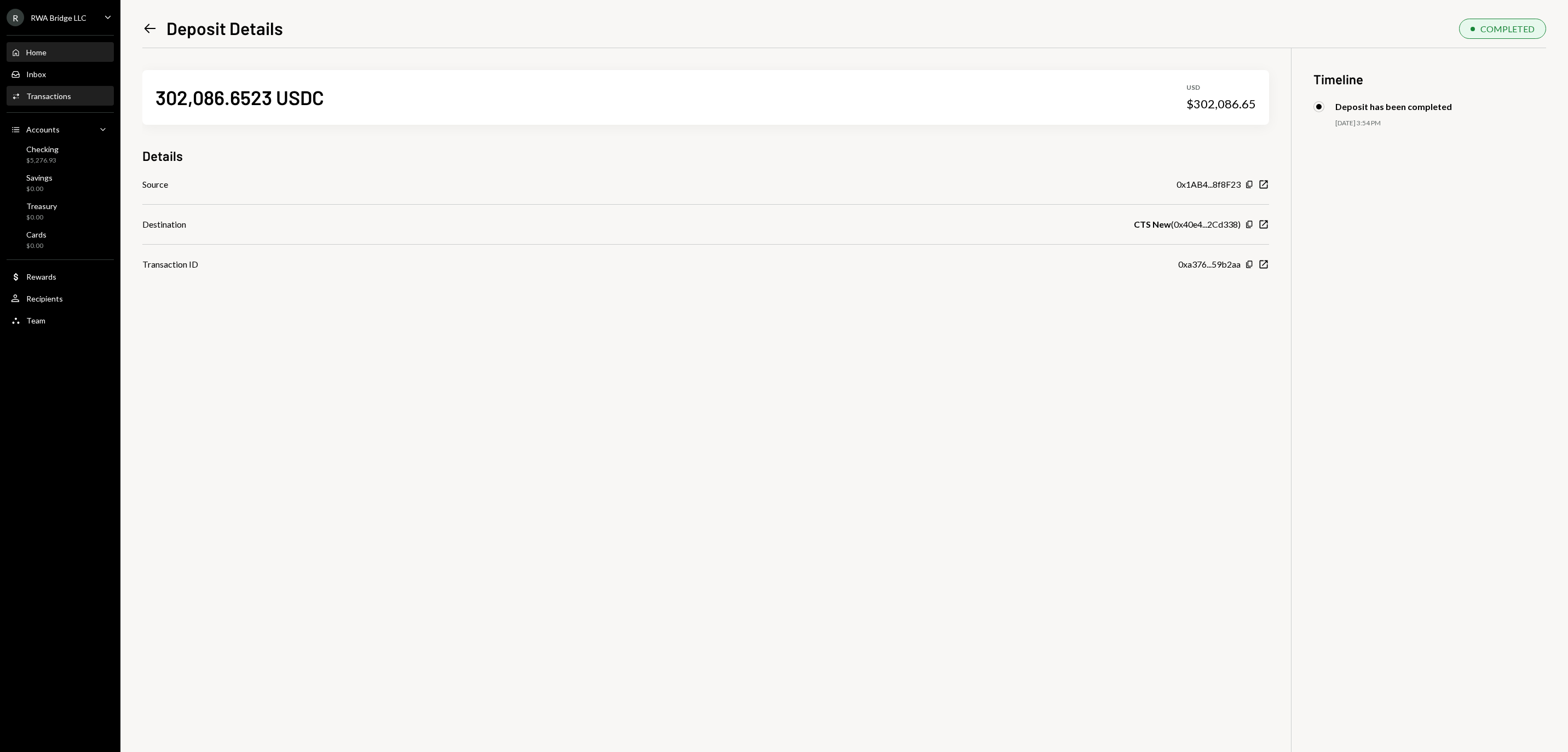
click at [47, 57] on div "Home" at bounding box center [37, 52] width 20 height 9
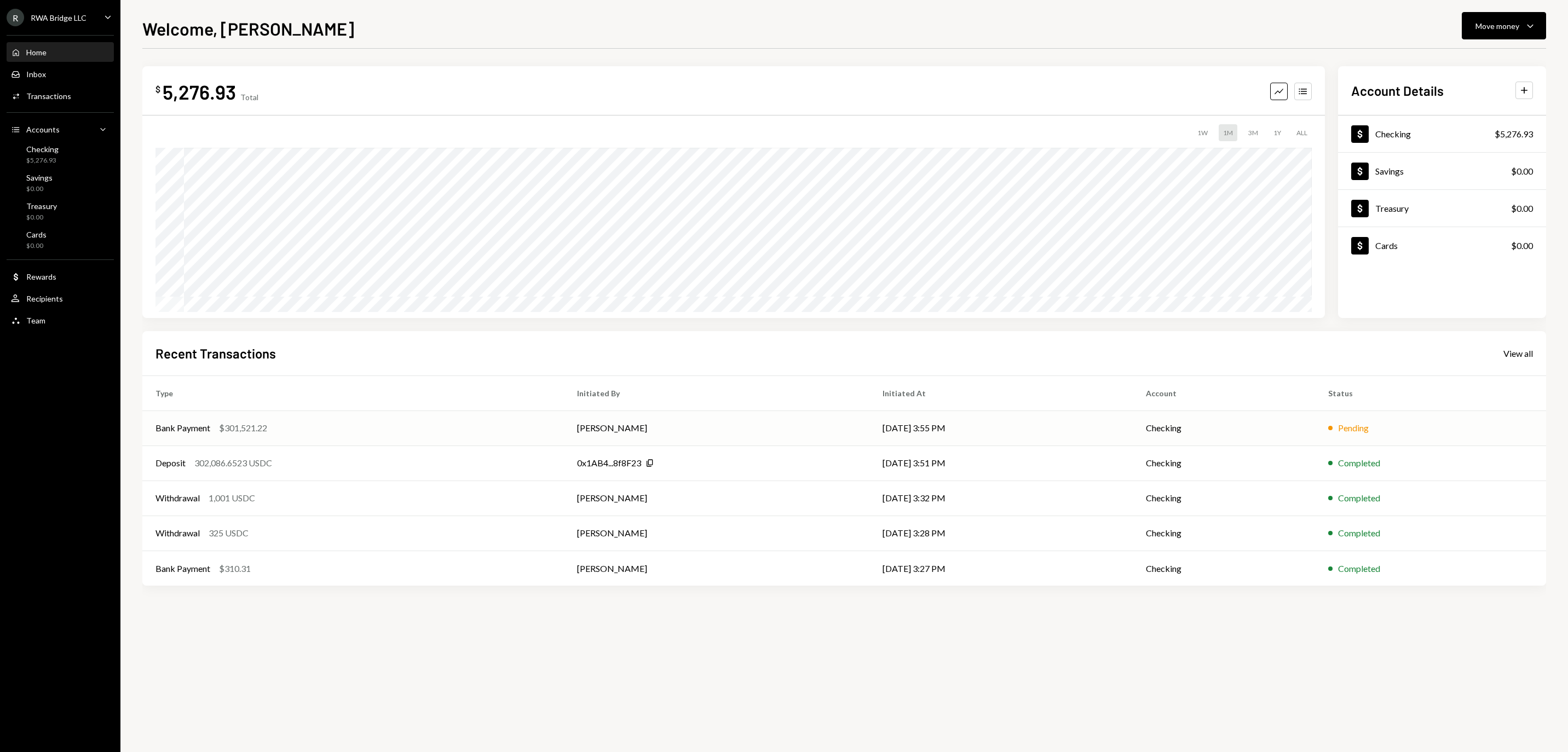
click at [335, 427] on div "Bank Payment $301,521.22" at bounding box center [353, 428] width 395 height 13
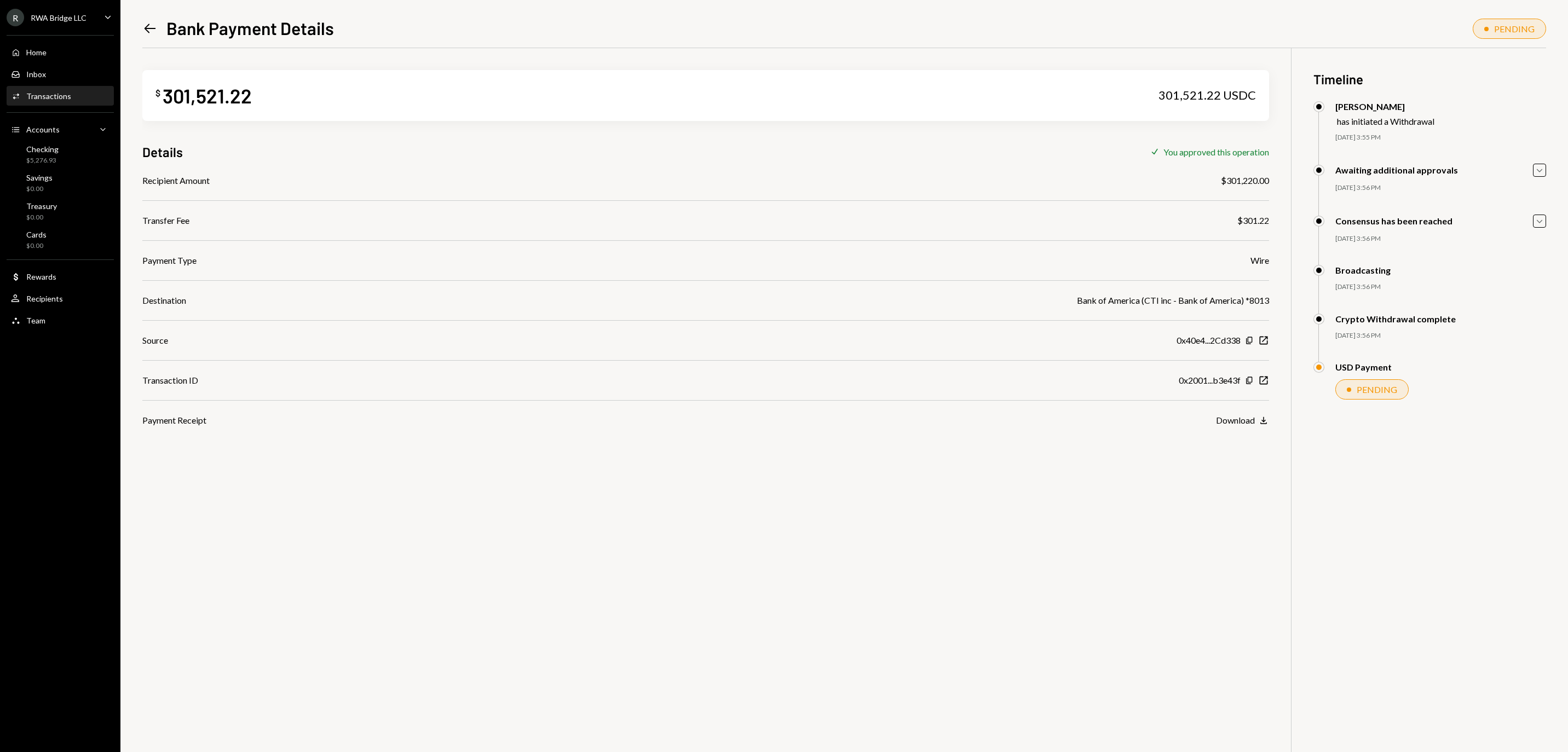
click at [70, 22] on div "RWA Bridge LLC" at bounding box center [59, 17] width 56 height 9
click at [78, 175] on div "Sign out" at bounding box center [76, 176] width 117 height 9
click at [96, 172] on div "Sign out" at bounding box center [76, 176] width 117 height 9
